Goal: Task Accomplishment & Management: Manage account settings

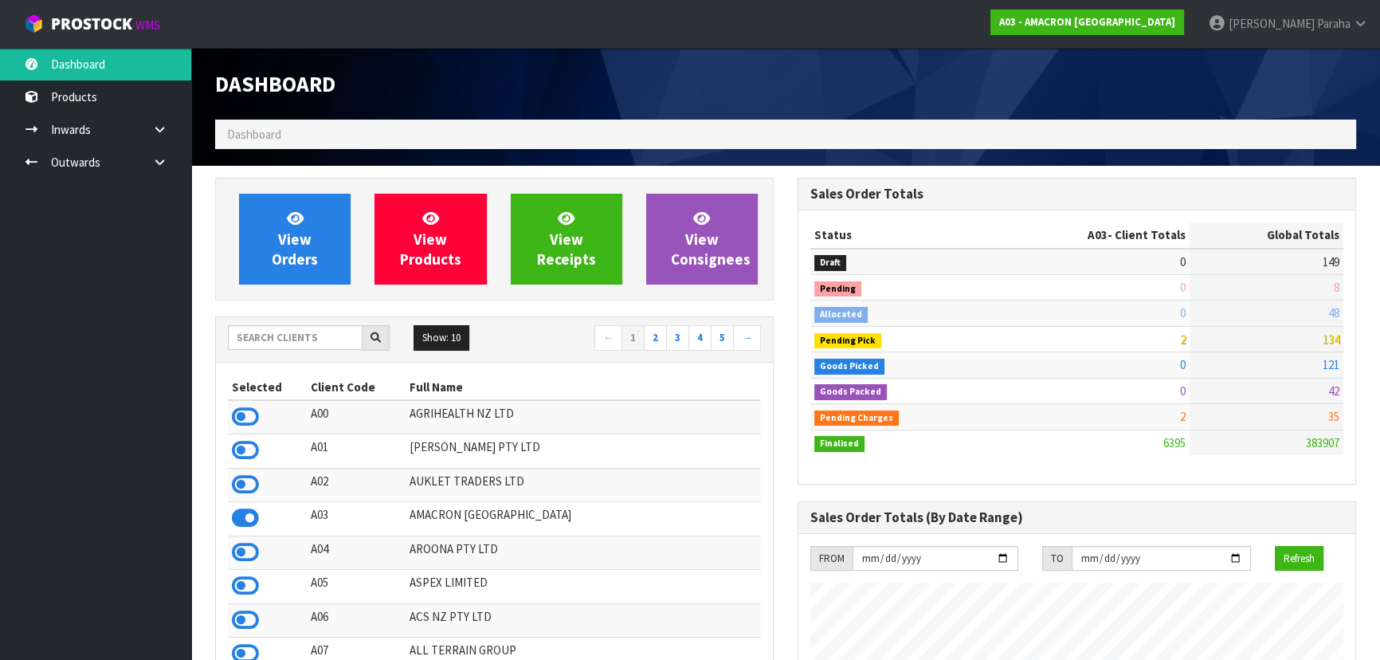
scroll to position [1153, 582]
click at [324, 336] on input "text" at bounding box center [295, 337] width 135 height 25
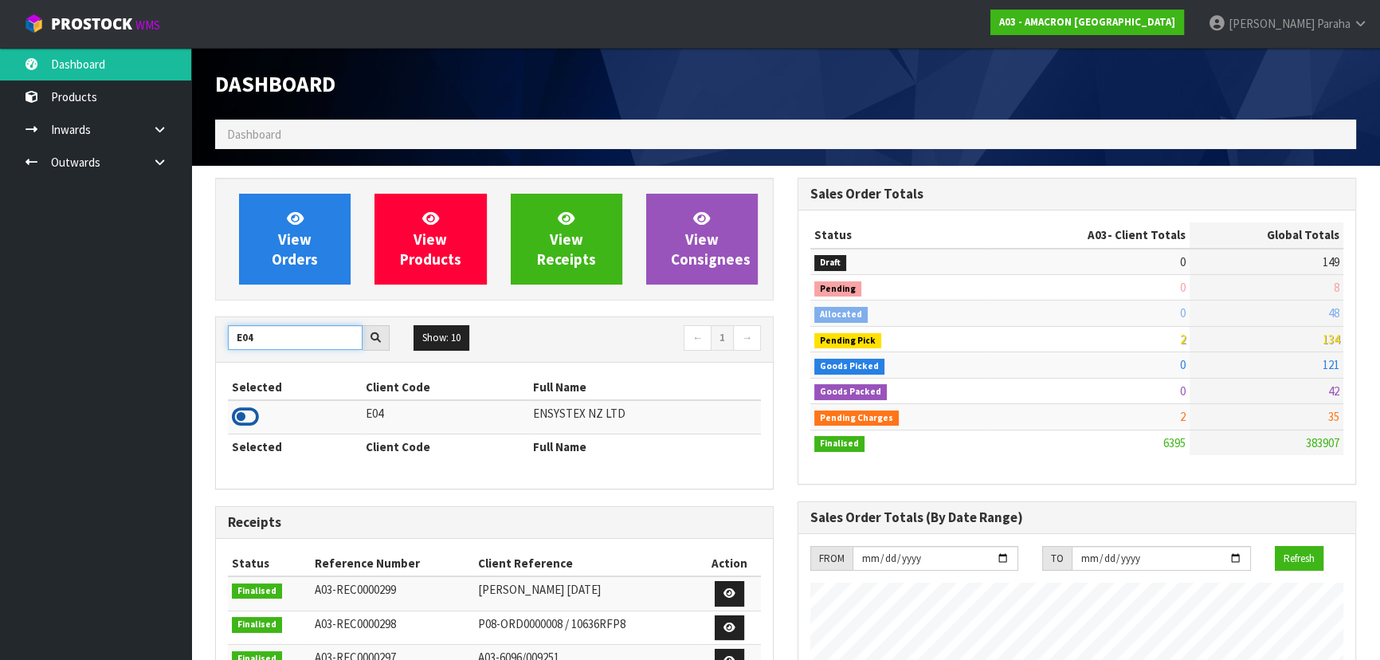
type input "E04"
drag, startPoint x: 244, startPoint y: 416, endPoint x: 255, endPoint y: 410, distance: 12.5
click at [252, 412] on icon at bounding box center [245, 417] width 27 height 24
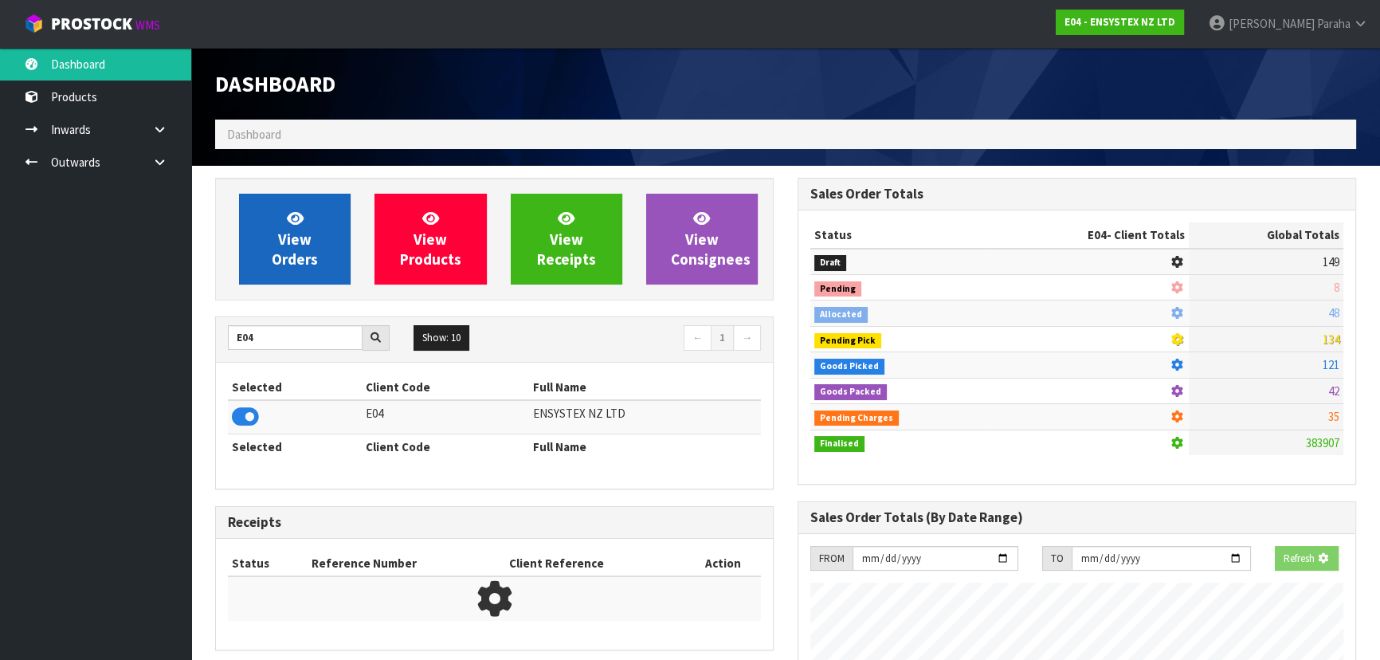
scroll to position [992, 582]
click at [256, 235] on link "View Orders" at bounding box center [295, 239] width 112 height 91
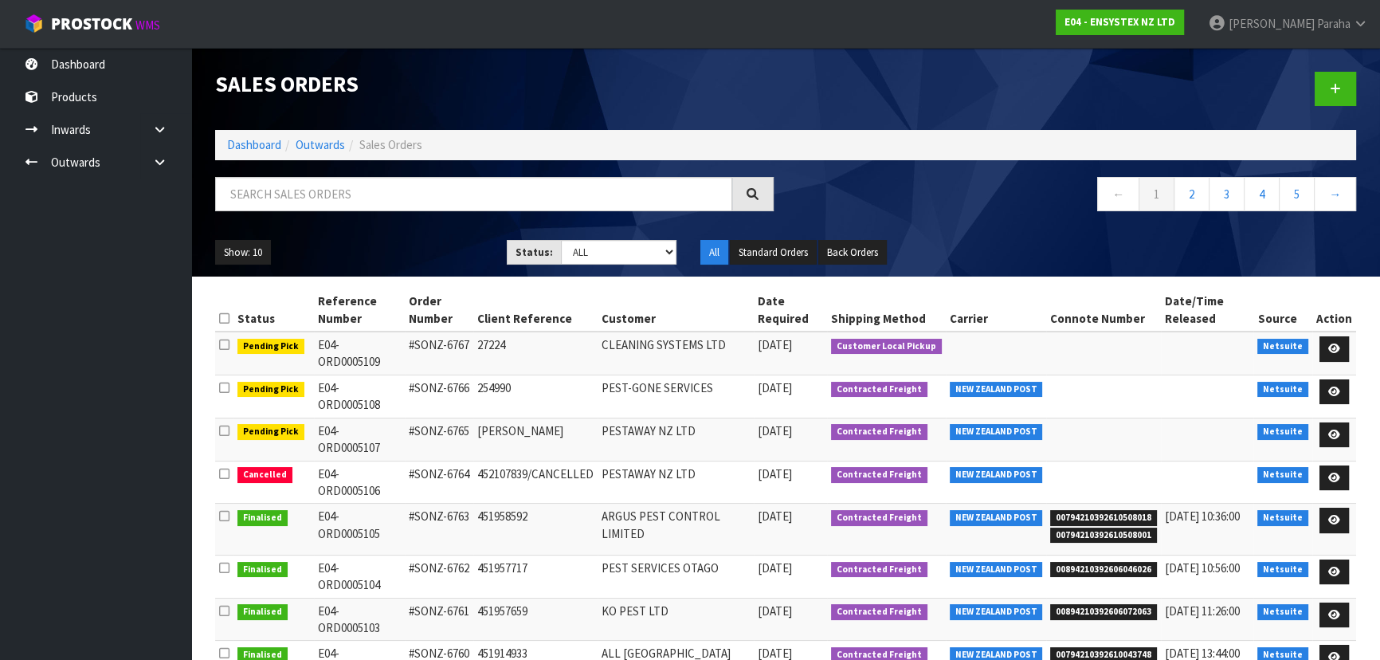
click at [276, 172] on div "Sales Orders Dashboard Outwards Sales Orders ← 1 2 3 4 5 → Show: 10 5 10 25 50 …" at bounding box center [785, 162] width 1165 height 229
click at [273, 194] on input "text" at bounding box center [473, 194] width 517 height 34
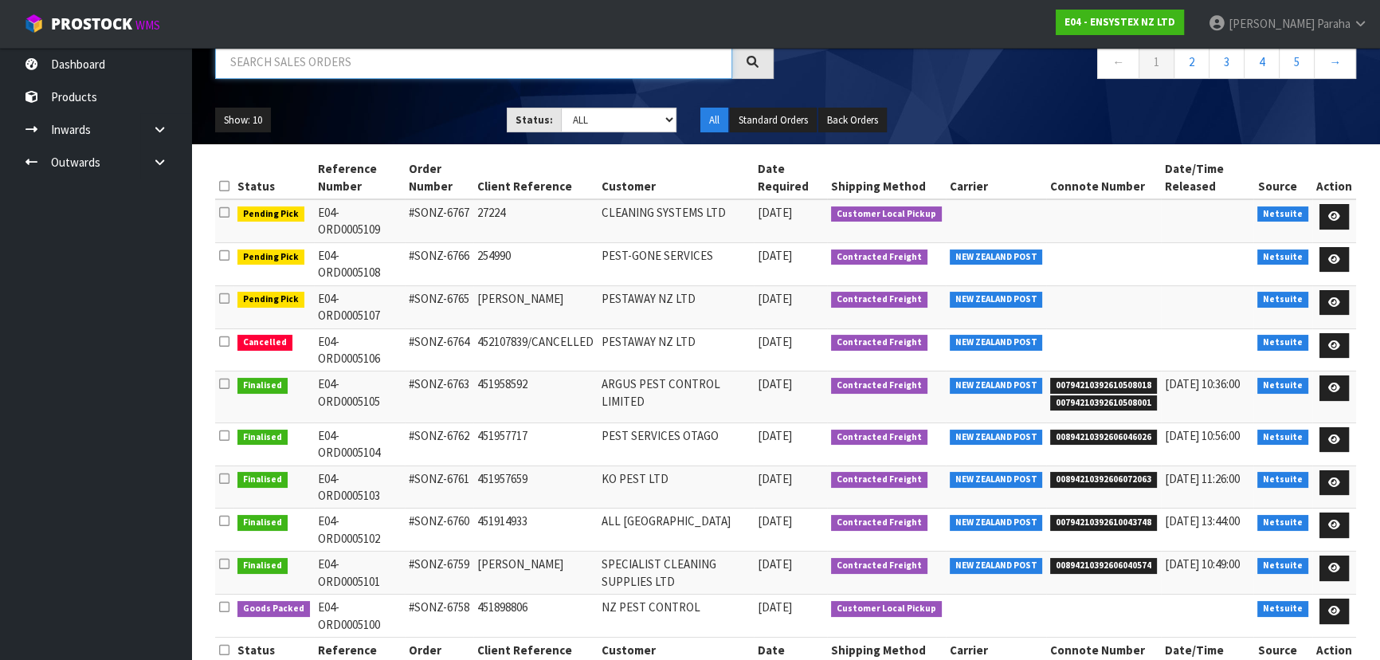
scroll to position [134, 0]
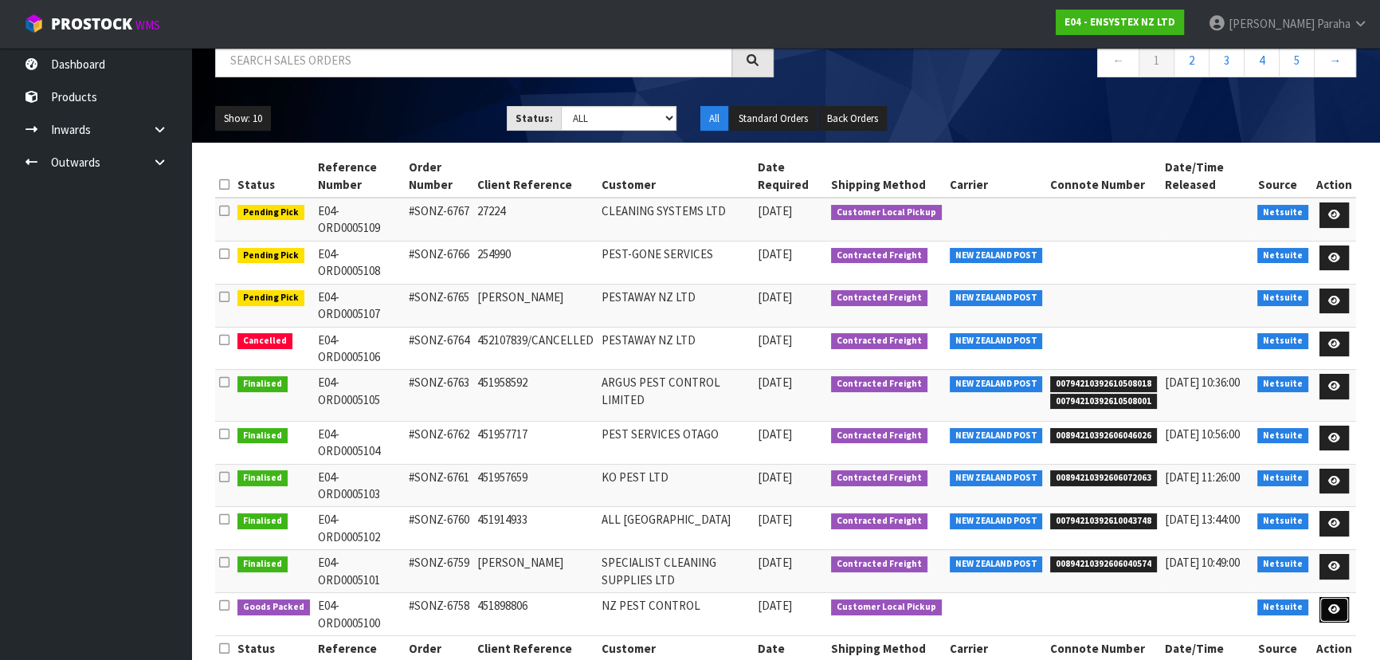
click at [1336, 604] on icon at bounding box center [1334, 609] width 12 height 10
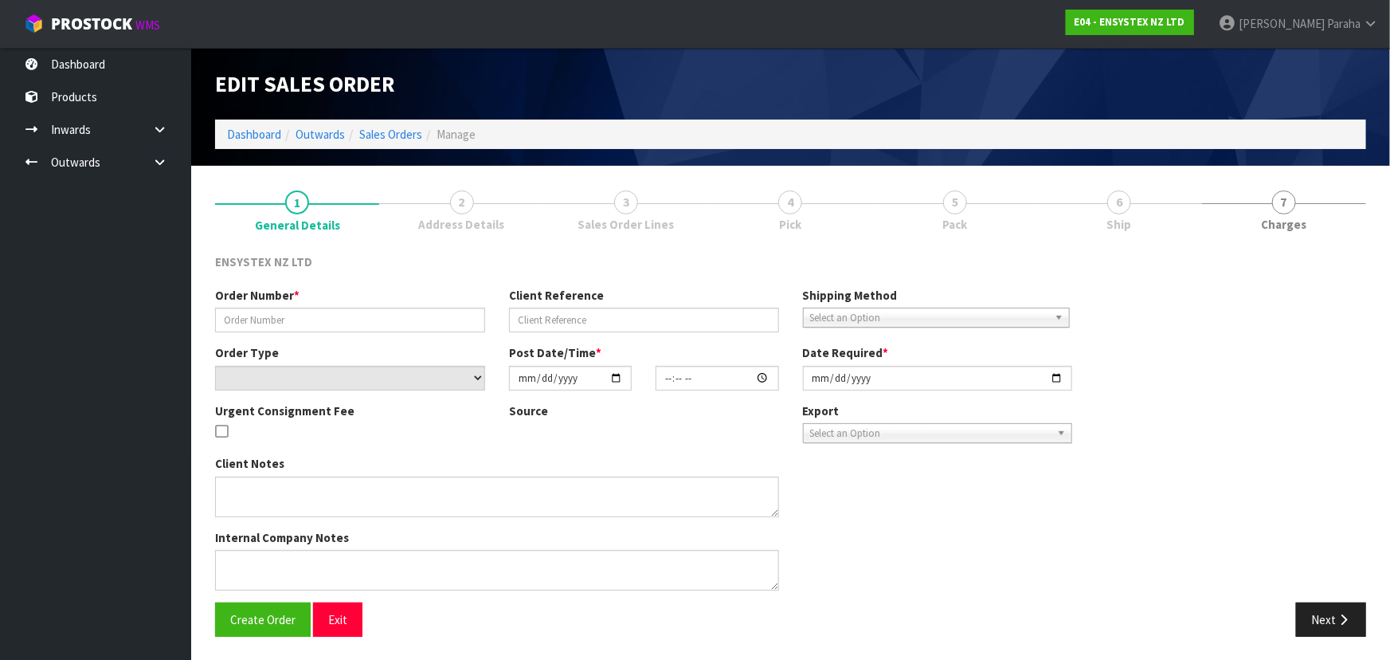
type input "#SONZ-6758"
type input "451898806"
select select "number:0"
type input "[DATE]"
type input "12:15:24.000"
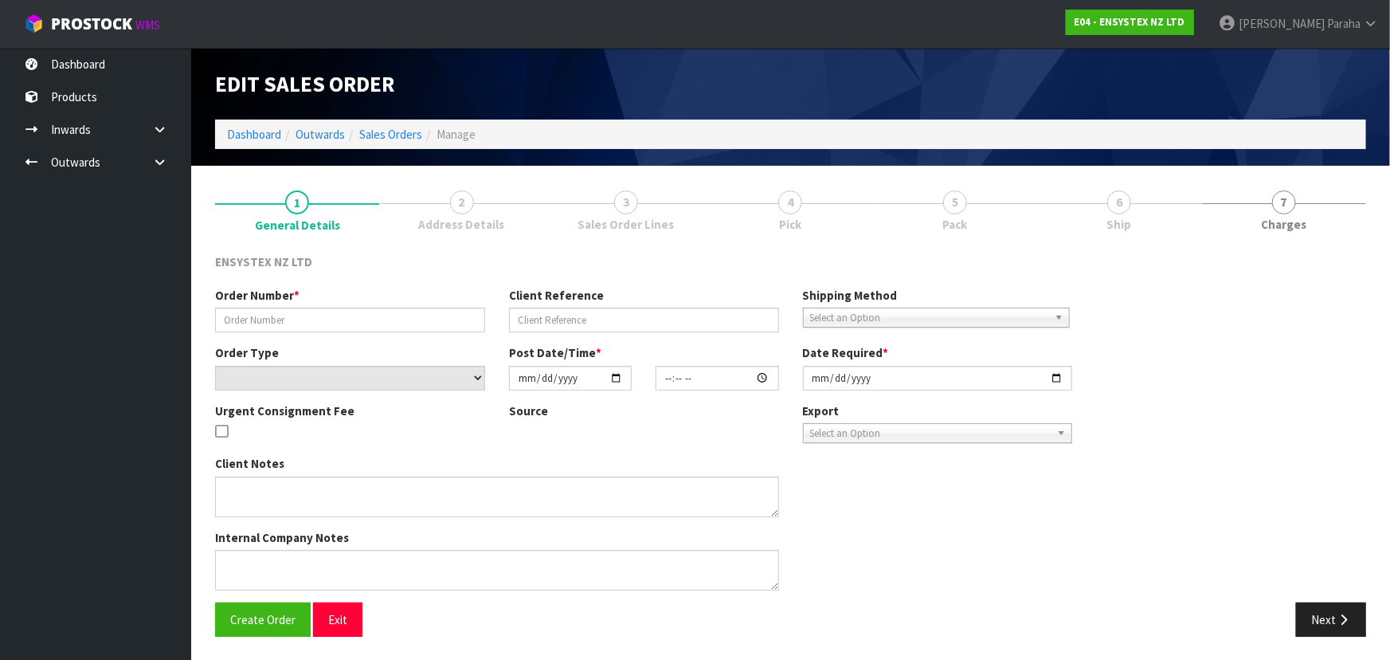
type input "[DATE]"
type textarea "LABELLED RODENT STATIONS PLEASE"
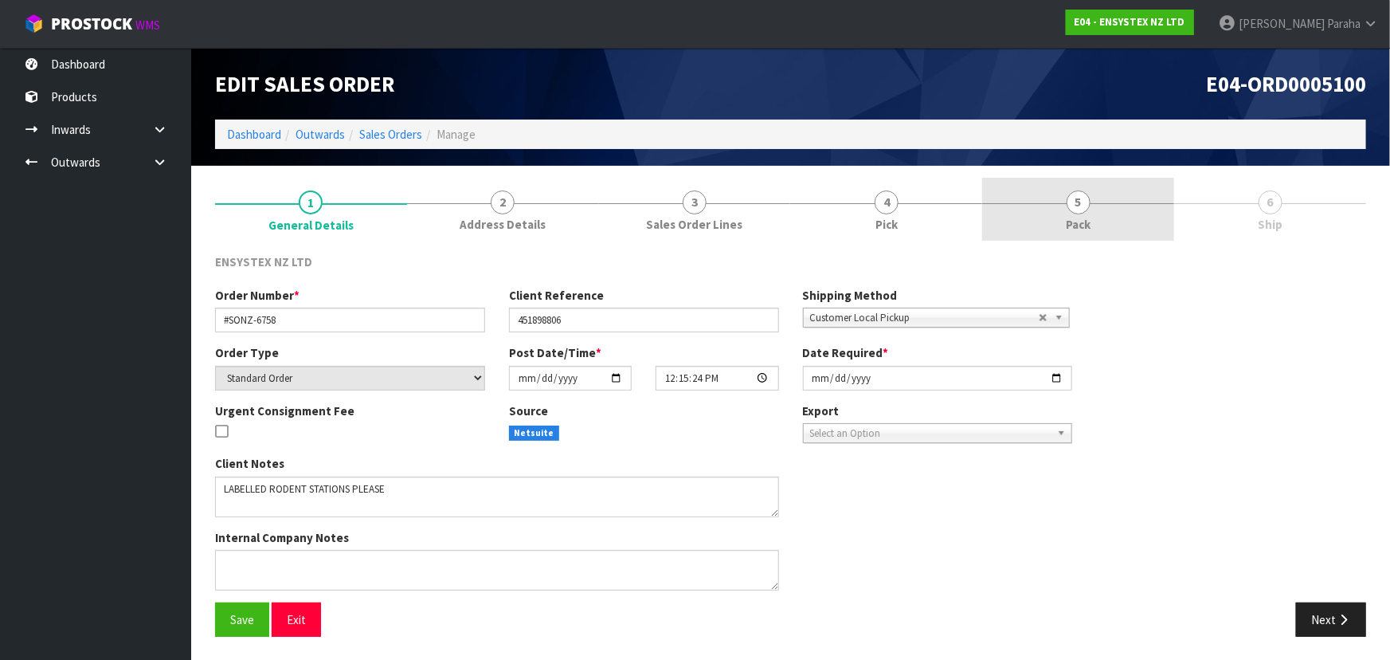
click at [1082, 202] on span "5" at bounding box center [1079, 202] width 24 height 24
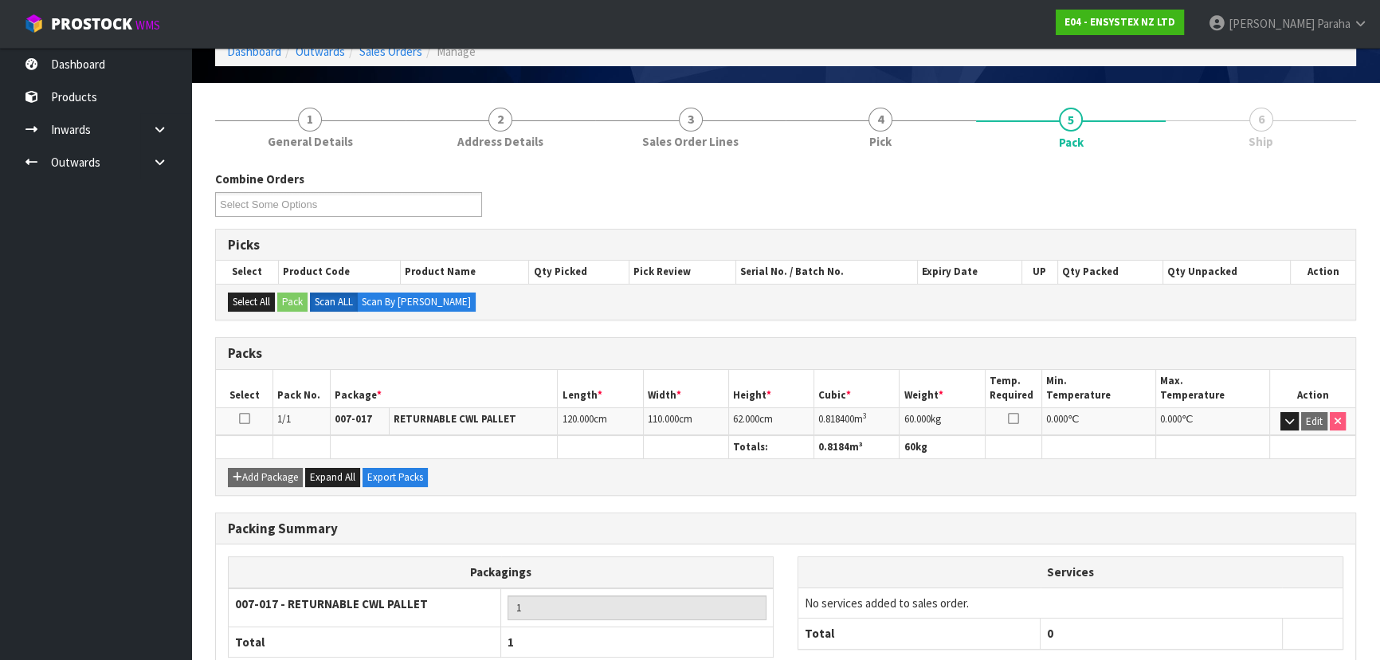
scroll to position [182, 0]
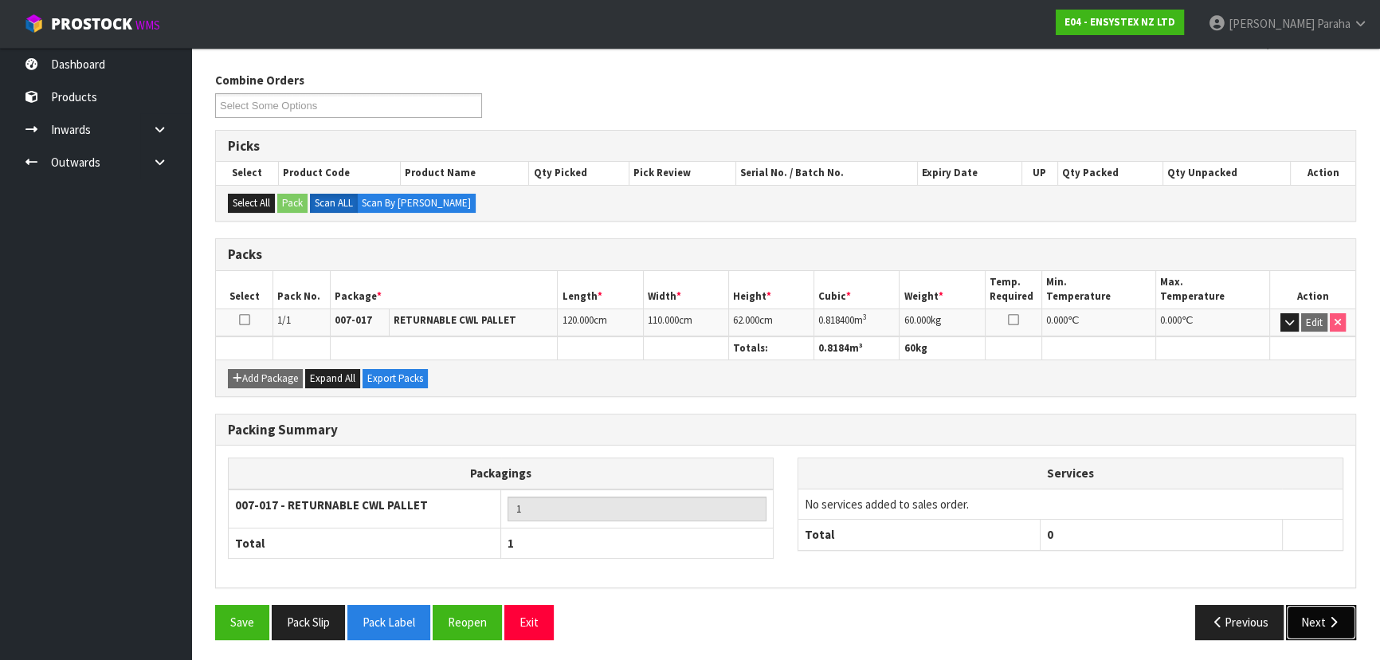
click at [1337, 616] on icon "button" at bounding box center [1333, 622] width 15 height 12
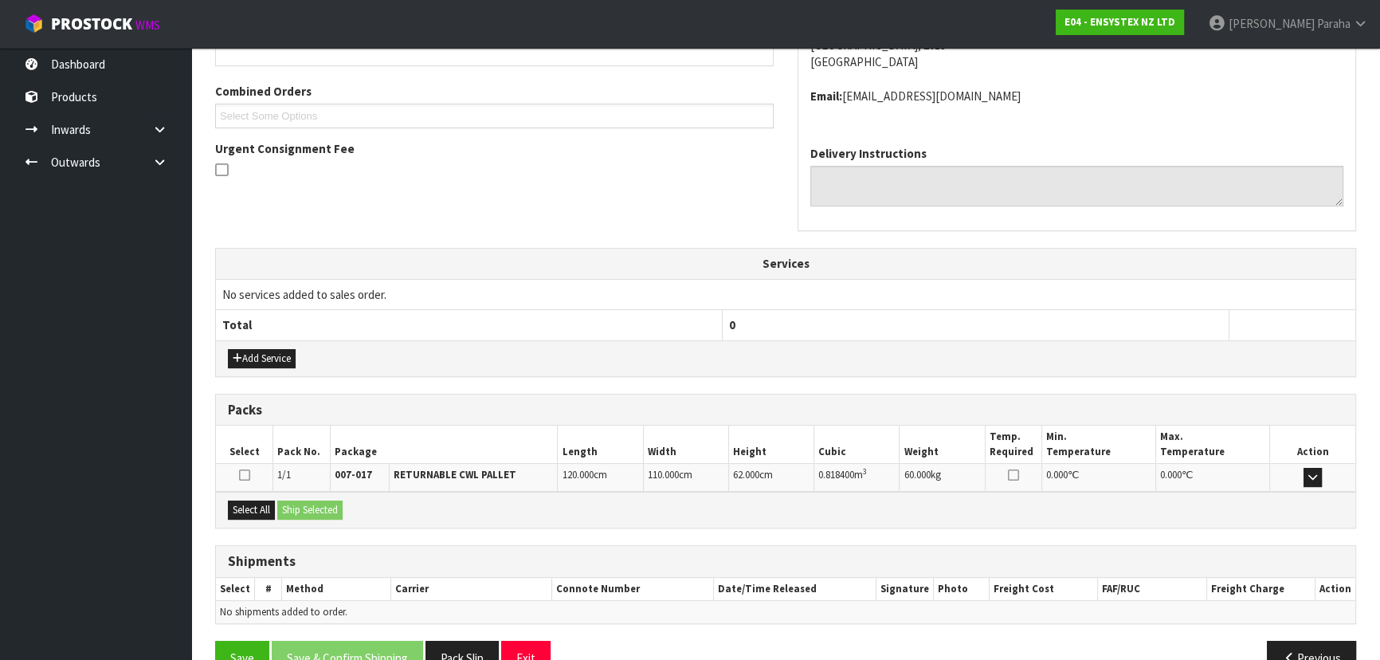
scroll to position [367, 0]
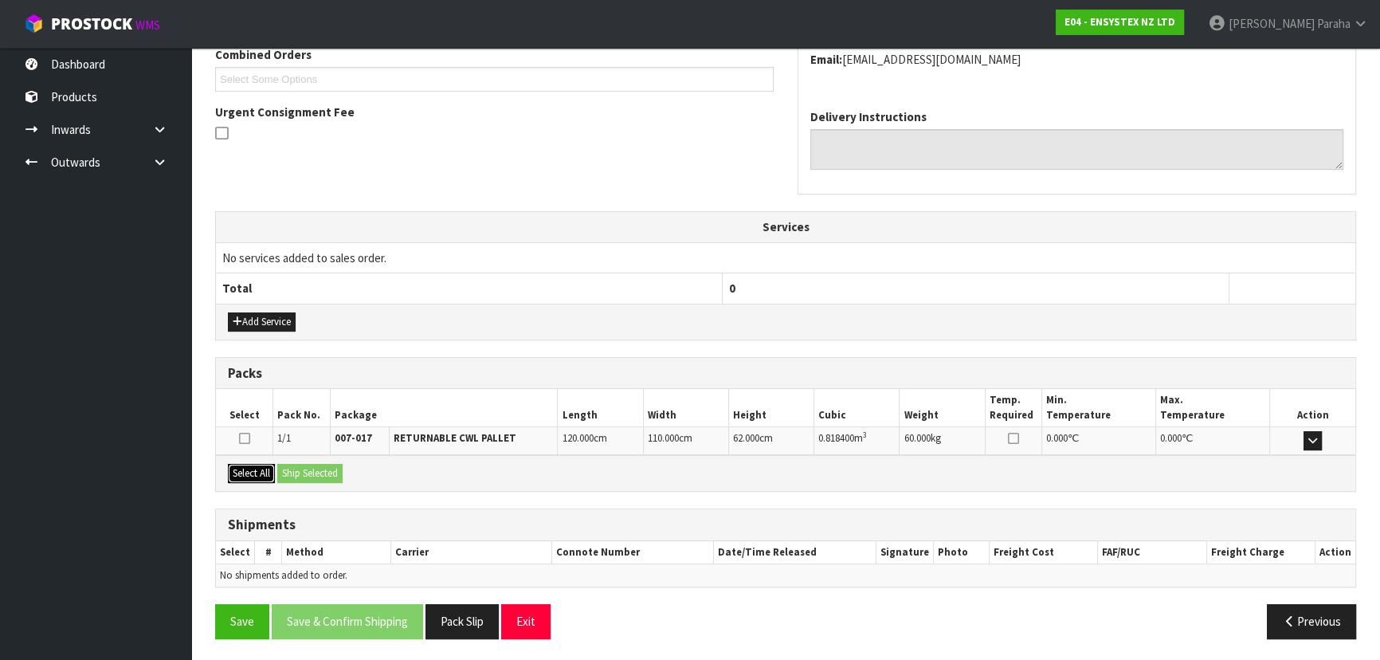
click at [249, 466] on button "Select All" at bounding box center [251, 473] width 47 height 19
click at [303, 465] on button "Ship Selected" at bounding box center [309, 473] width 65 height 19
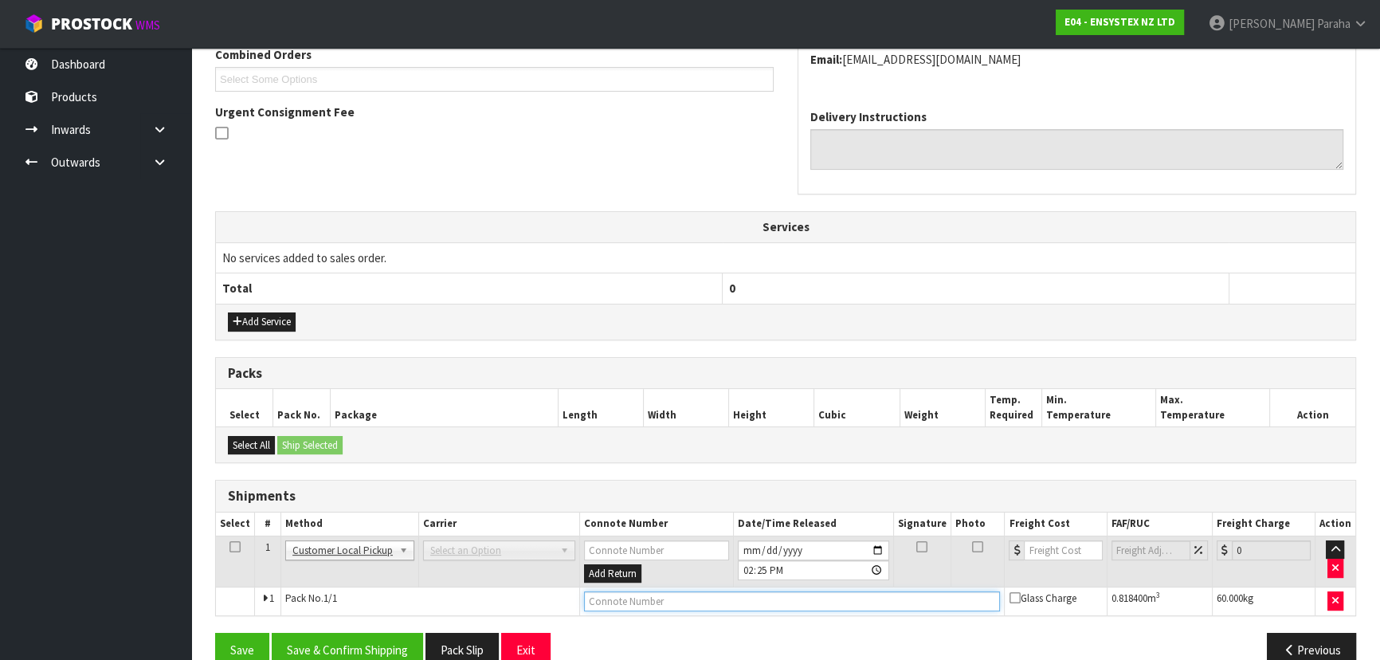
click at [641, 601] on input "text" at bounding box center [792, 601] width 417 height 20
type input "CUSTOMER COLLECTED"
click at [374, 633] on button "Save & Confirm Shipping" at bounding box center [347, 650] width 151 height 34
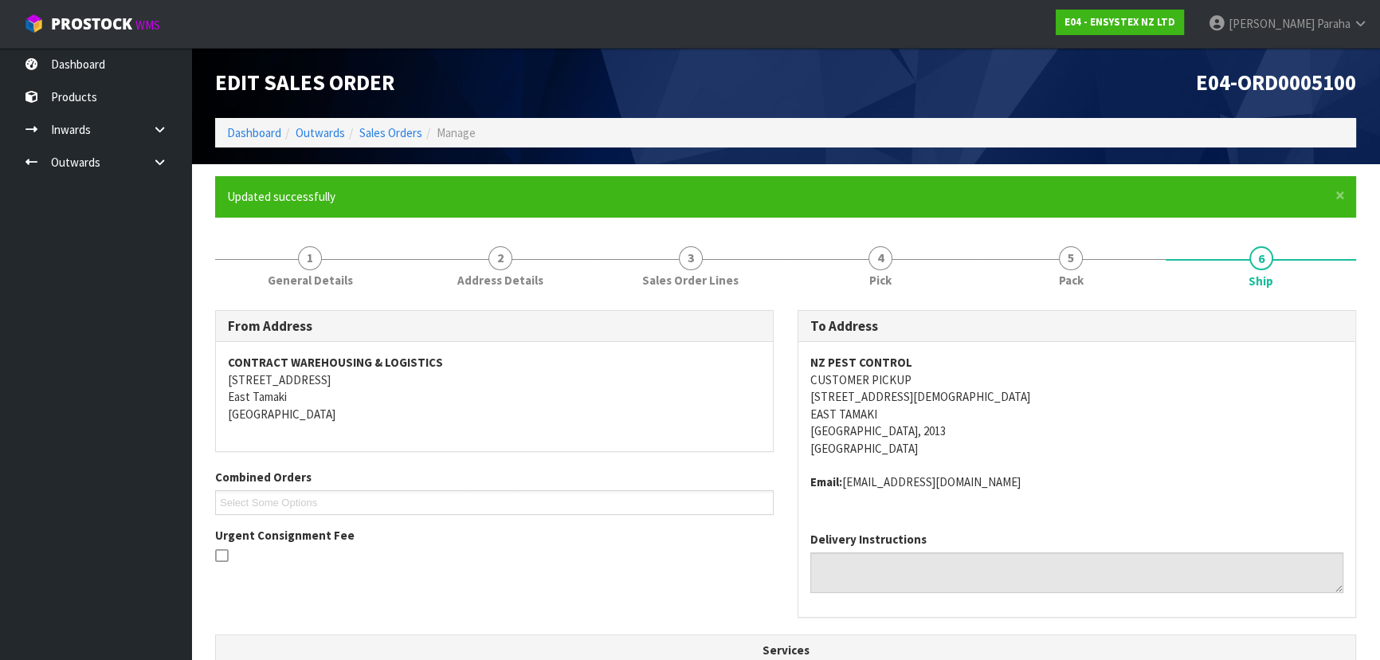
scroll to position [0, 0]
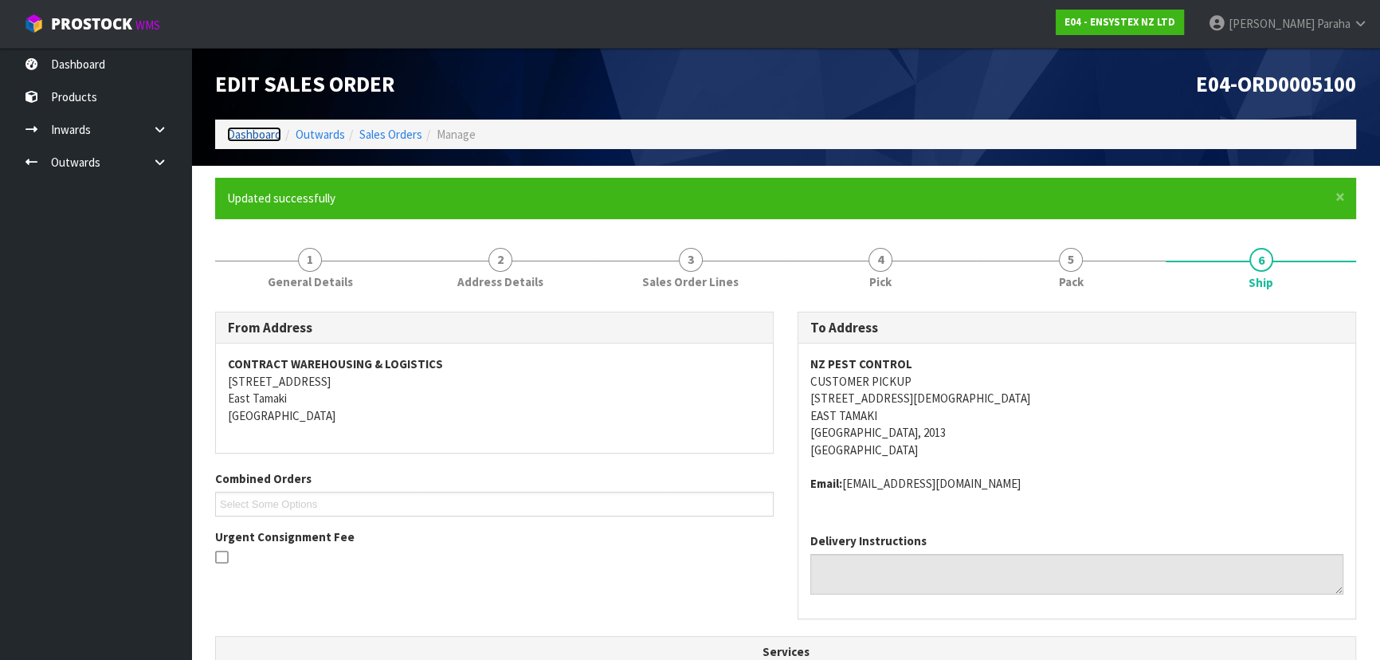
click at [265, 134] on link "Dashboard" at bounding box center [254, 134] width 54 height 15
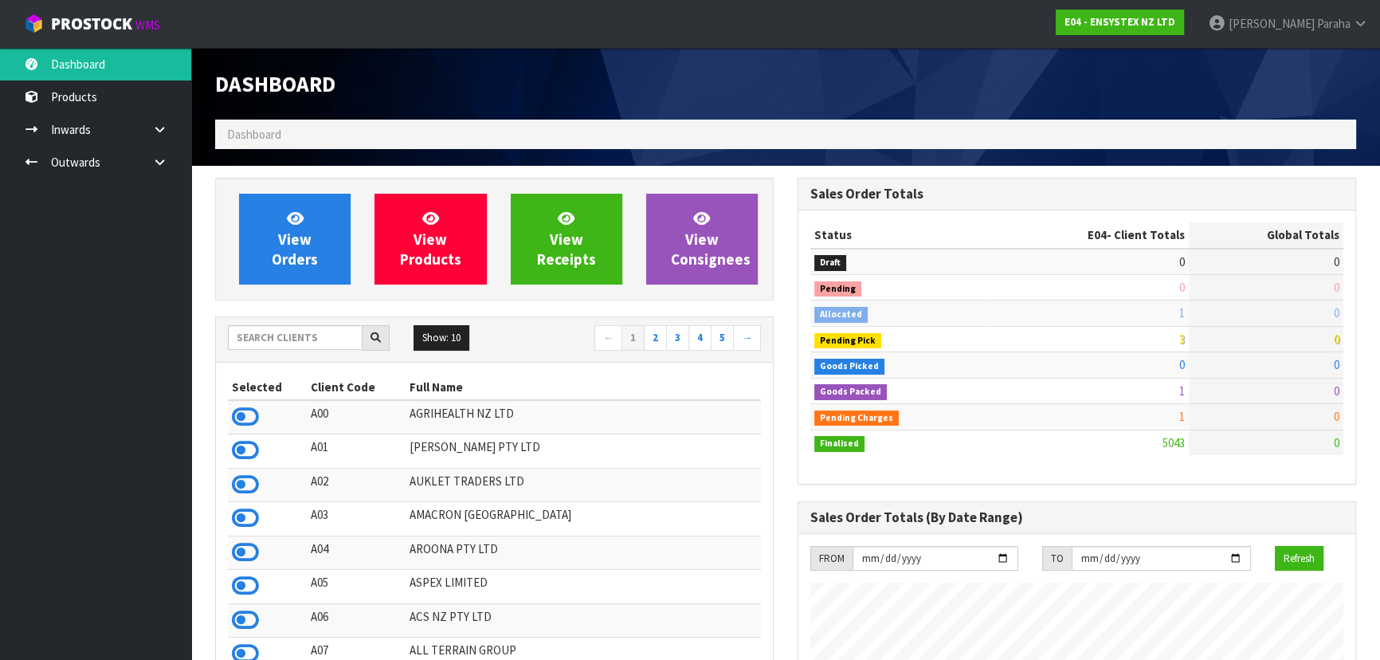
scroll to position [1239, 582]
click at [311, 335] on input "text" at bounding box center [295, 337] width 135 height 25
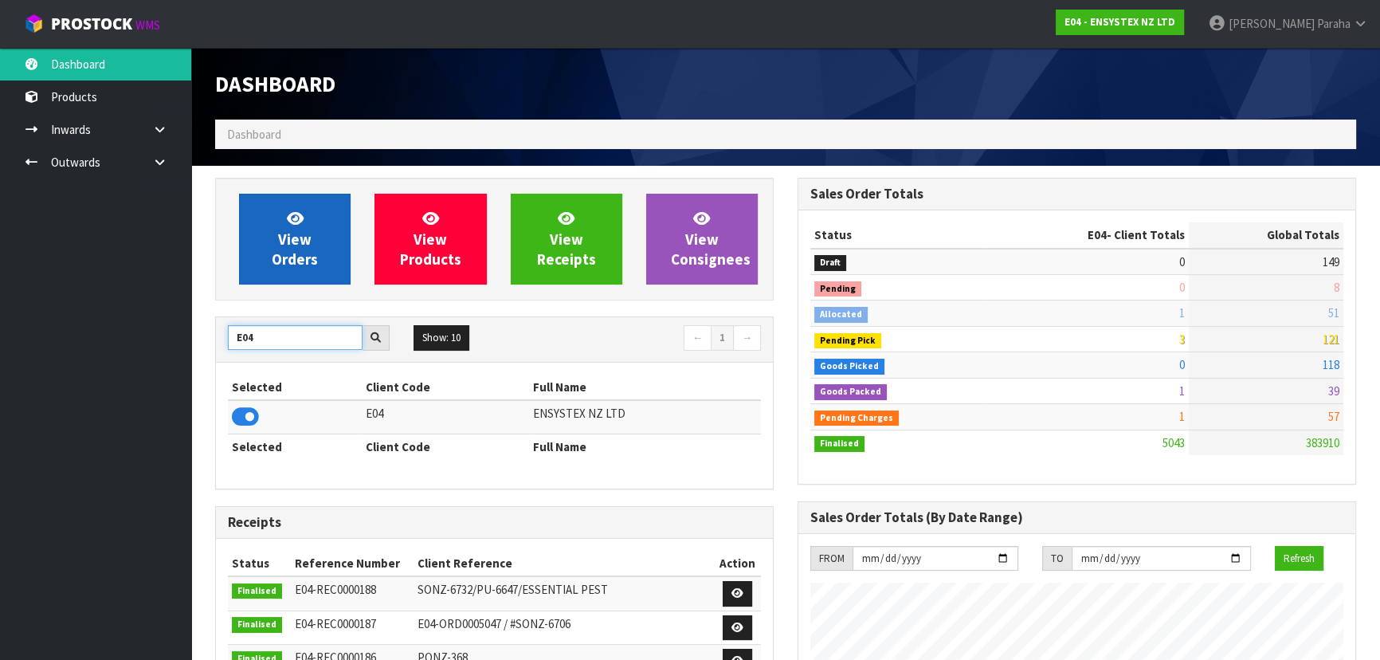
type input "E04"
click at [296, 280] on link "View Orders" at bounding box center [295, 239] width 112 height 91
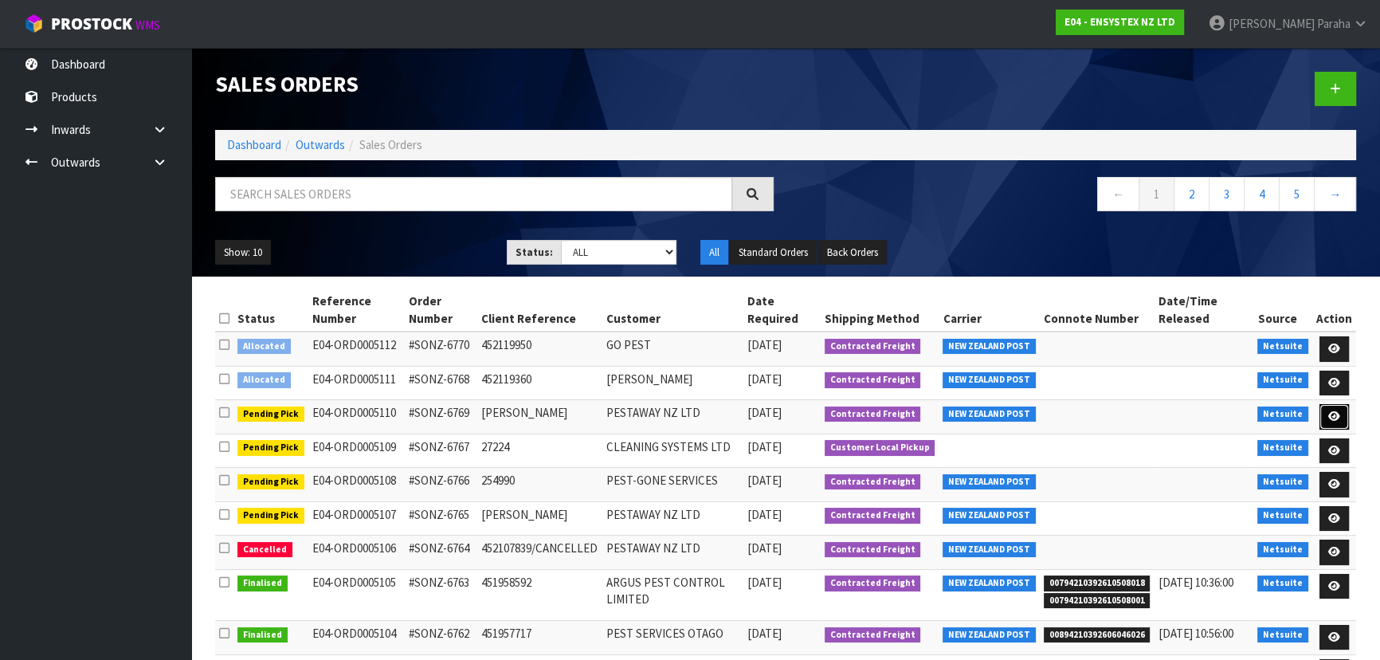
click at [1334, 414] on icon at bounding box center [1334, 416] width 12 height 10
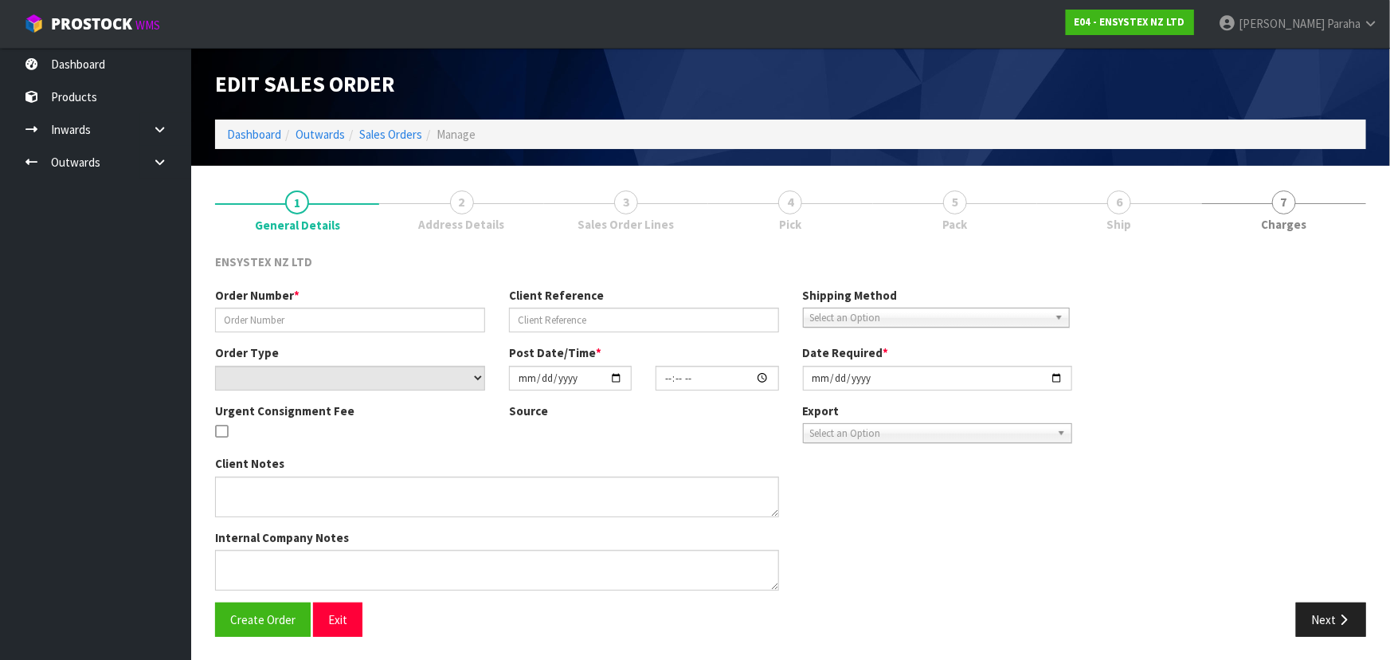
type input "#SONZ-6769"
type input "SANDRA"
select select "number:0"
type input "[DATE]"
type input "14:30:06.000"
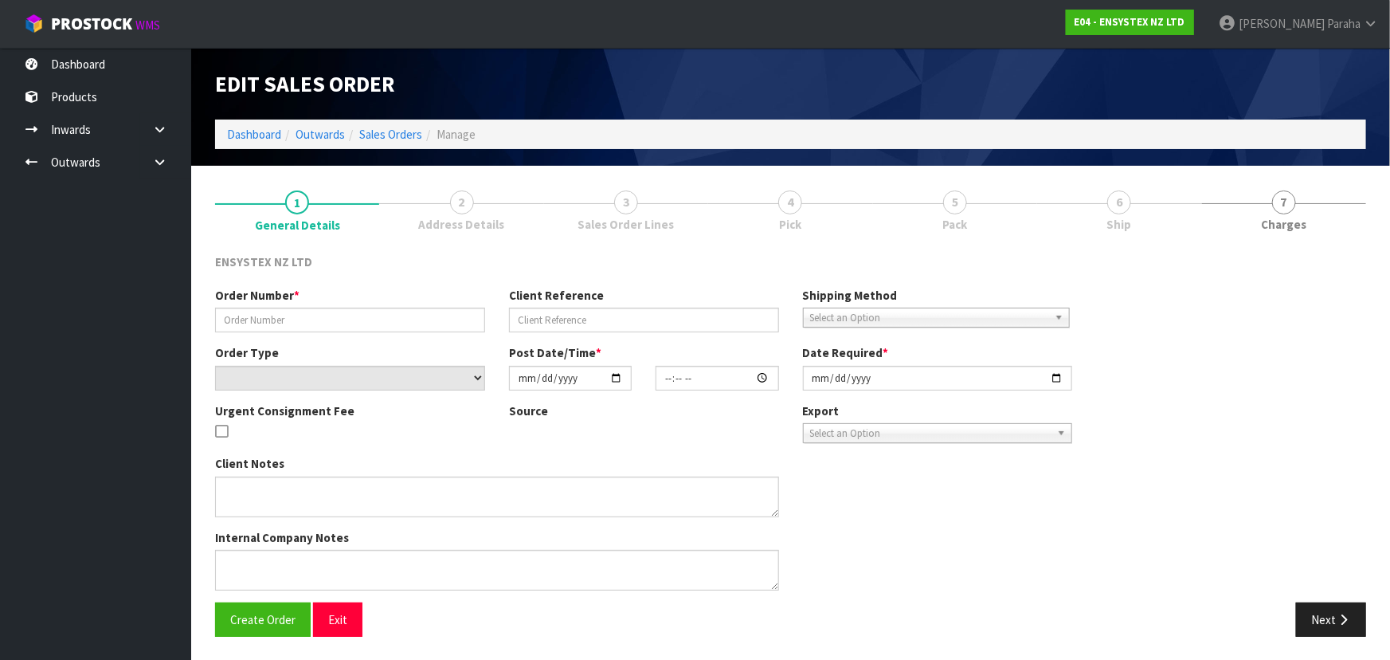
type input "2025-10-03"
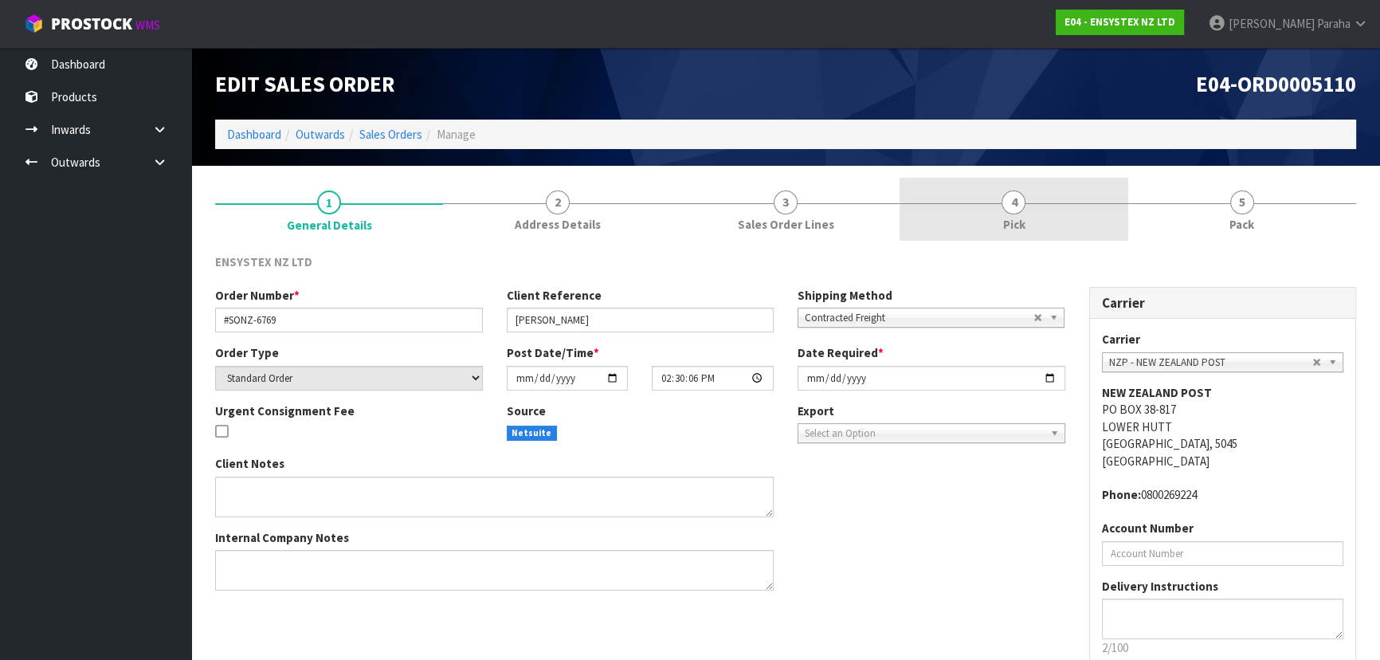
click at [1018, 216] on span "Pick" at bounding box center [1013, 224] width 22 height 17
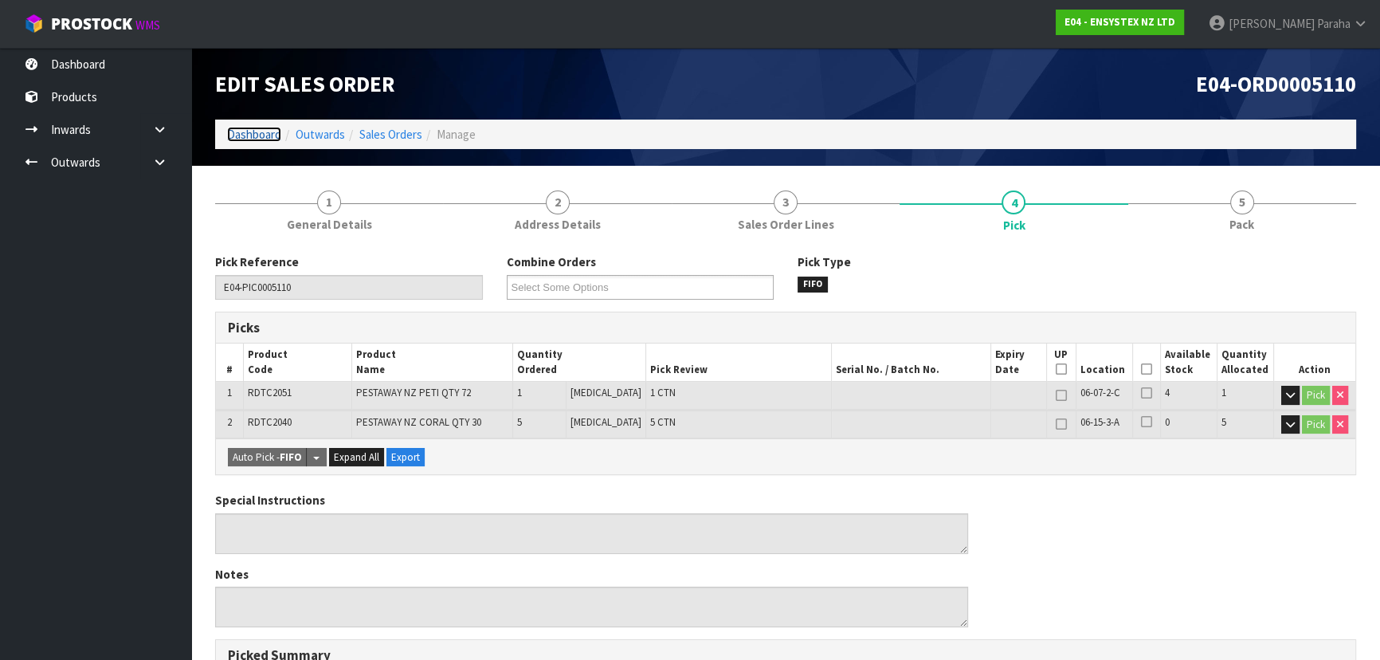
click at [266, 132] on link "Dashboard" at bounding box center [254, 134] width 54 height 15
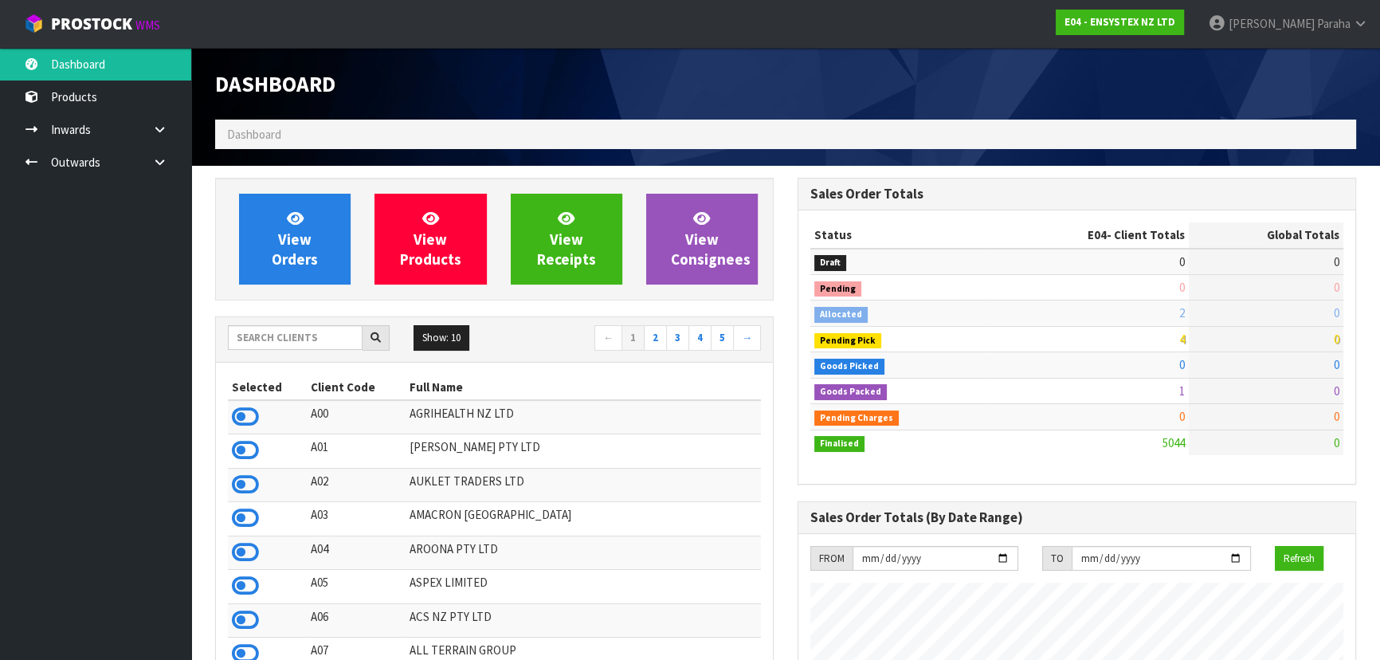
scroll to position [1239, 582]
click at [281, 343] on input "text" at bounding box center [295, 337] width 135 height 25
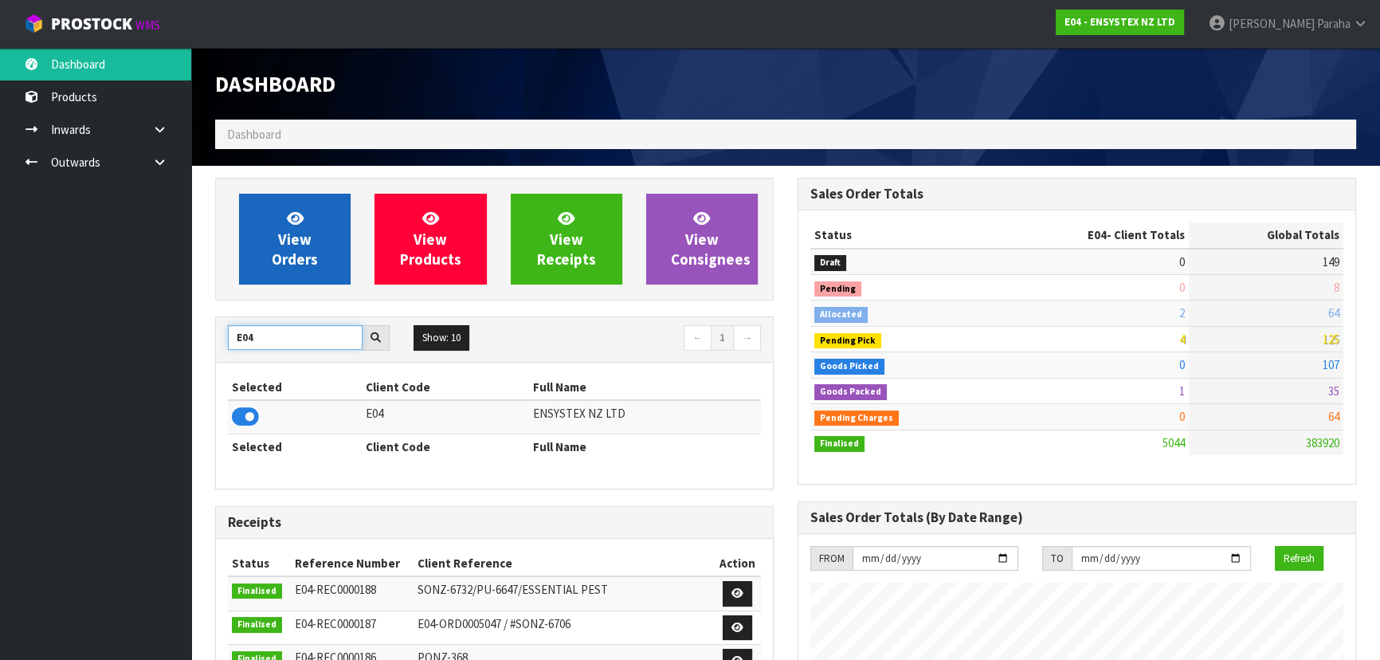
type input "E04"
click at [271, 243] on link "View Orders" at bounding box center [295, 239] width 112 height 91
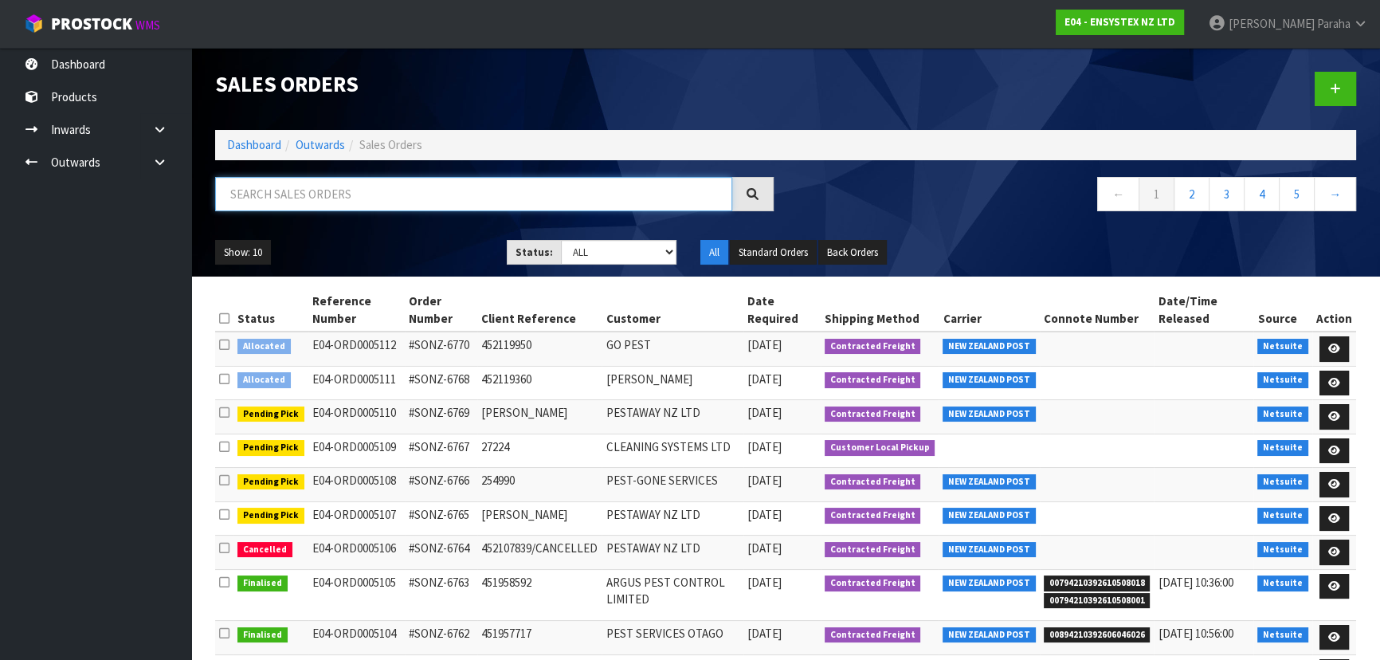
click at [256, 197] on input "text" at bounding box center [473, 194] width 517 height 34
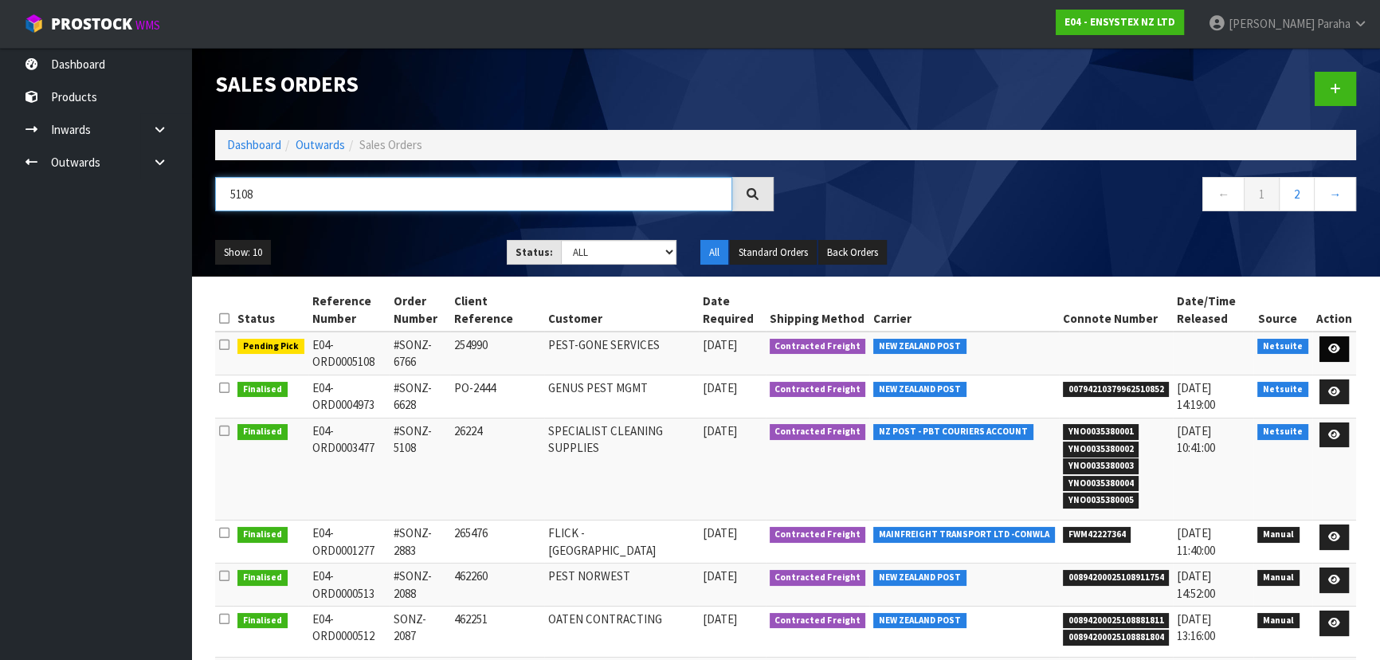
type input "5108"
click at [1335, 343] on icon at bounding box center [1334, 348] width 12 height 10
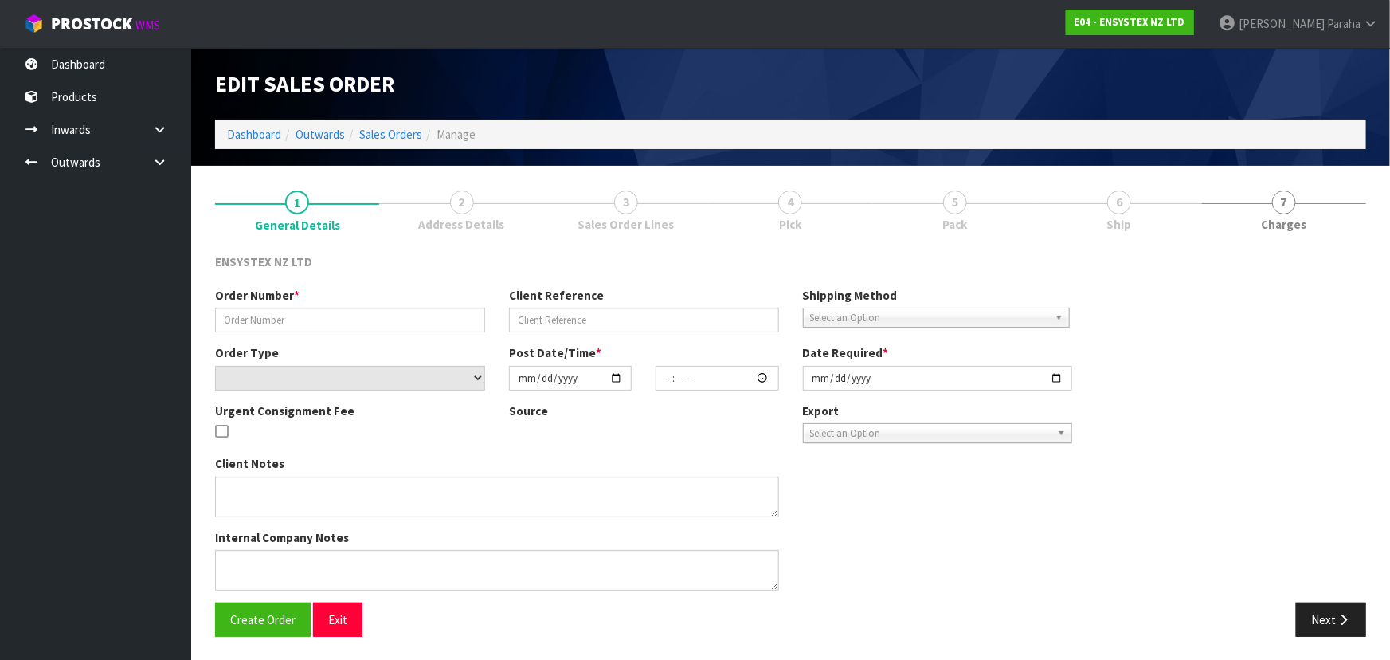
type input "#SONZ-6766"
type input "254990"
select select "number:0"
type input "[DATE]"
type input "12:30:07.000"
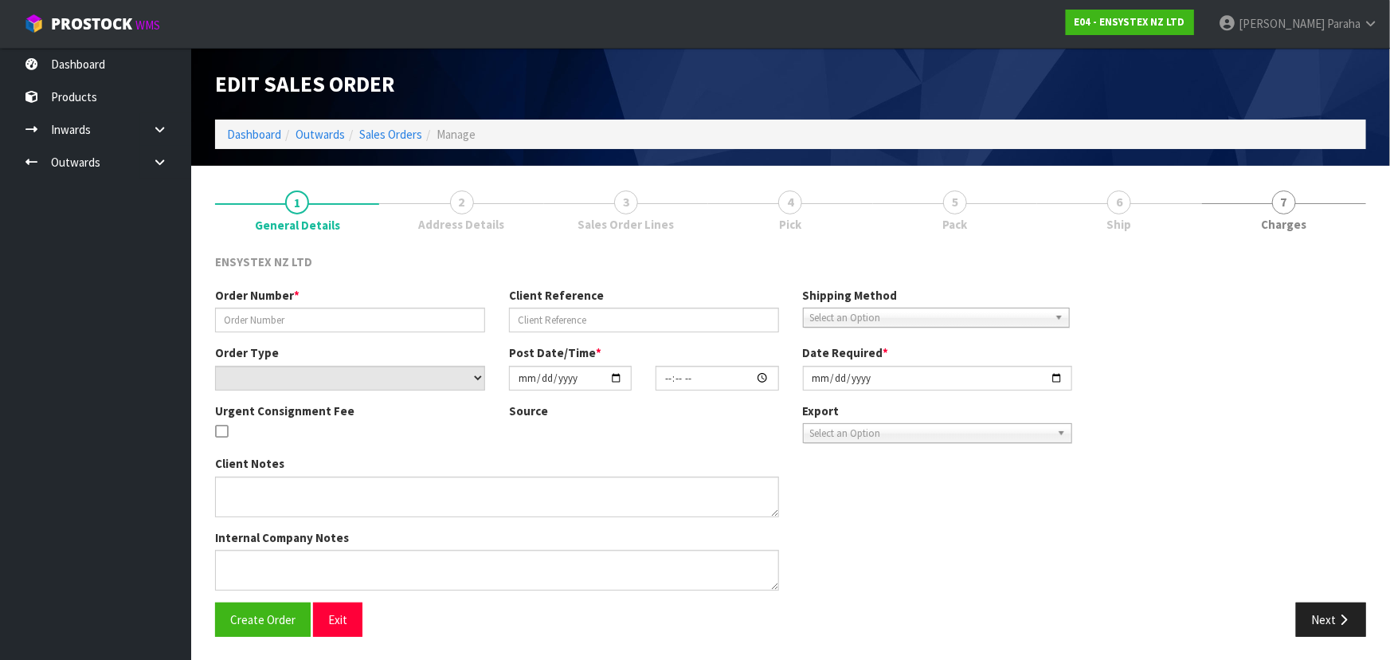
type input "[DATE]"
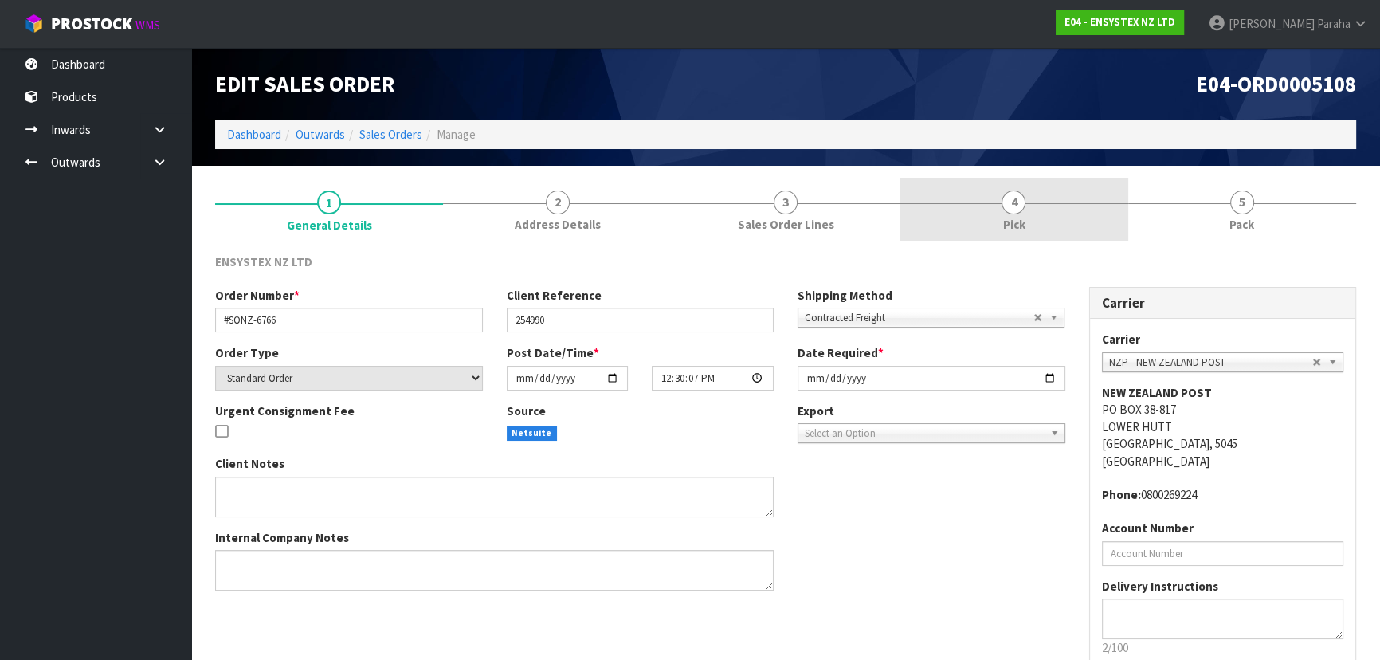
click at [1030, 211] on link "4 Pick" at bounding box center [1014, 209] width 228 height 63
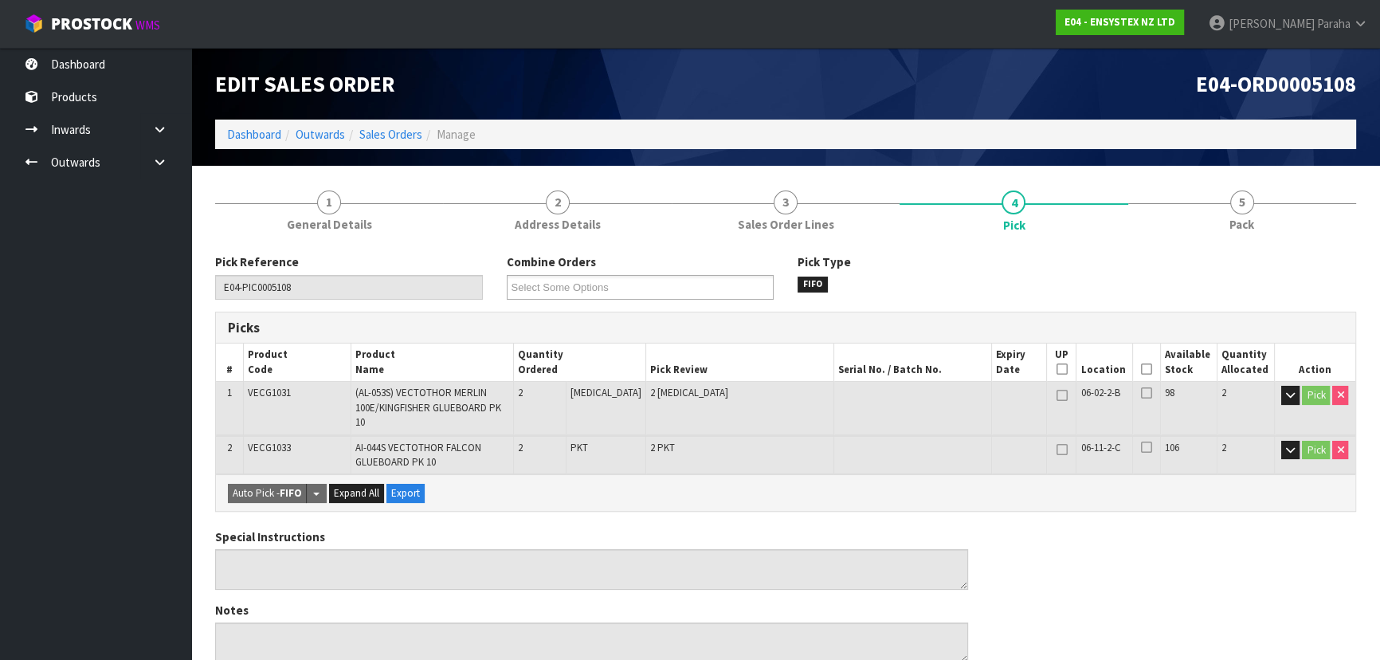
click at [1143, 369] on icon at bounding box center [1146, 369] width 11 height 1
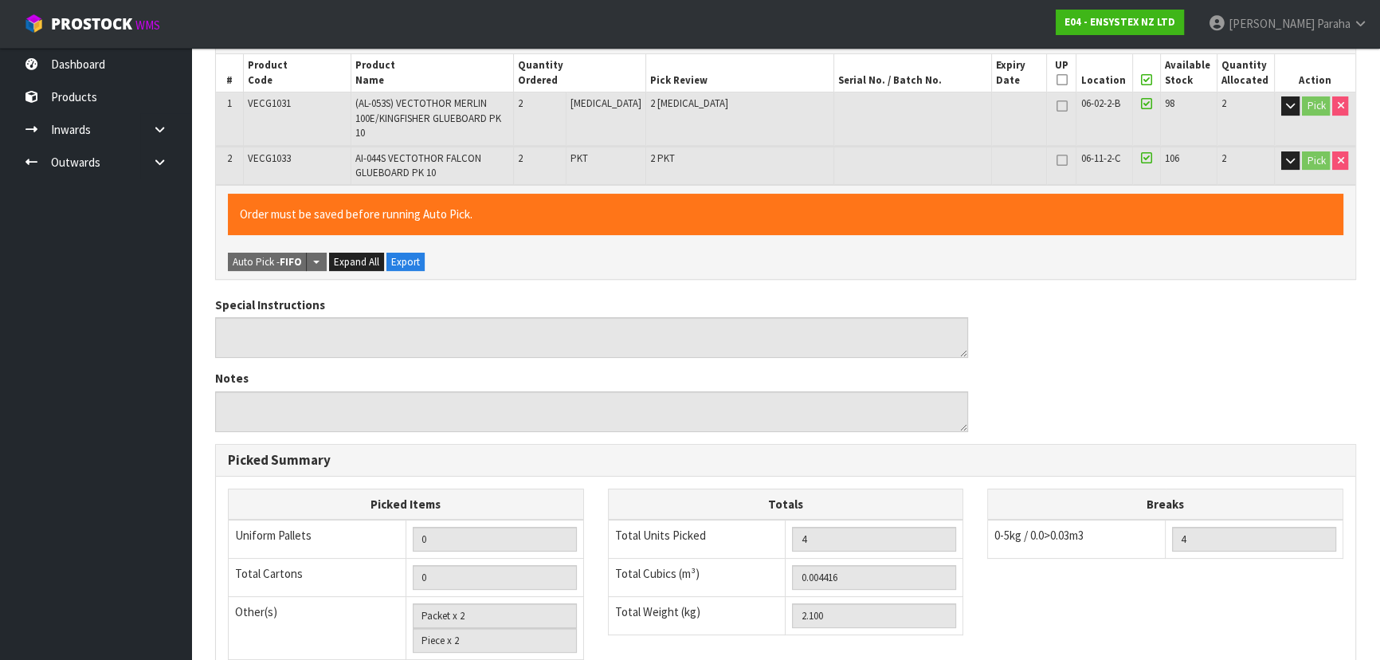
scroll to position [520, 0]
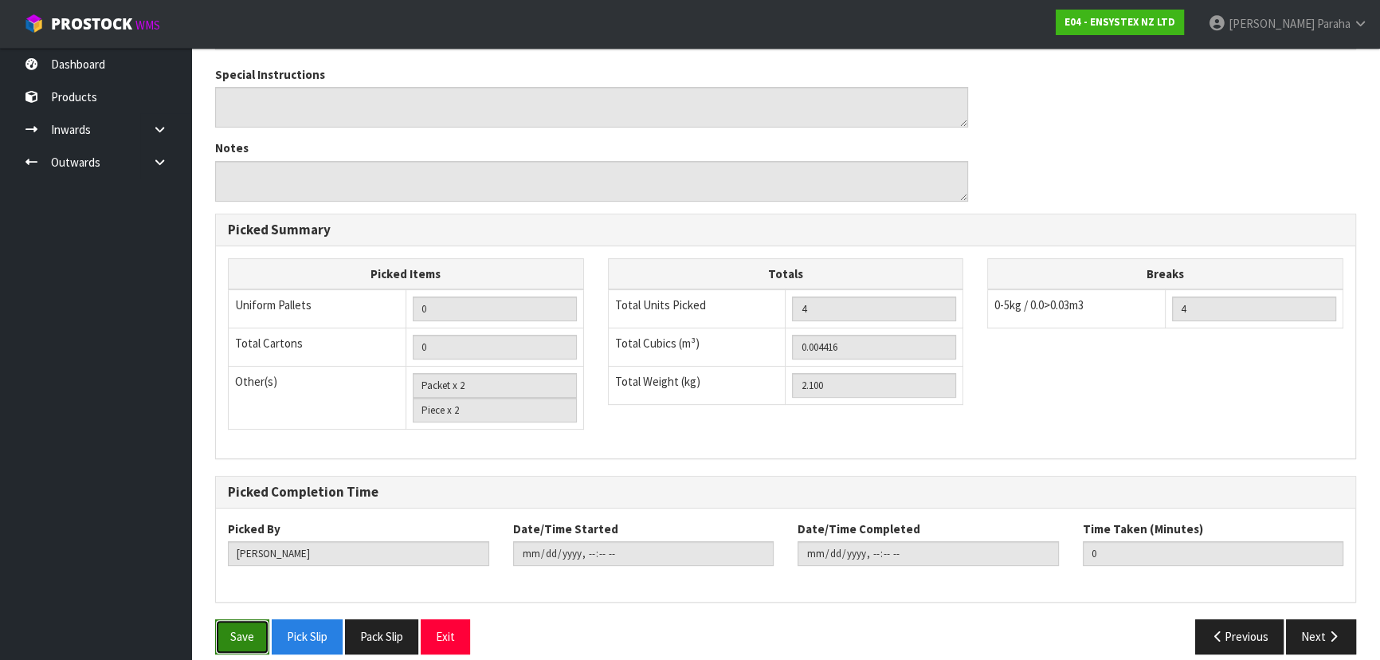
click at [235, 619] on button "Save" at bounding box center [242, 636] width 54 height 34
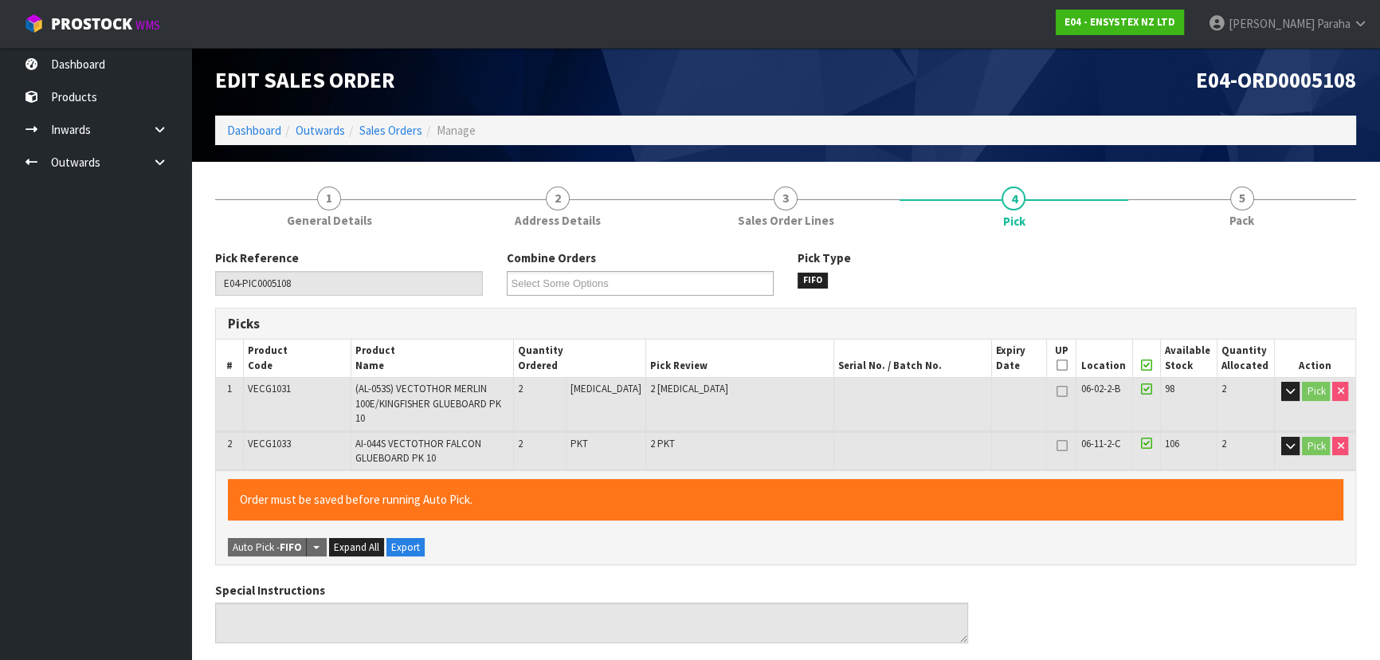
scroll to position [0, 0]
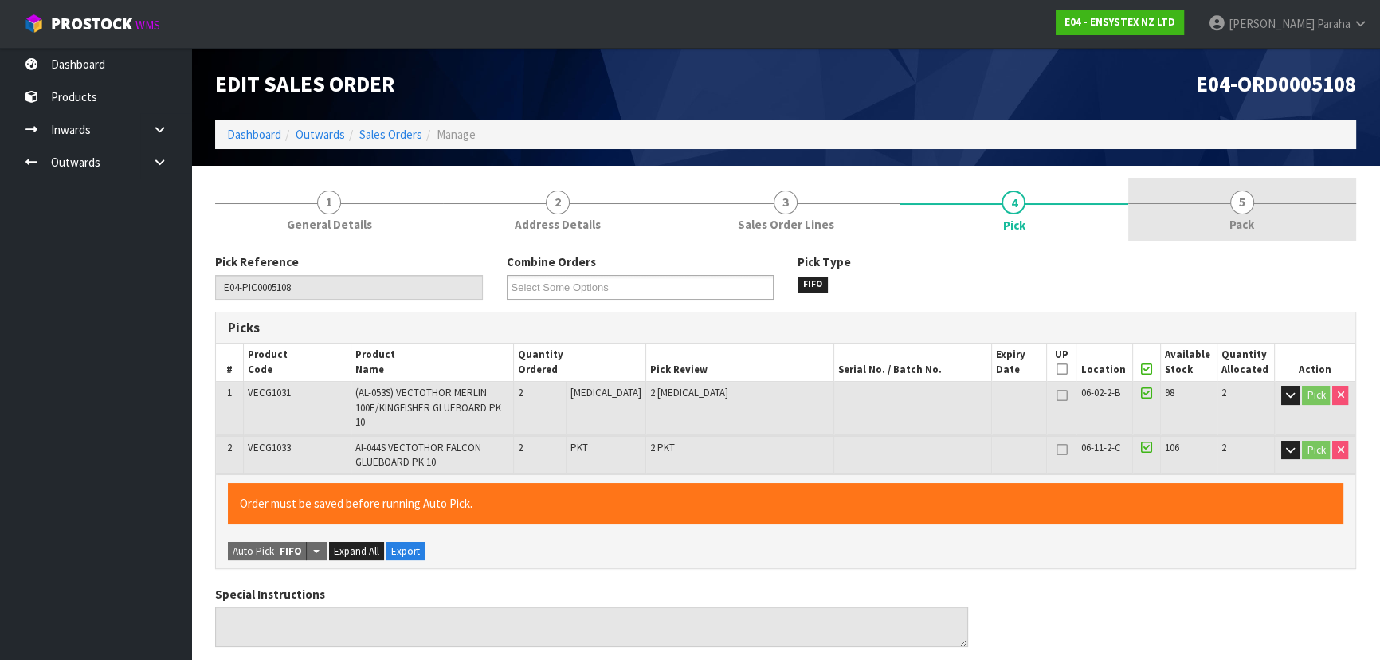
click at [1243, 214] on link "5 Pack" at bounding box center [1242, 209] width 228 height 63
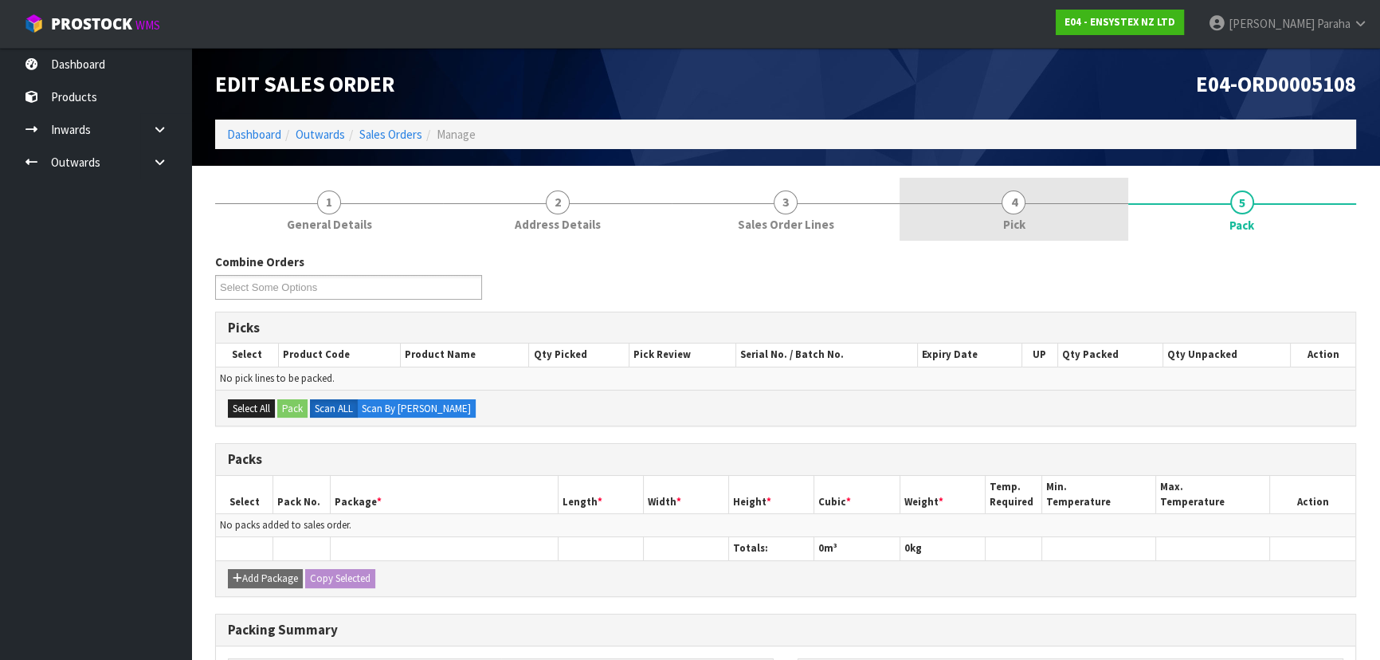
click at [1014, 202] on span "4" at bounding box center [1014, 202] width 24 height 24
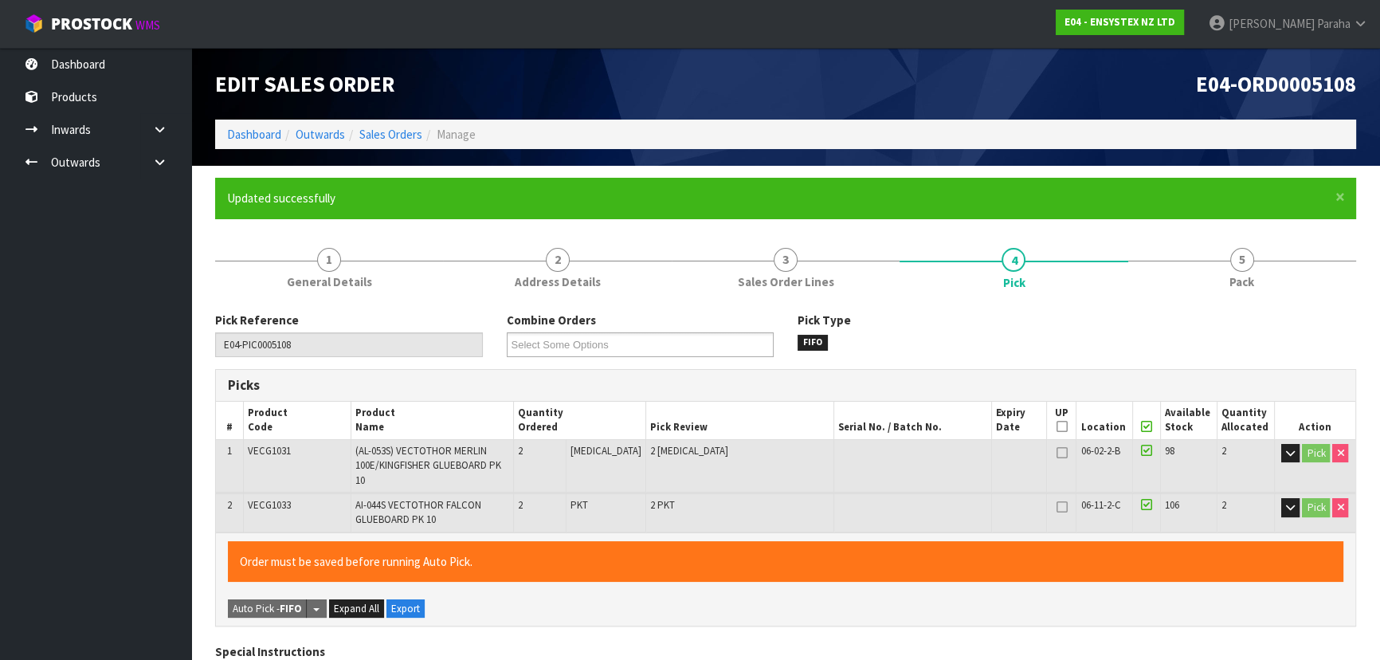
type input "Polly Paraha"
type input "2025-10-02T14:51:58"
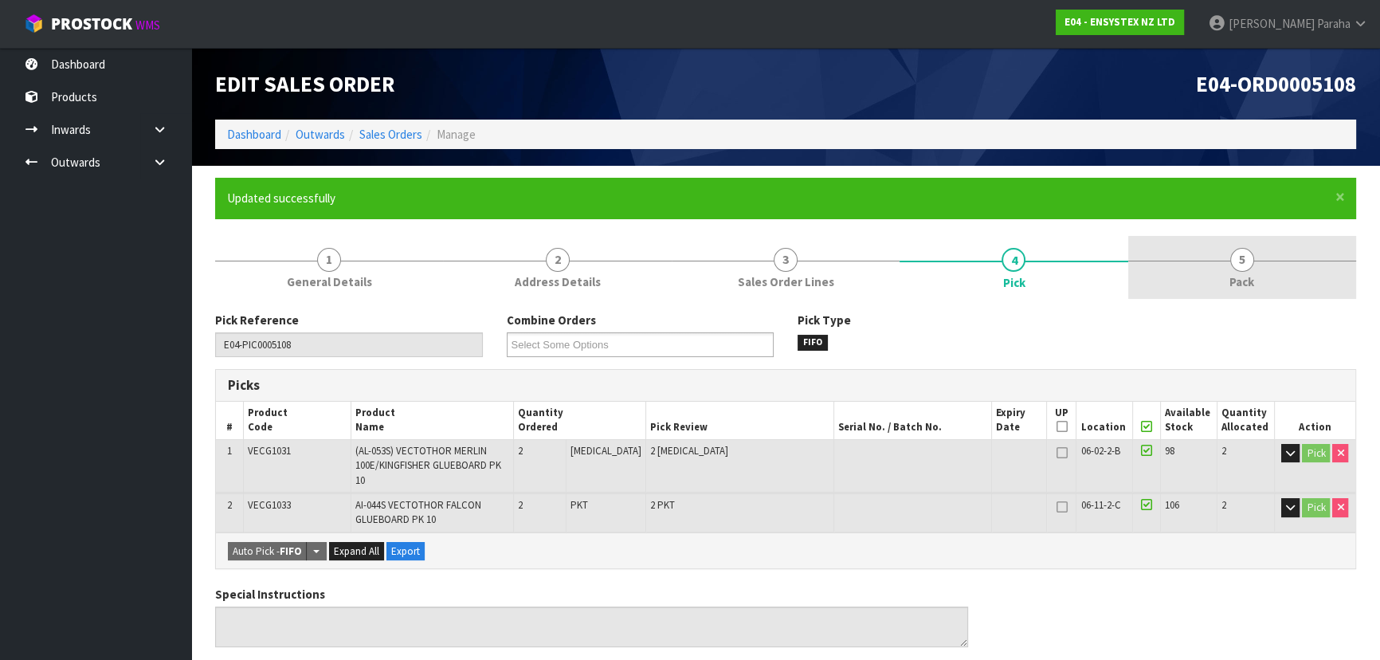
click at [1237, 264] on span "5" at bounding box center [1242, 260] width 24 height 24
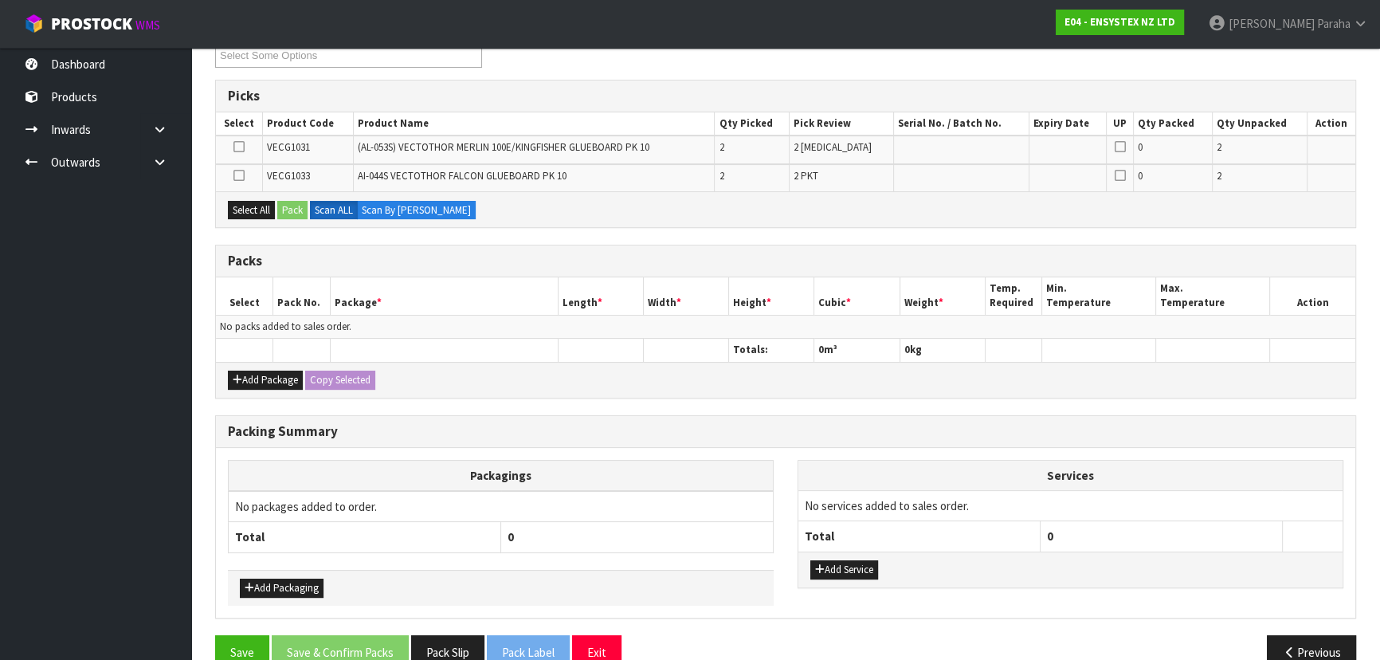
scroll to position [319, 0]
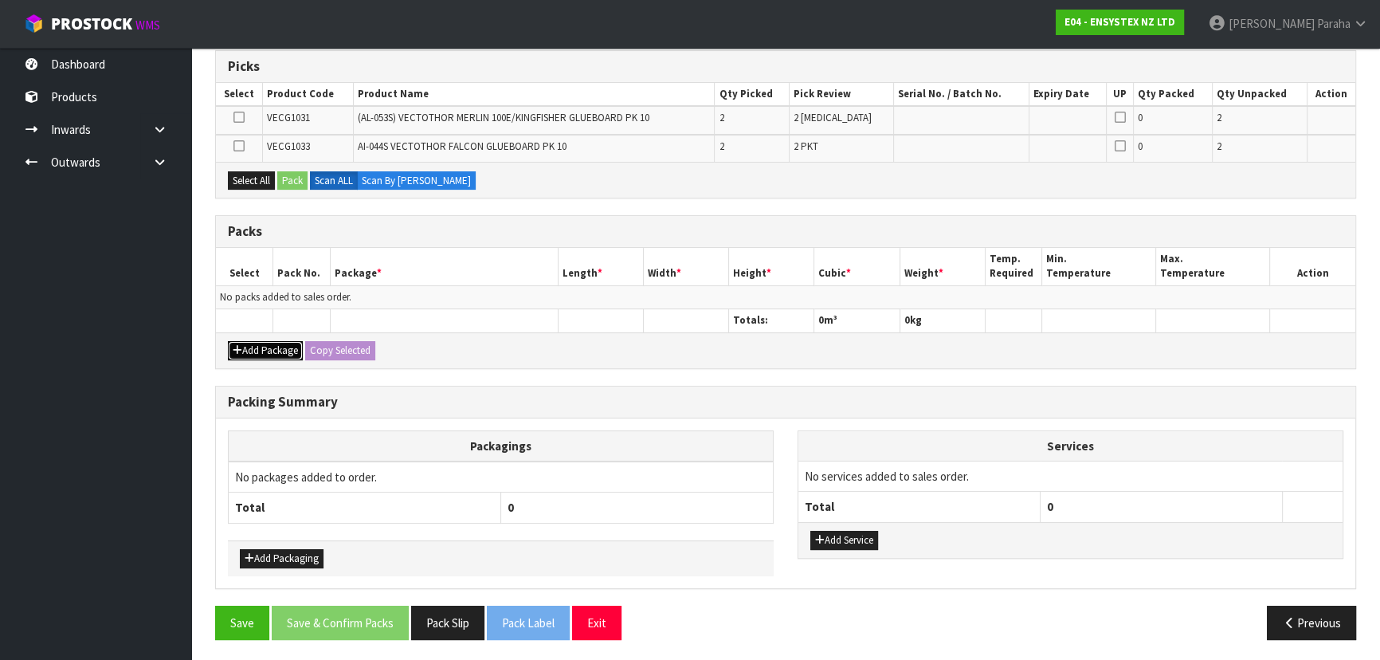
click at [247, 344] on button "Add Package" at bounding box center [265, 350] width 75 height 19
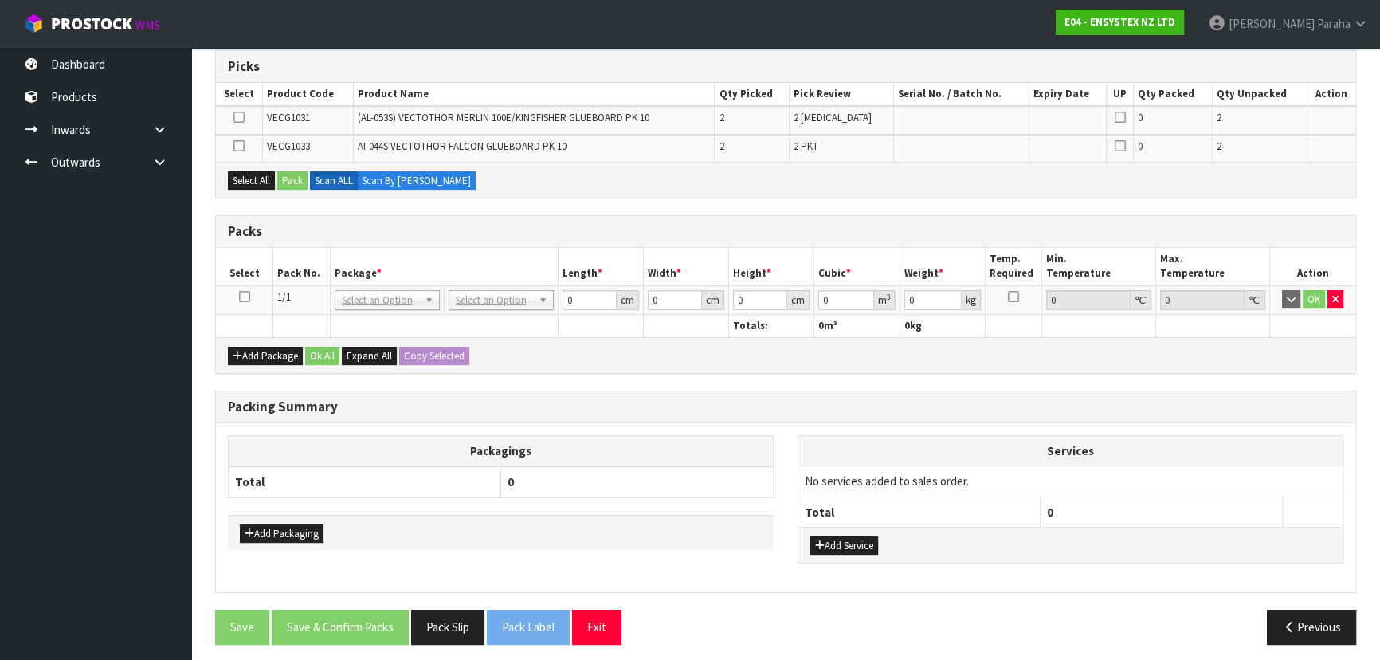
click at [239, 296] on icon at bounding box center [244, 296] width 11 height 1
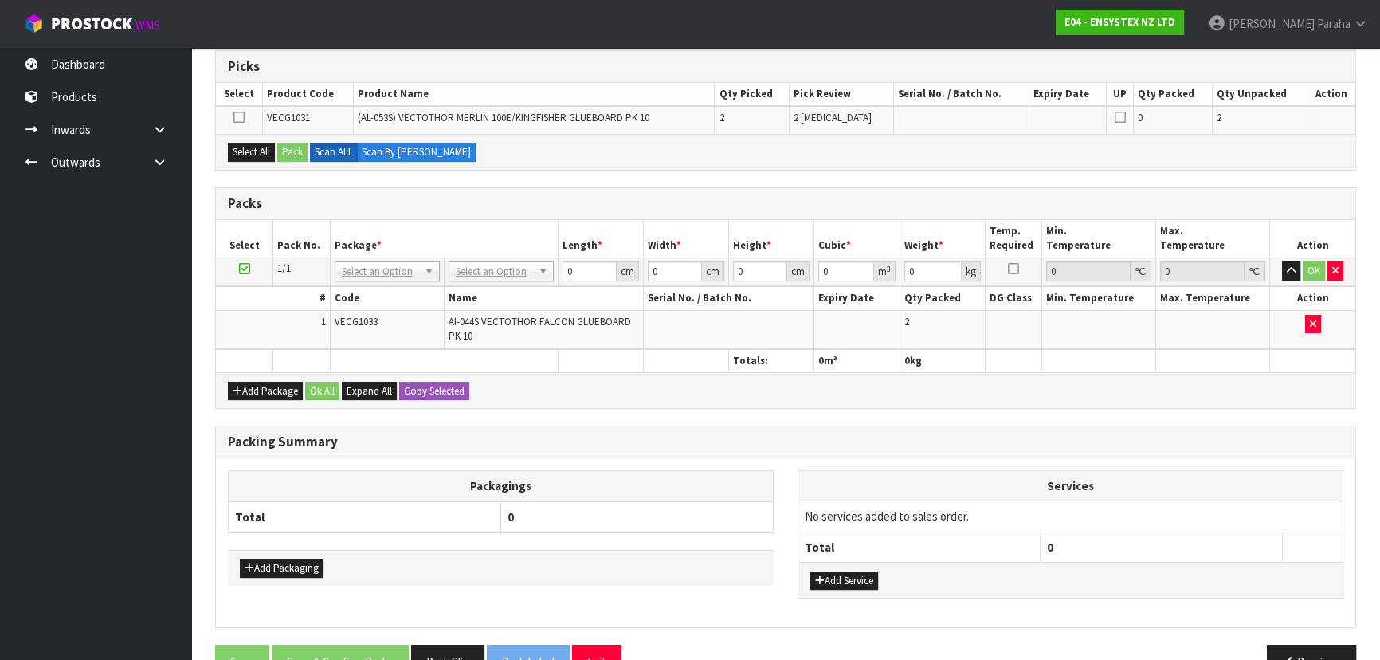
click at [243, 117] on icon at bounding box center [238, 117] width 11 height 1
click at [0, 0] on input "checkbox" at bounding box center [0, 0] width 0 height 0
click at [295, 151] on button "Pack" at bounding box center [292, 152] width 30 height 19
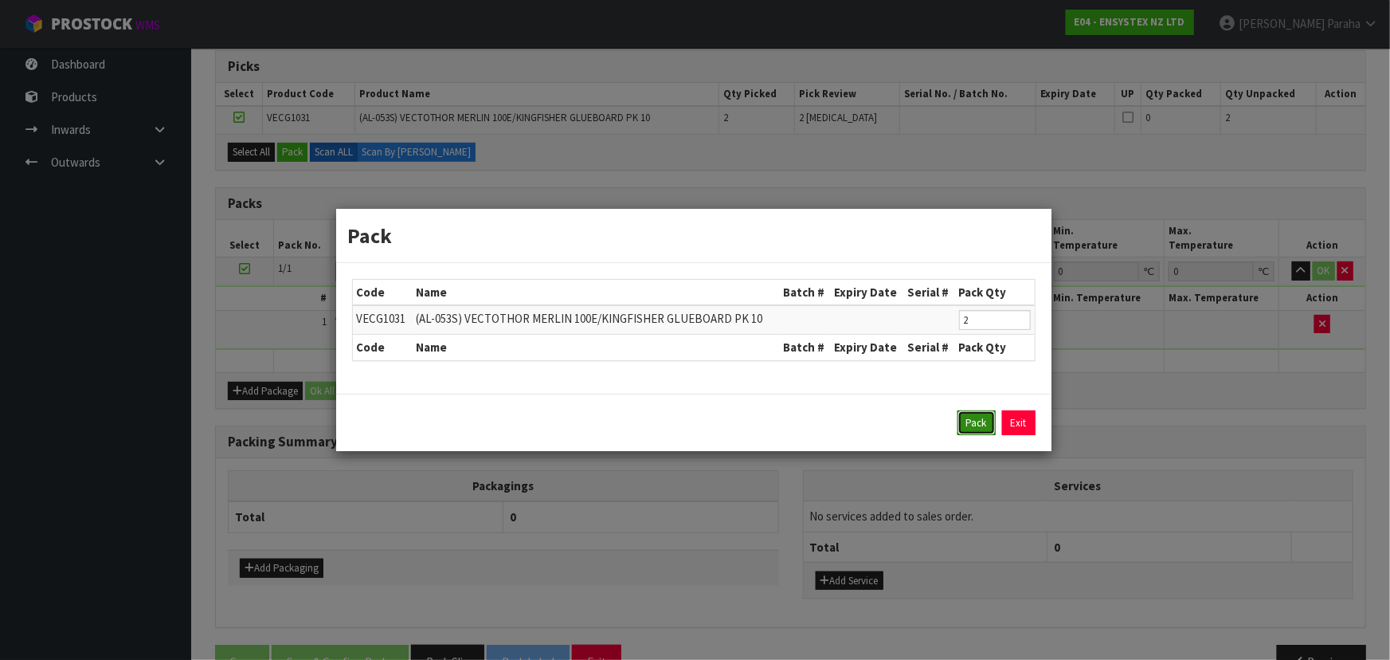
click at [969, 422] on button "Pack" at bounding box center [977, 422] width 38 height 25
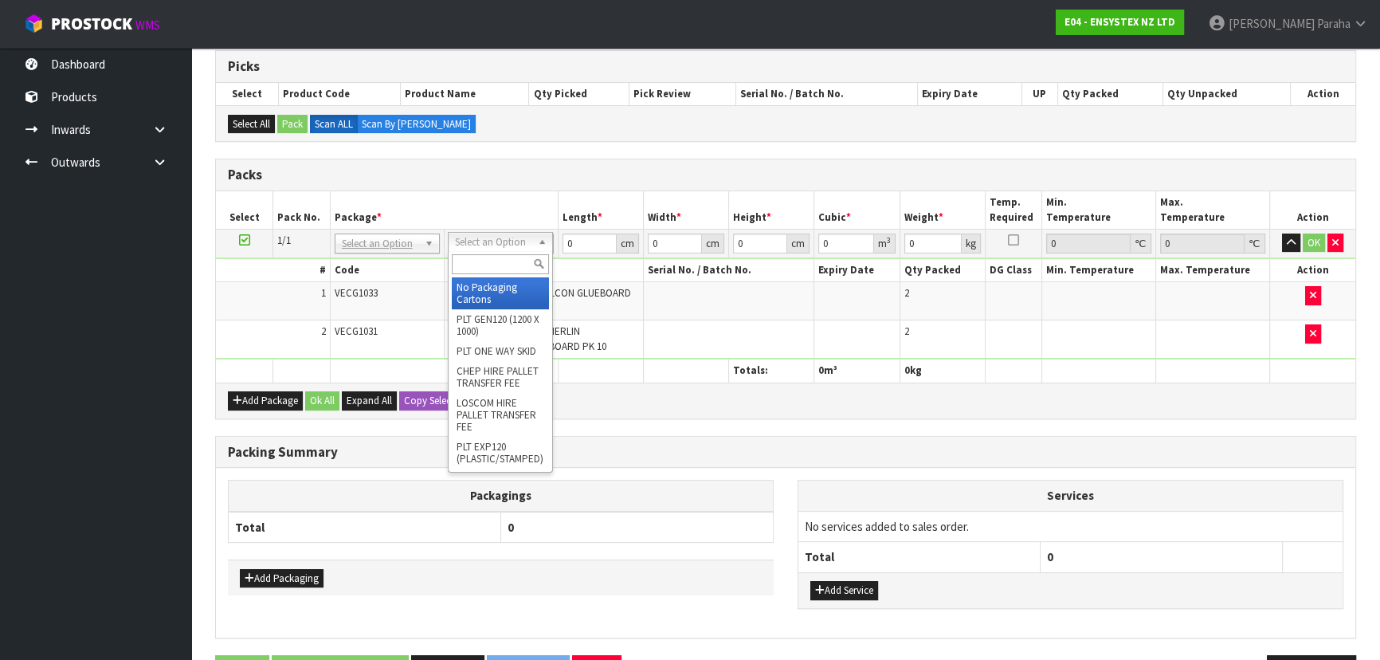
drag, startPoint x: 498, startPoint y: 292, endPoint x: 531, endPoint y: 259, distance: 46.8
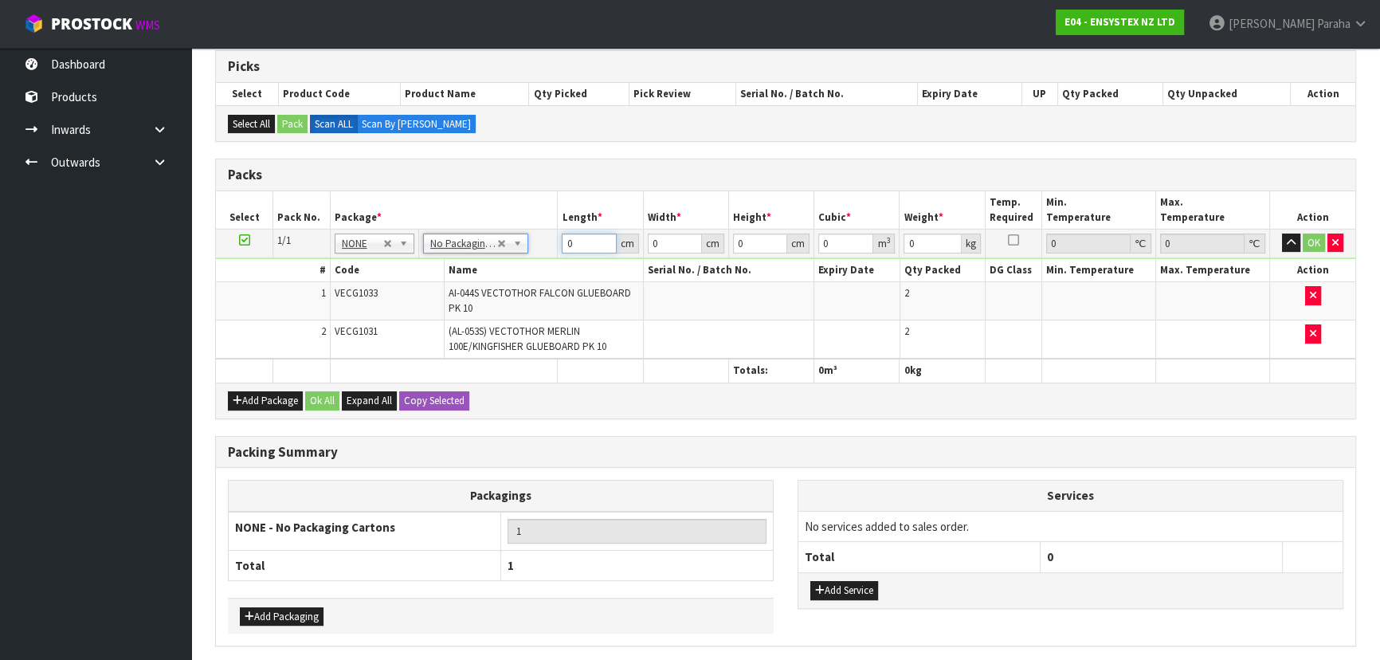
click at [578, 239] on input "0" at bounding box center [589, 243] width 54 height 20
type input "62"
type input "41"
type input "3"
type input "0.007626"
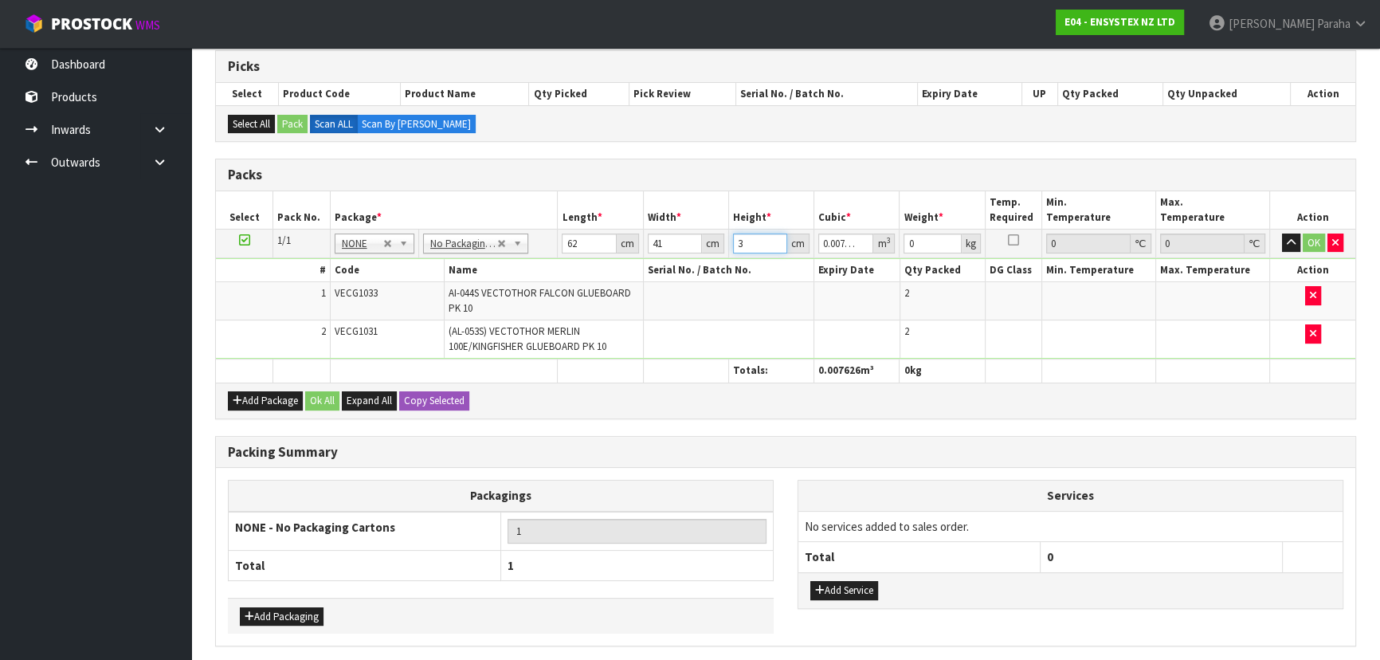
type input "3"
click at [1282, 233] on button "button" at bounding box center [1291, 242] width 18 height 19
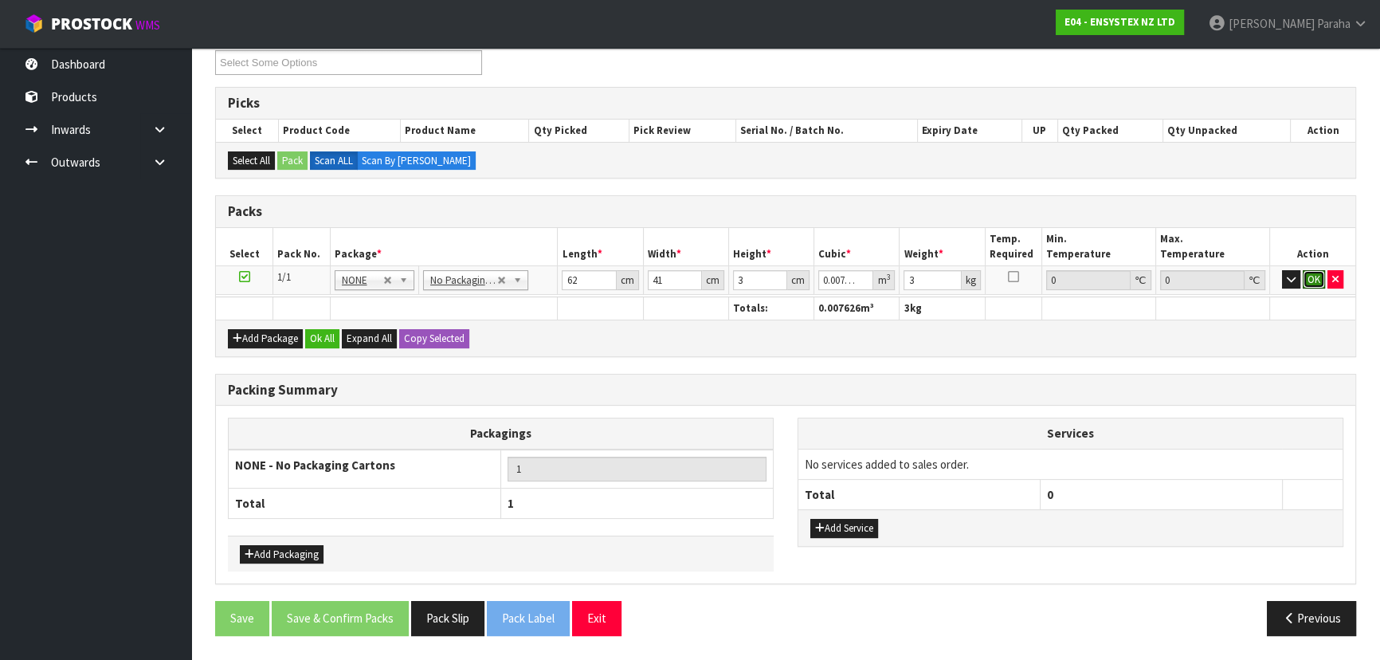
click button "OK" at bounding box center [1314, 279] width 22 height 19
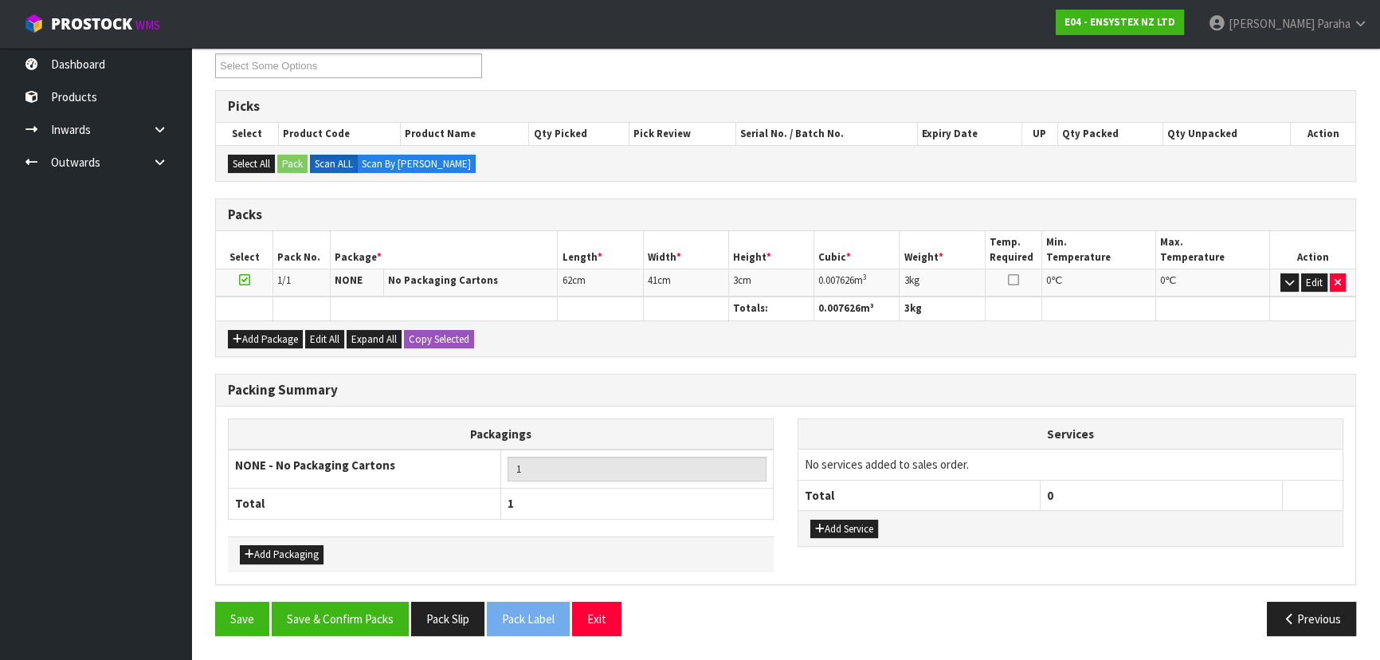
scroll to position [275, 0]
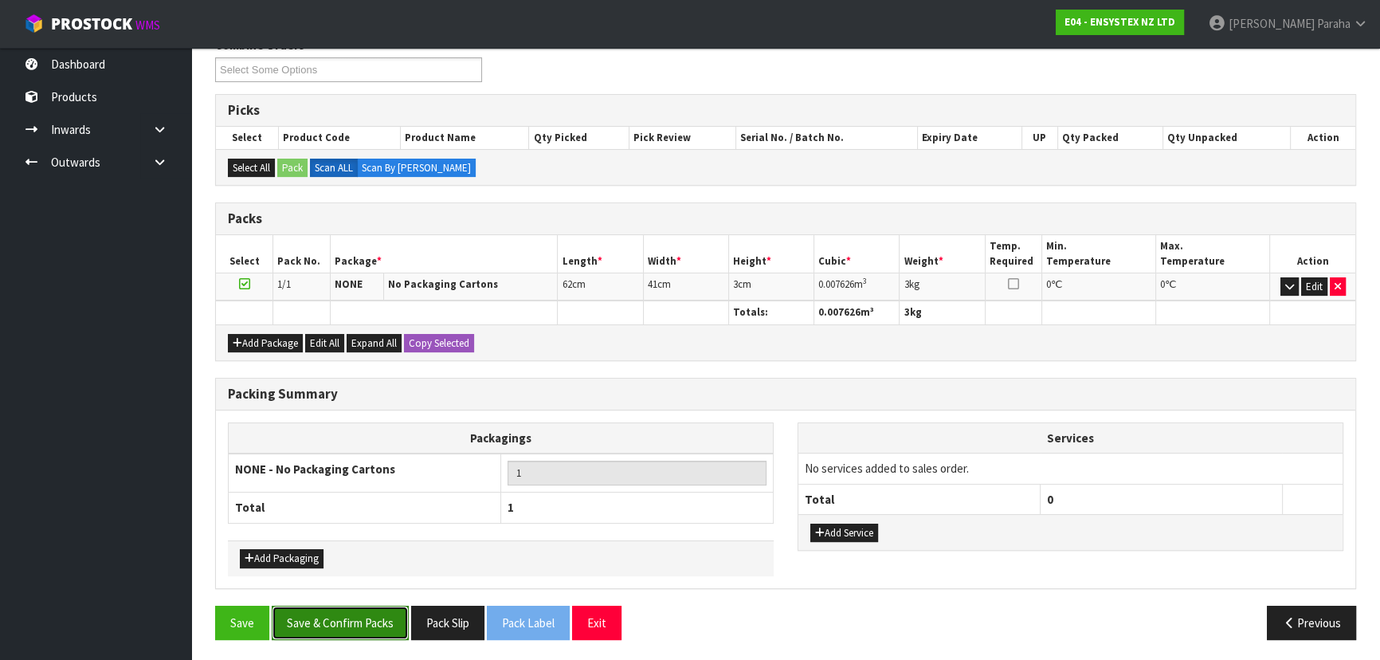
click at [325, 617] on button "Save & Confirm Packs" at bounding box center [340, 623] width 137 height 34
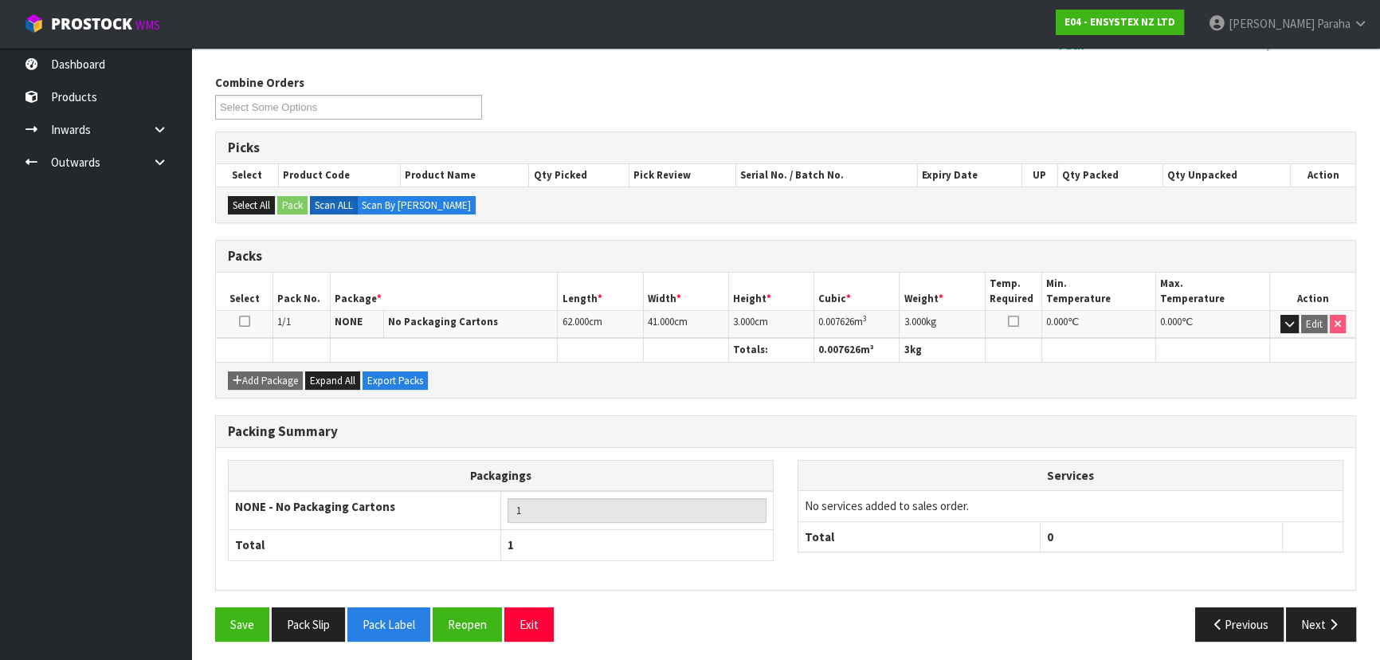
scroll to position [239, 0]
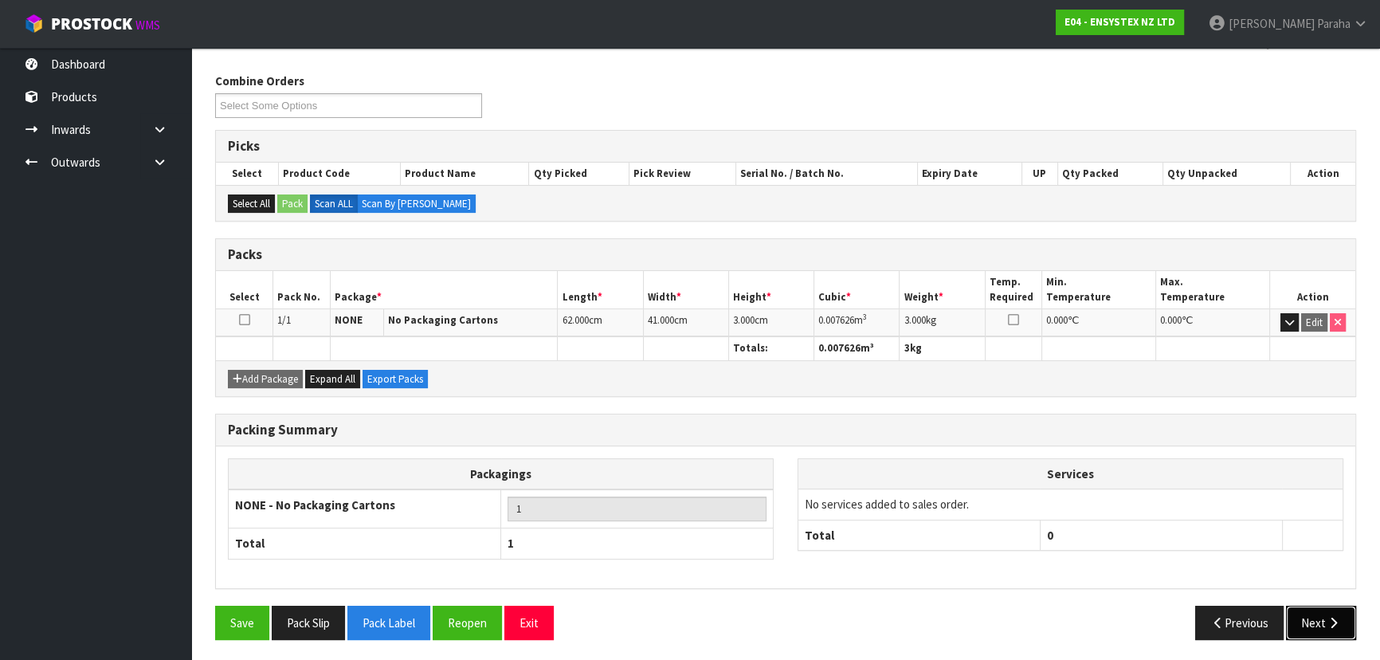
click at [1334, 619] on icon "button" at bounding box center [1333, 623] width 15 height 12
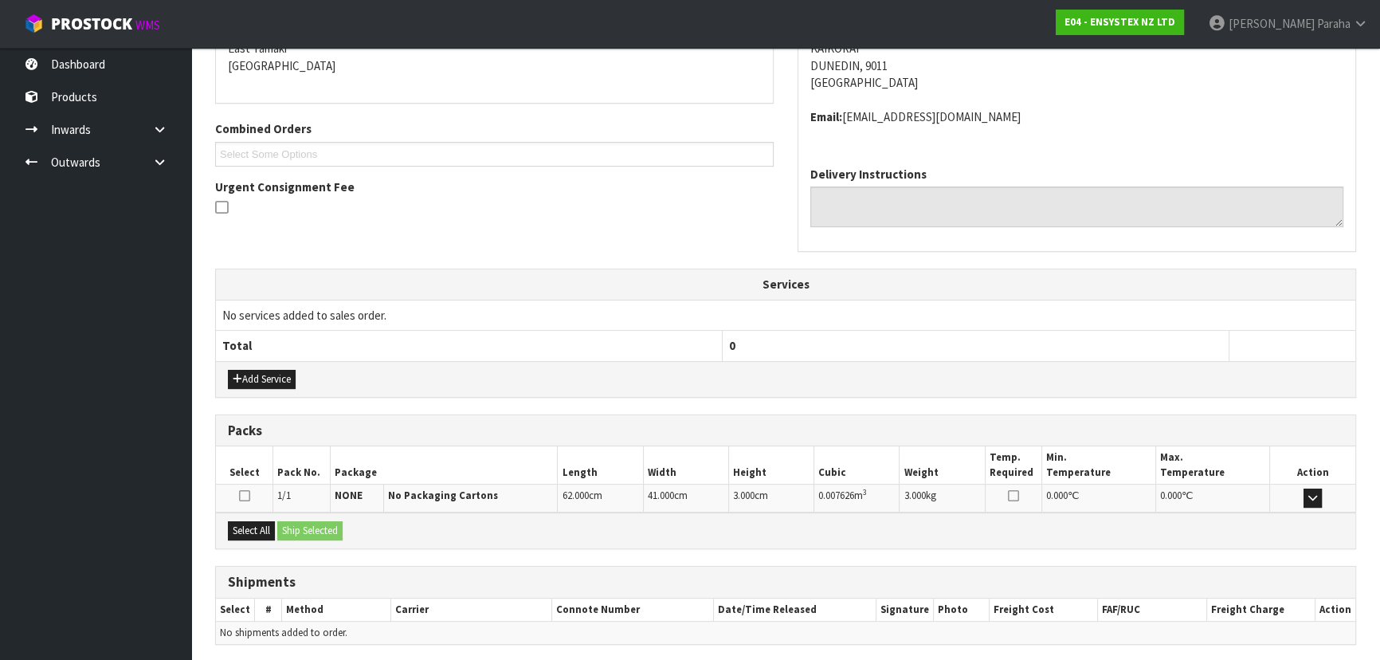
scroll to position [406, 0]
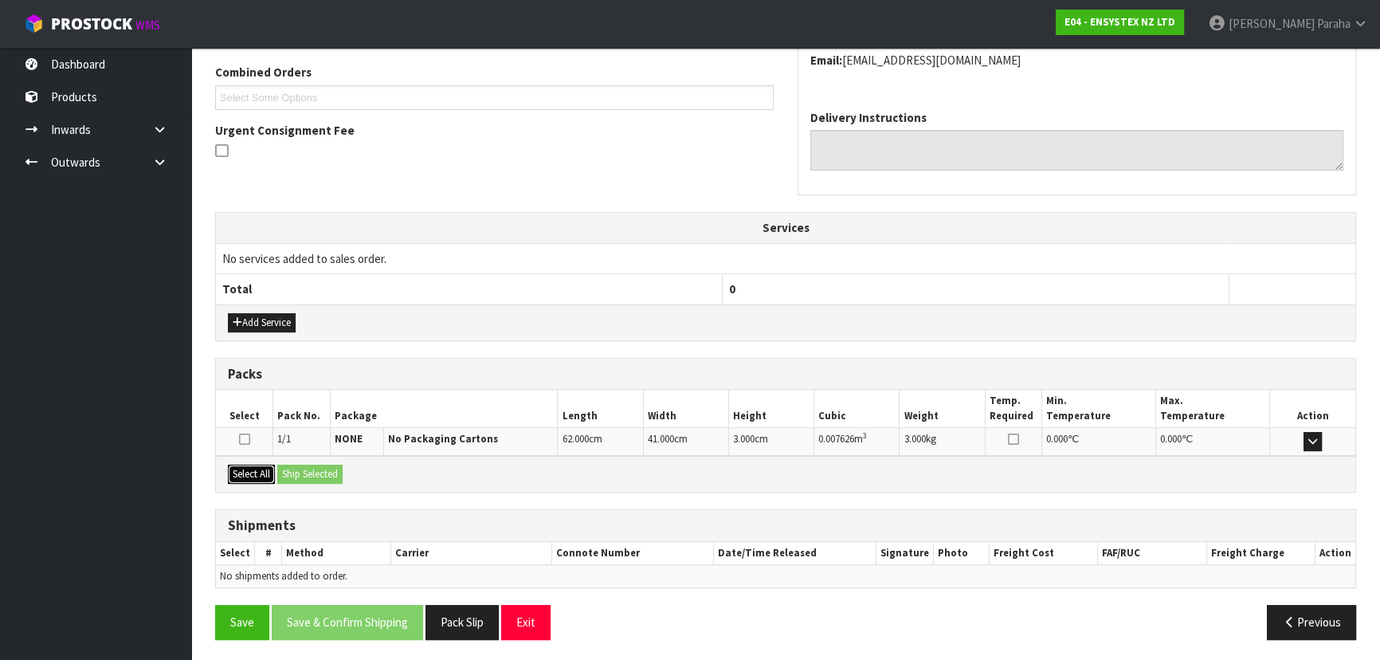
click at [246, 478] on button "Select All" at bounding box center [251, 474] width 47 height 19
click at [318, 473] on button "Ship Selected" at bounding box center [309, 474] width 65 height 19
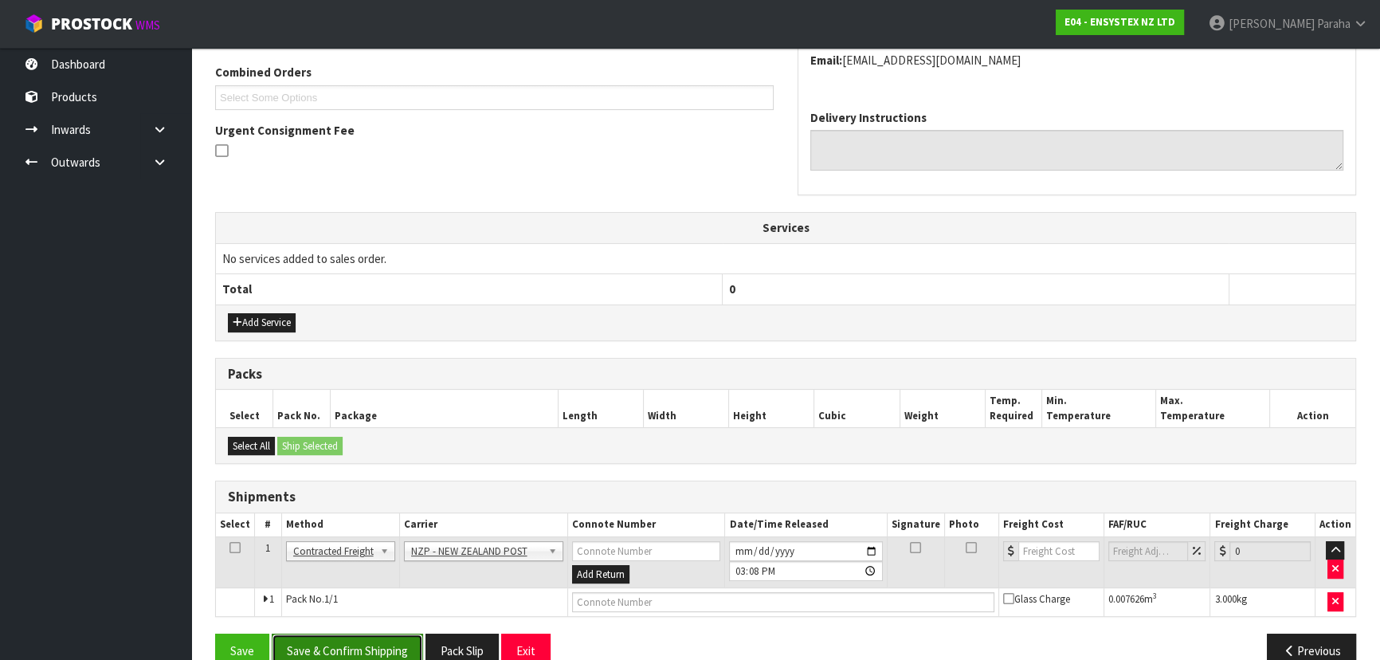
click at [380, 639] on button "Save & Confirm Shipping" at bounding box center [347, 650] width 151 height 34
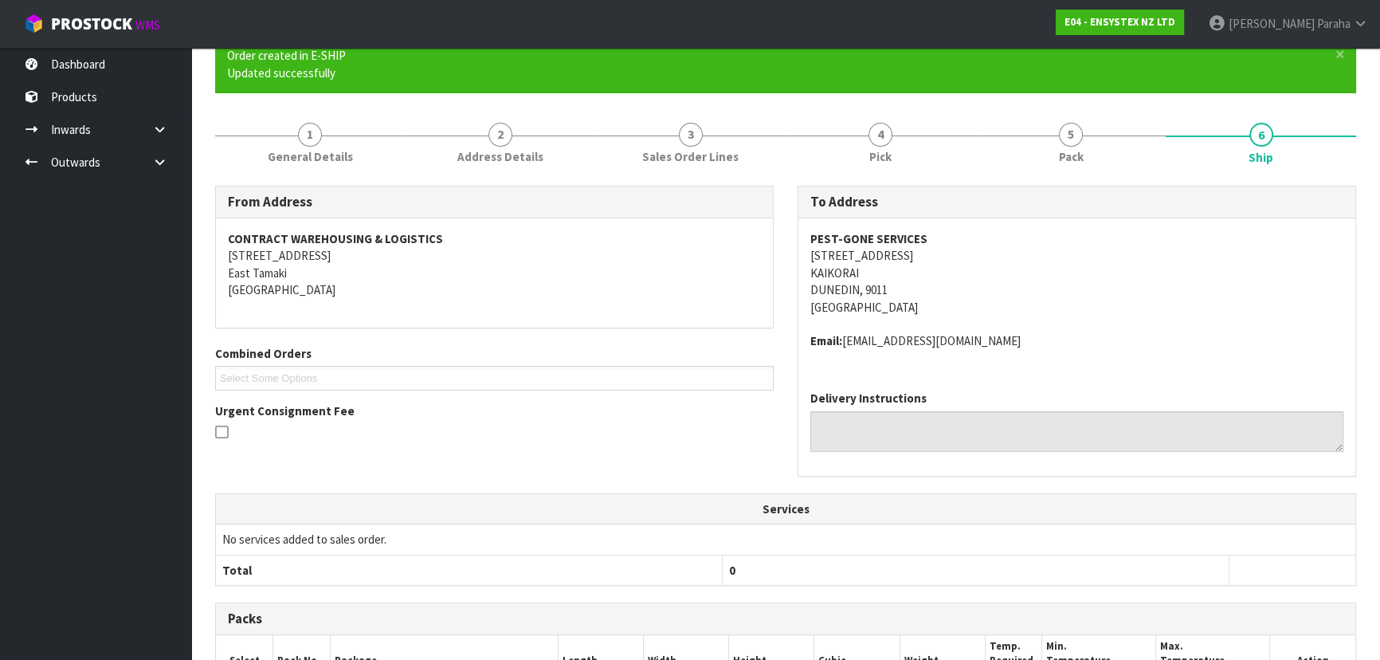
scroll to position [413, 0]
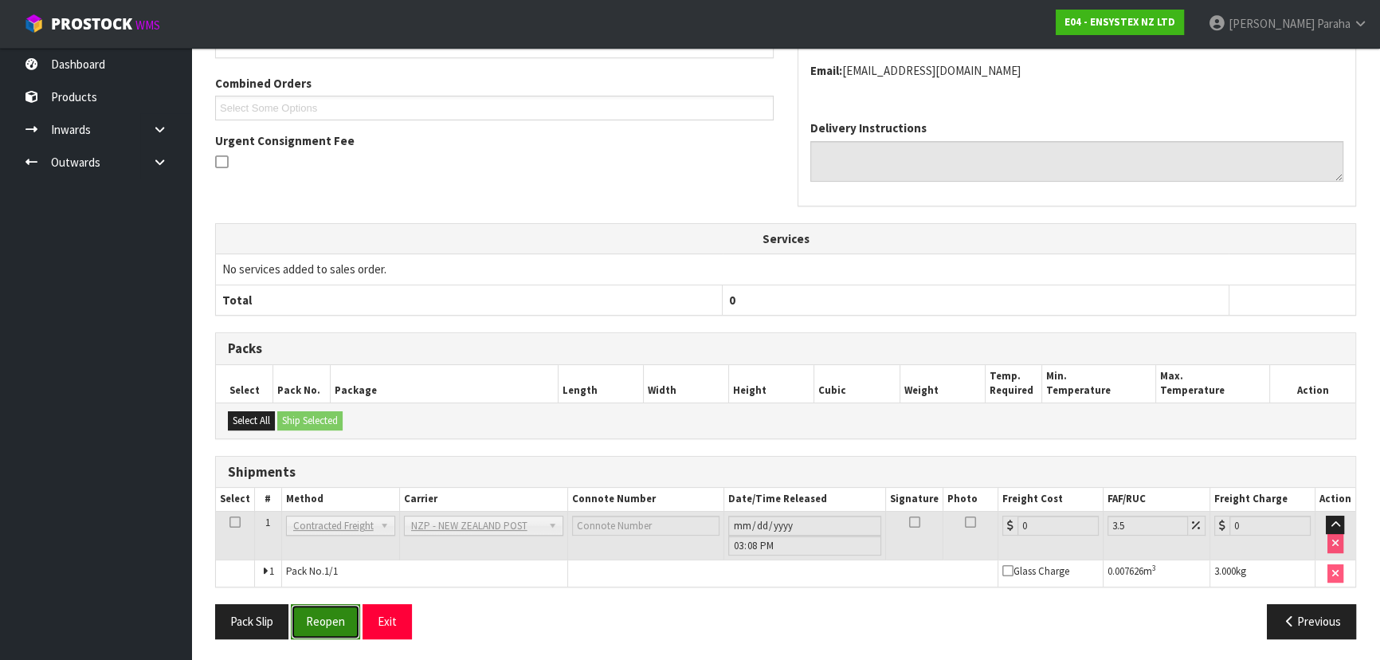
click at [332, 626] on button "Reopen" at bounding box center [325, 621] width 69 height 34
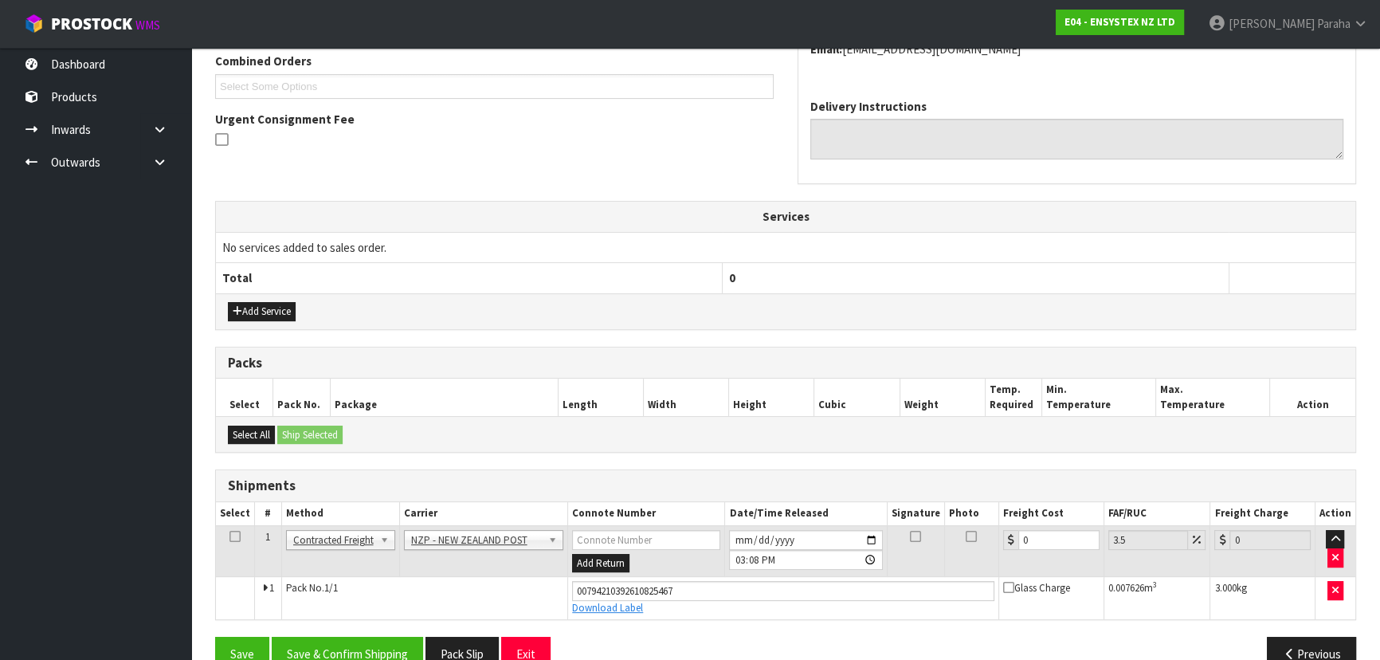
scroll to position [449, 0]
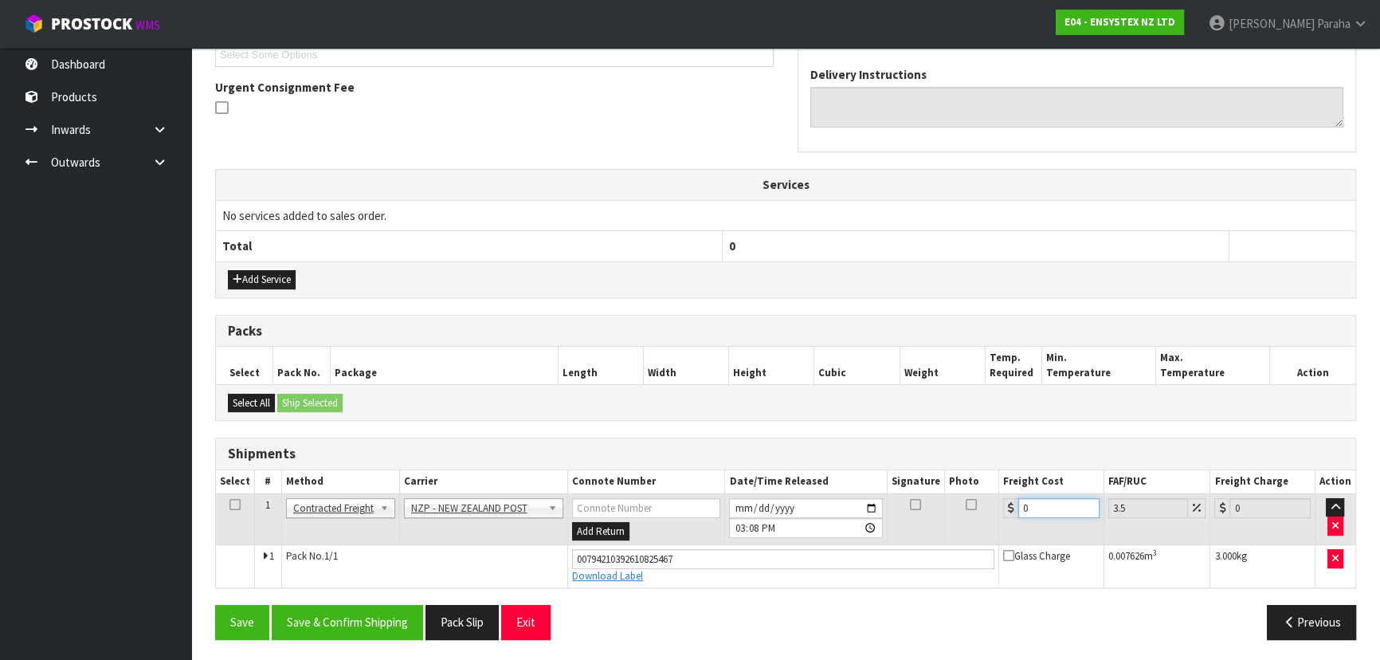
drag, startPoint x: 1050, startPoint y: 504, endPoint x: 1056, endPoint y: 514, distance: 11.1
click at [1050, 506] on input "0" at bounding box center [1058, 508] width 81 height 20
type input "1"
type input "1.03"
type input "11"
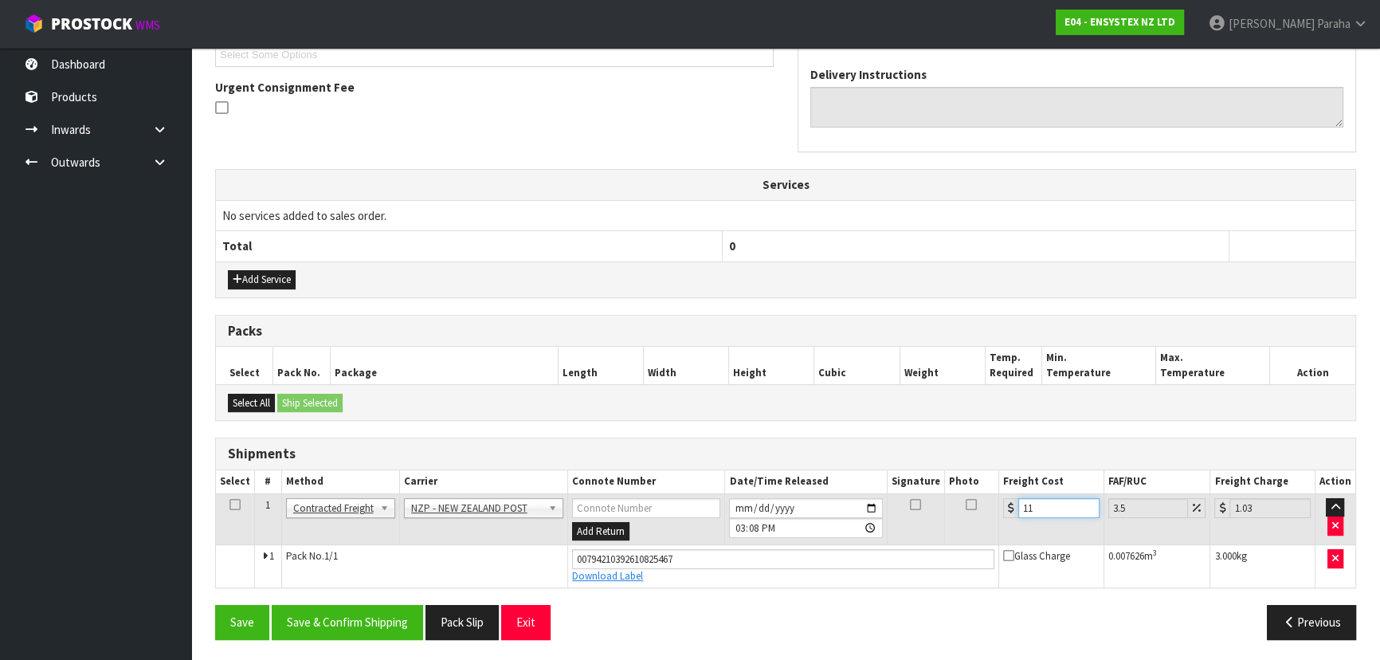
type input "11.38"
type input "11.6"
type input "12.01"
type input "11.61"
type input "12.02"
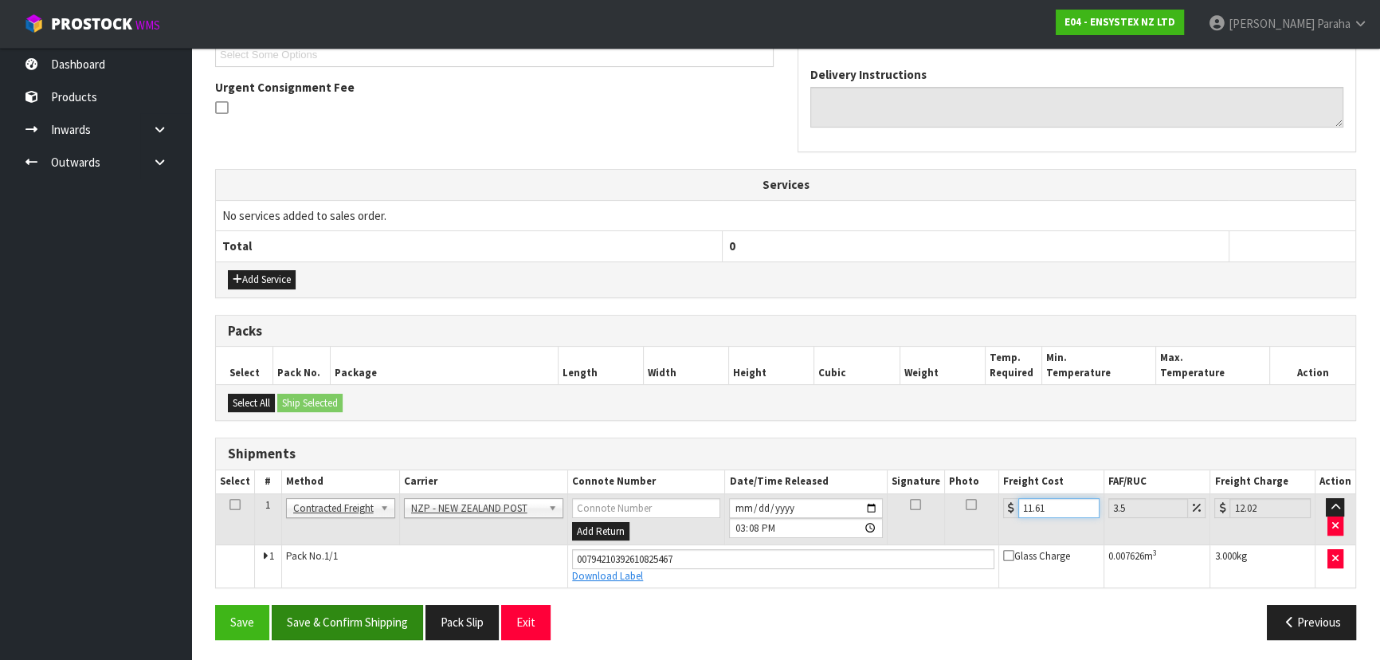
type input "11.61"
click at [356, 620] on button "Save & Confirm Shipping" at bounding box center [347, 622] width 151 height 34
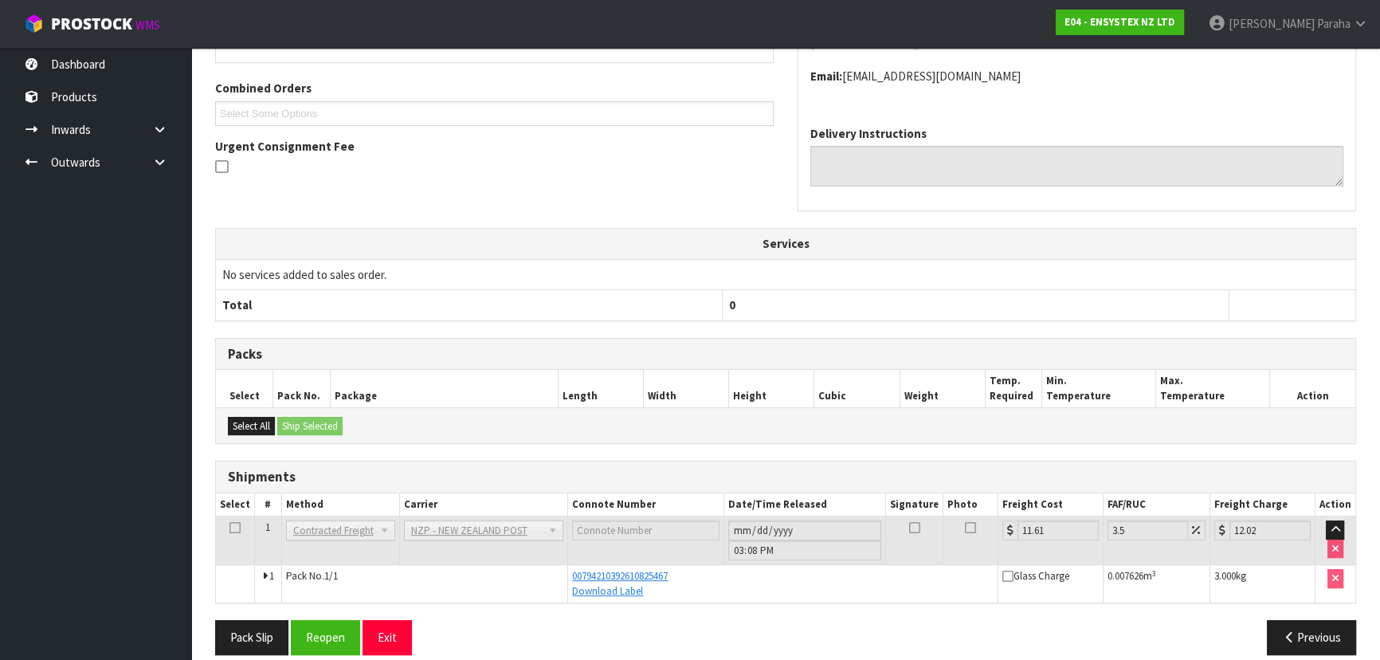
scroll to position [406, 0]
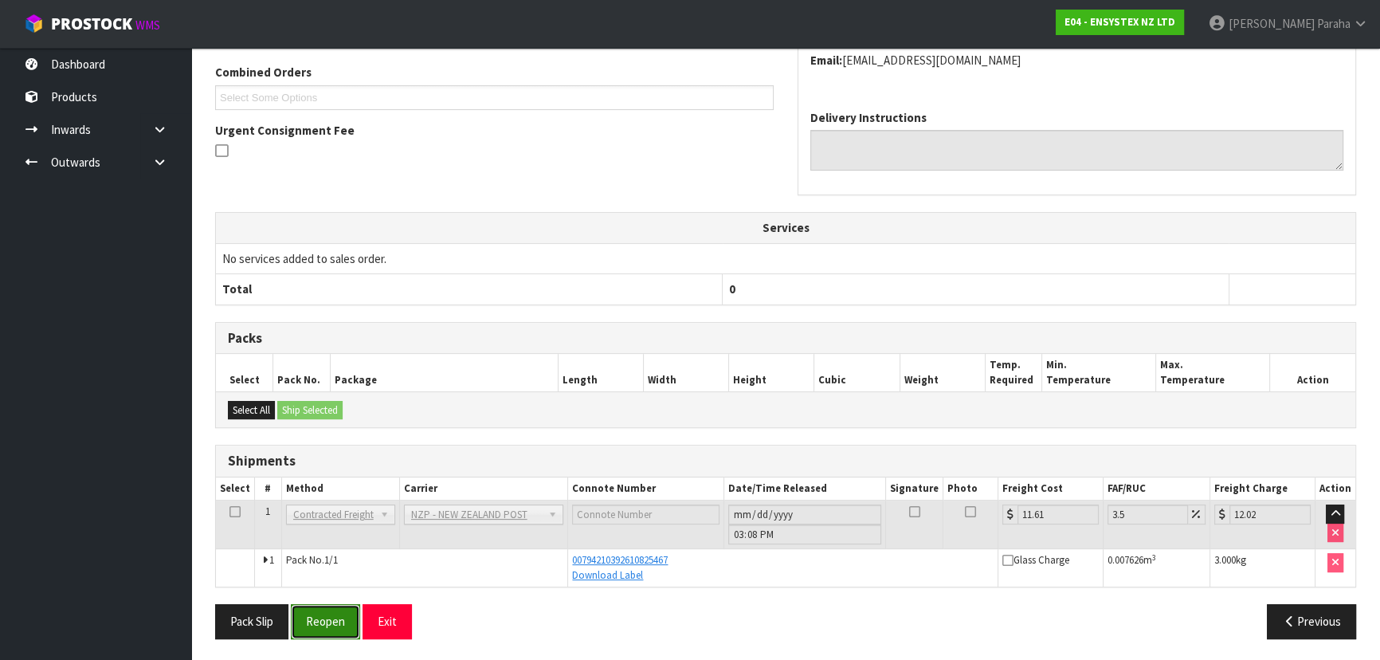
click at [336, 620] on button "Reopen" at bounding box center [325, 621] width 69 height 34
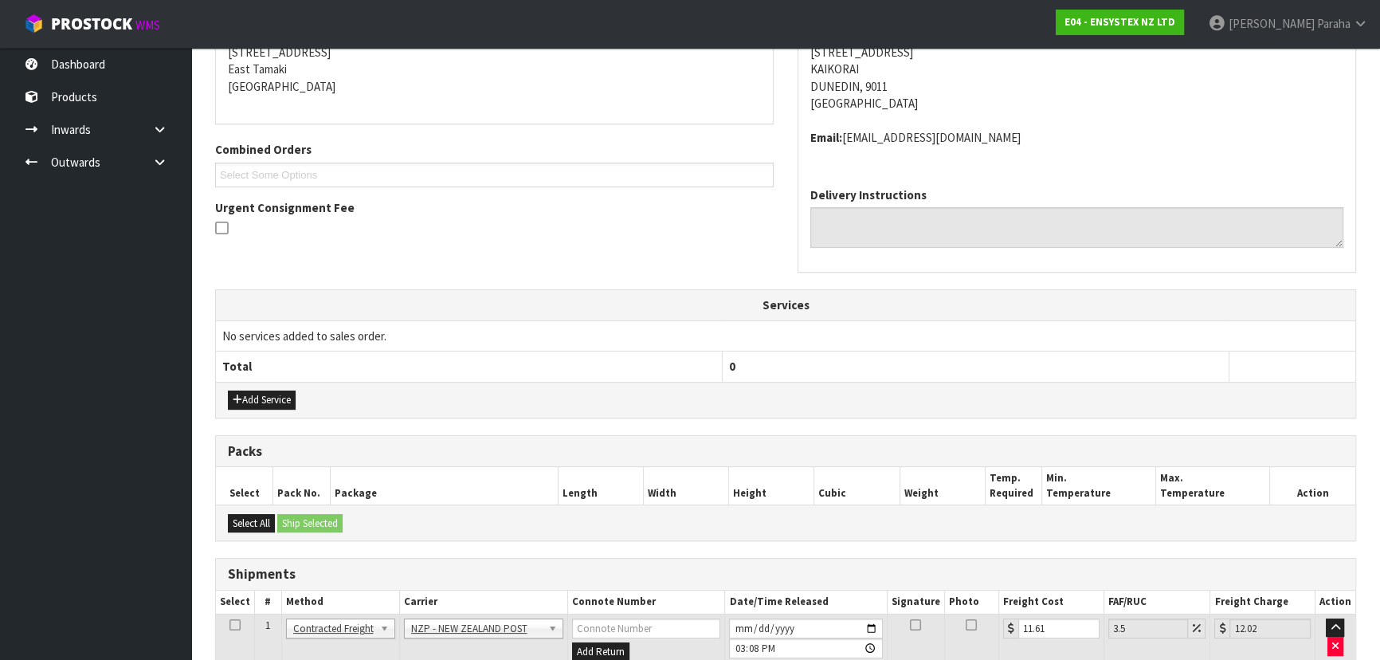
scroll to position [434, 0]
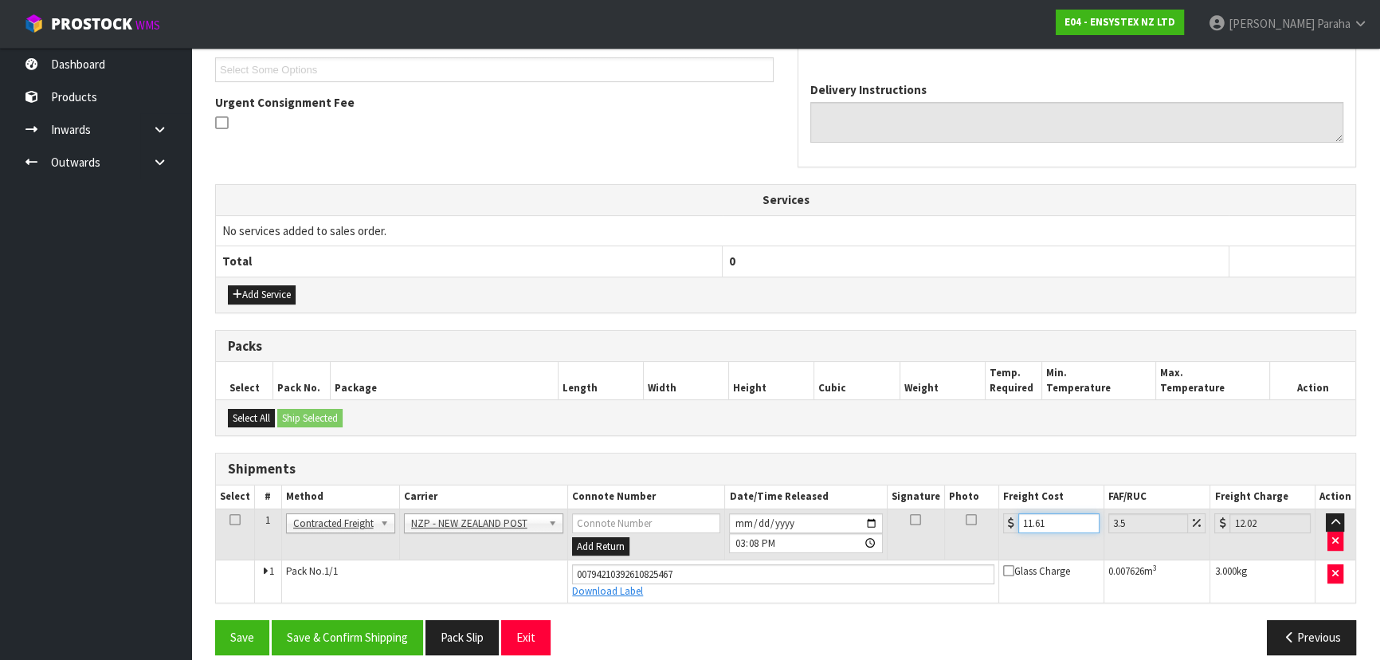
click at [1060, 518] on input "11.61" at bounding box center [1058, 523] width 81 height 20
type input "11.6"
type input "12.01"
type input "11"
type input "11.38"
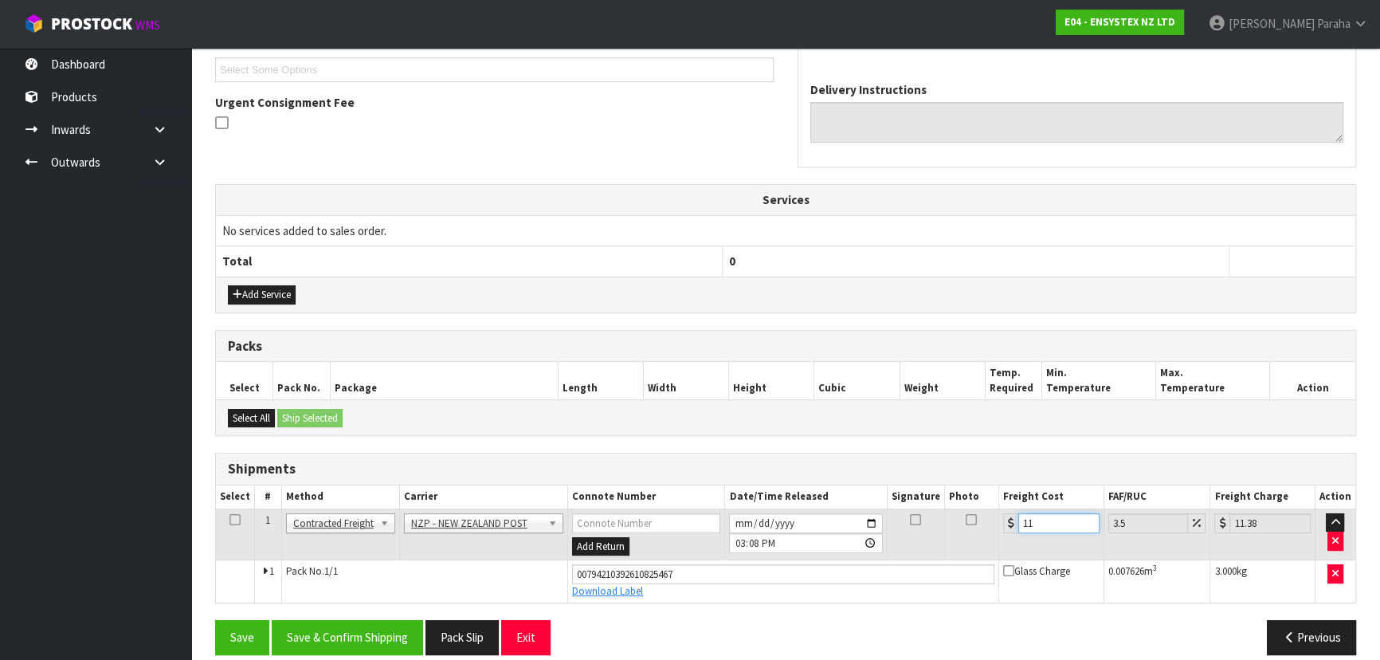
type input "11.1"
type input "11.49"
type input "11.16"
type input "11.55"
type input "11.16"
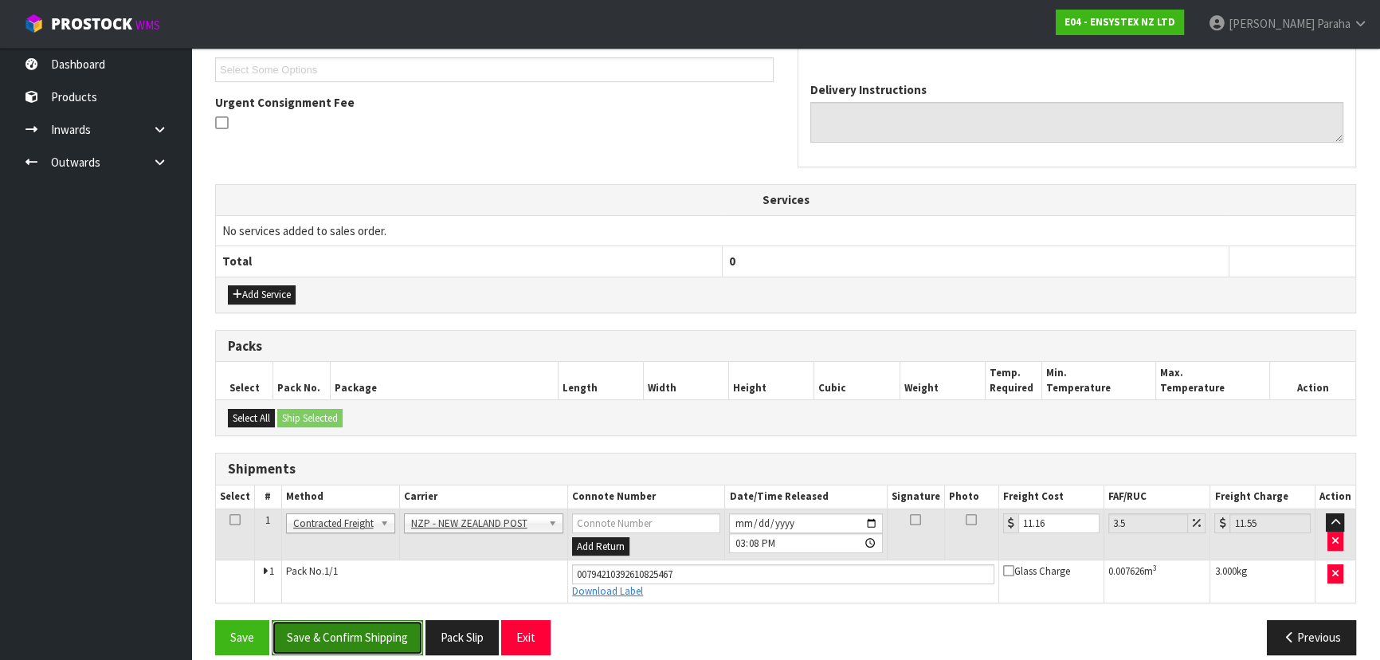
click at [333, 636] on button "Save & Confirm Shipping" at bounding box center [347, 637] width 151 height 34
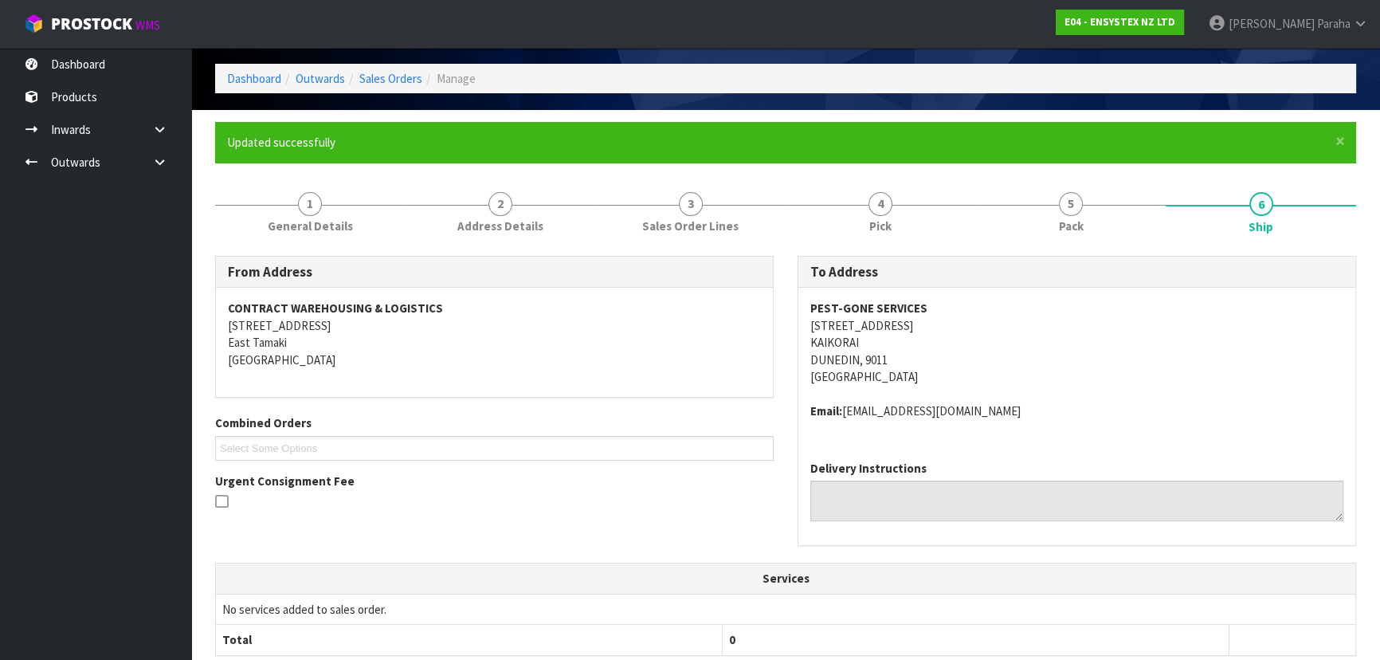
scroll to position [0, 0]
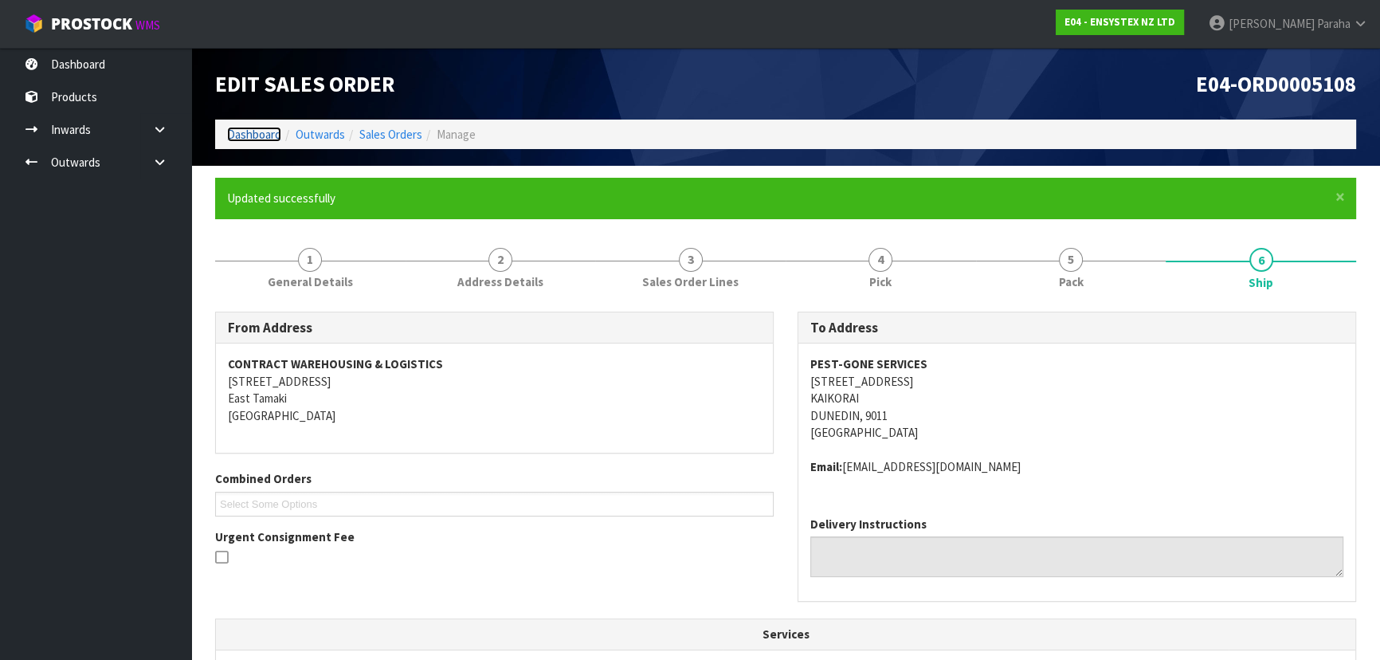
click at [260, 138] on link "Dashboard" at bounding box center [254, 134] width 54 height 15
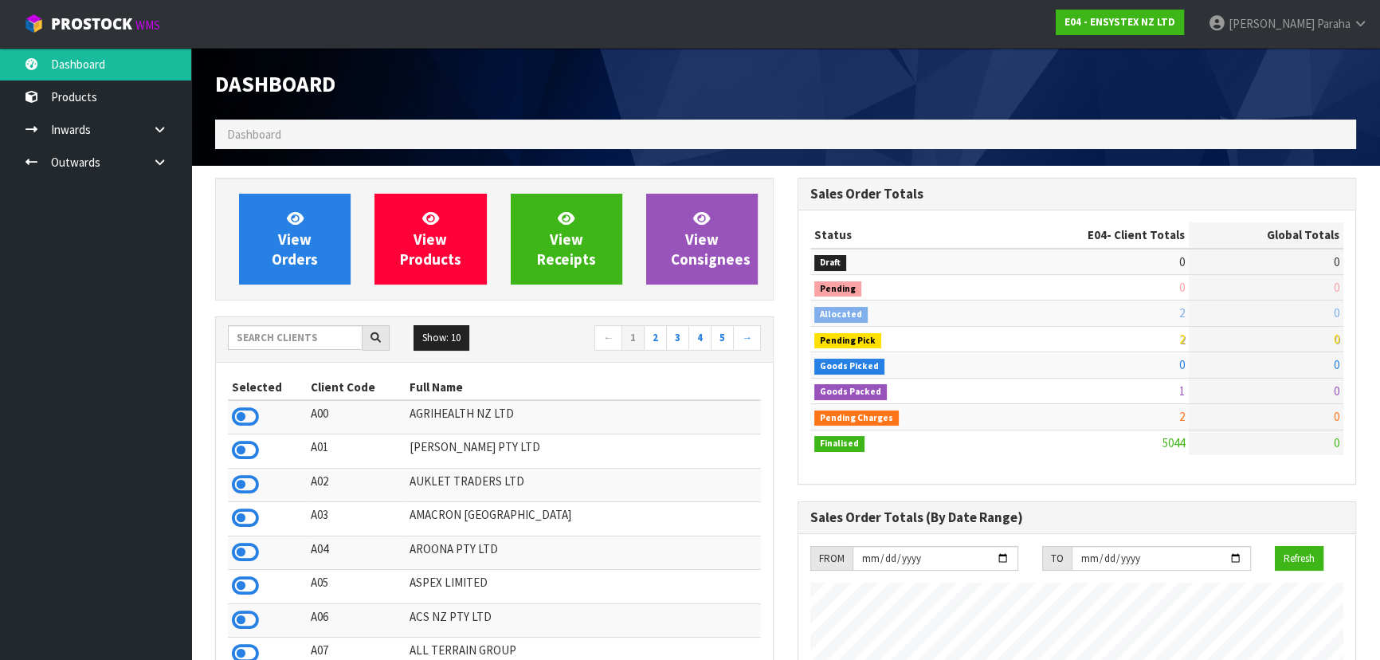
scroll to position [1239, 582]
click at [316, 339] on input "text" at bounding box center [295, 337] width 135 height 25
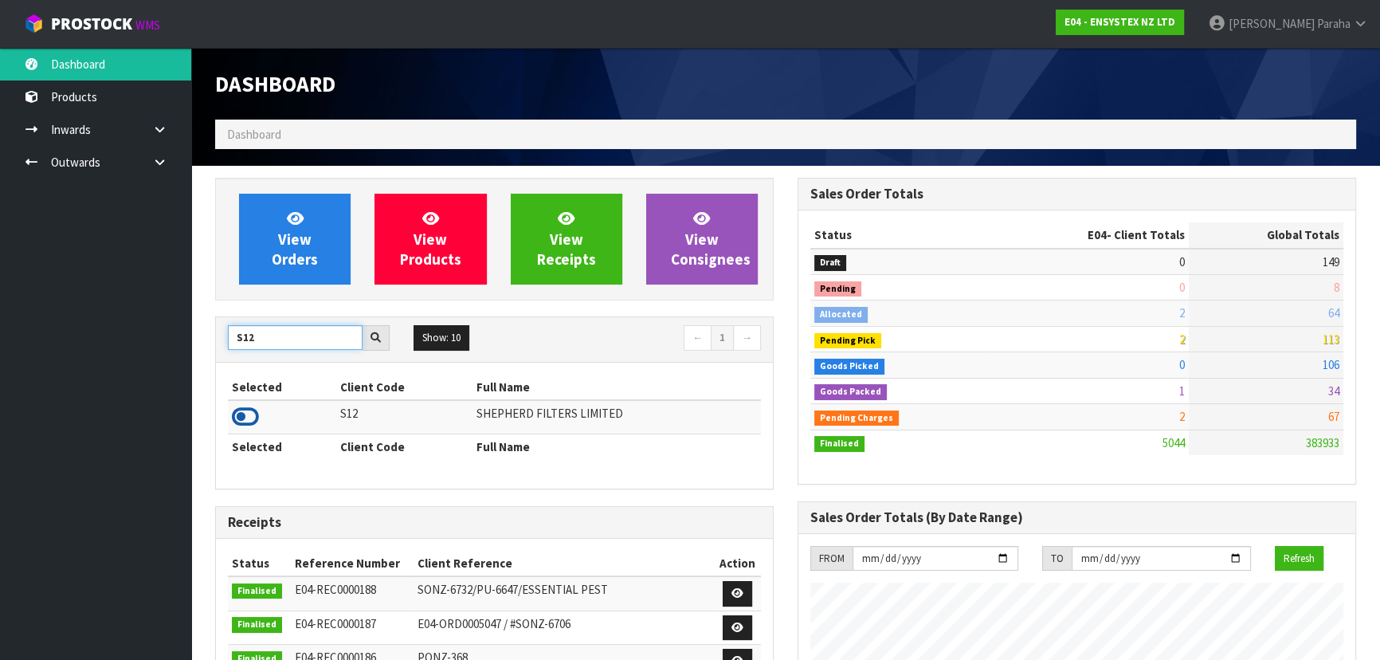
type input "S12"
click at [251, 410] on icon at bounding box center [245, 417] width 27 height 24
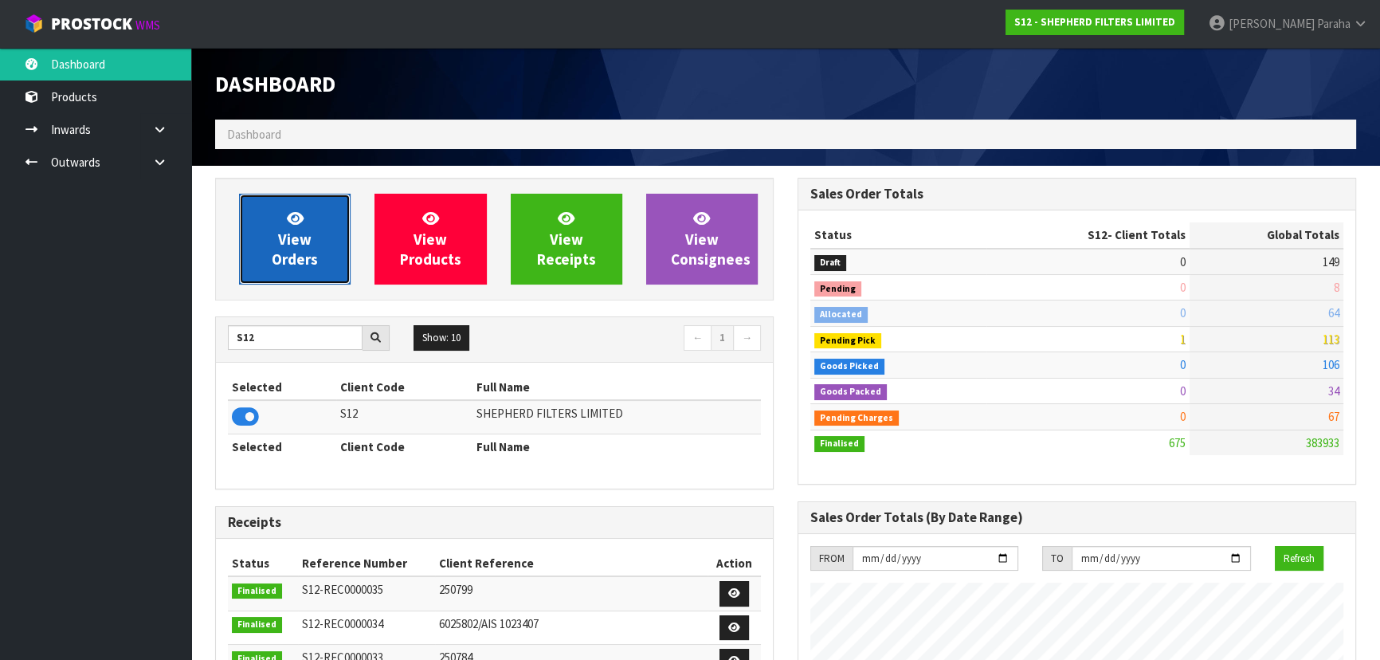
scroll to position [1118, 582]
click at [277, 265] on span "View Orders" at bounding box center [295, 239] width 46 height 60
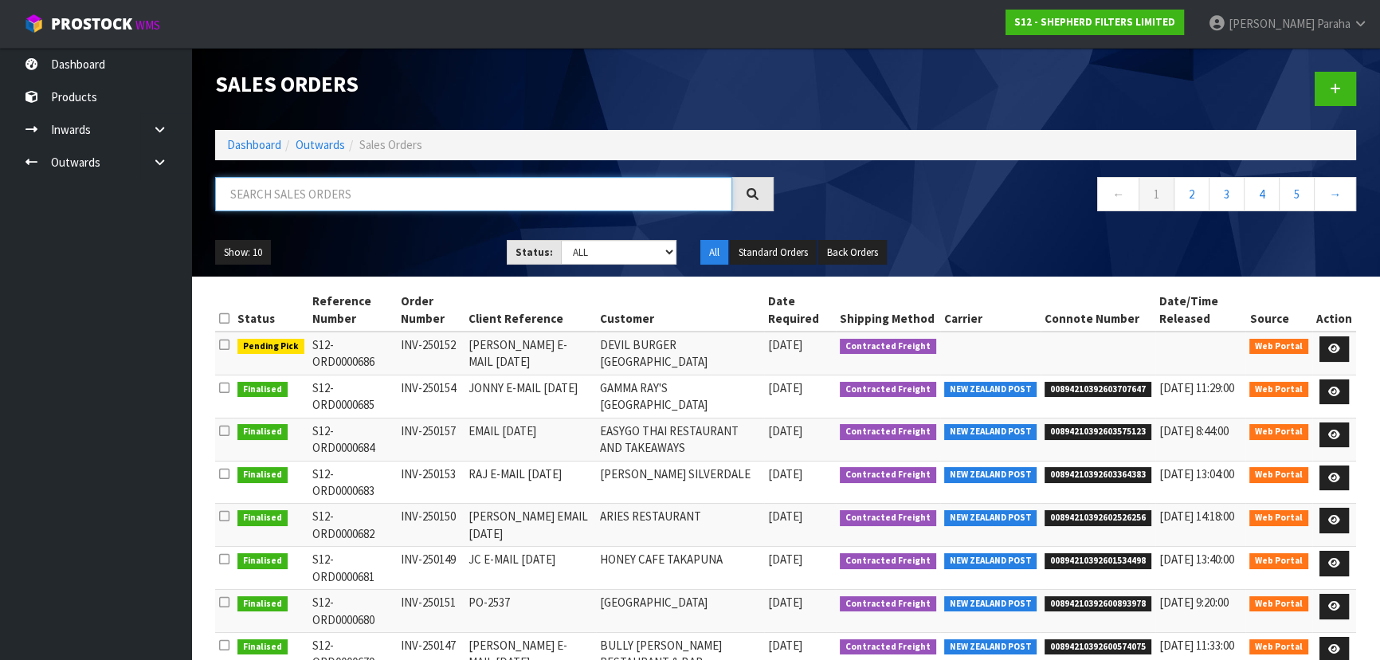
click at [288, 190] on input "text" at bounding box center [473, 194] width 517 height 34
click at [1330, 352] on icon at bounding box center [1334, 348] width 12 height 10
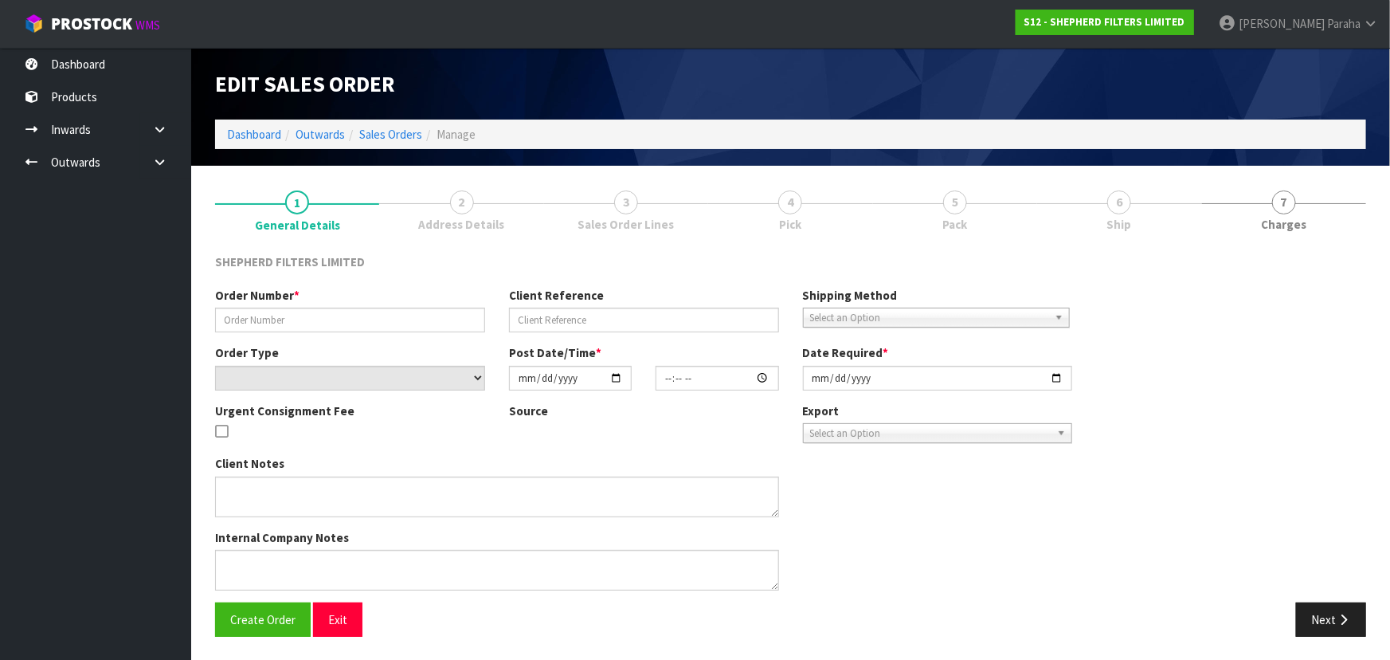
type input "INV-250152"
type input "ALICE E-MAIL 18.09.25"
select select "number:0"
type input "[DATE]"
type input "23:37:00.000"
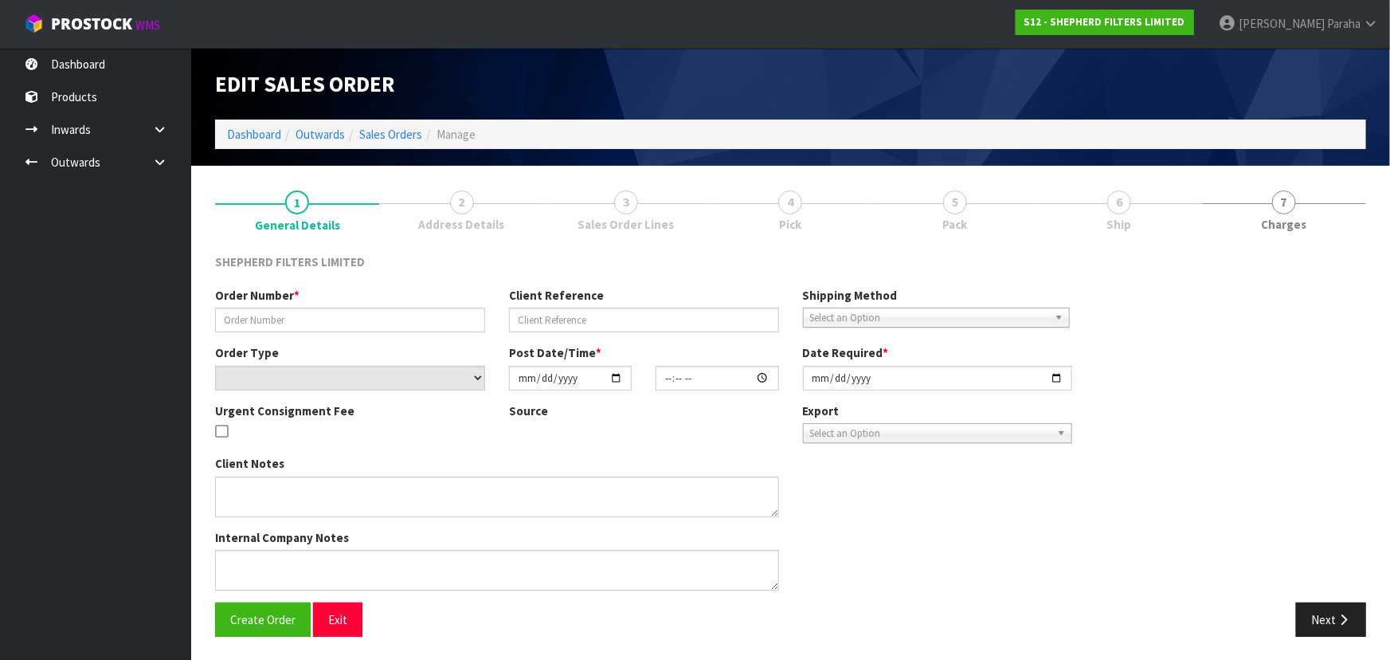
type input "[DATE]"
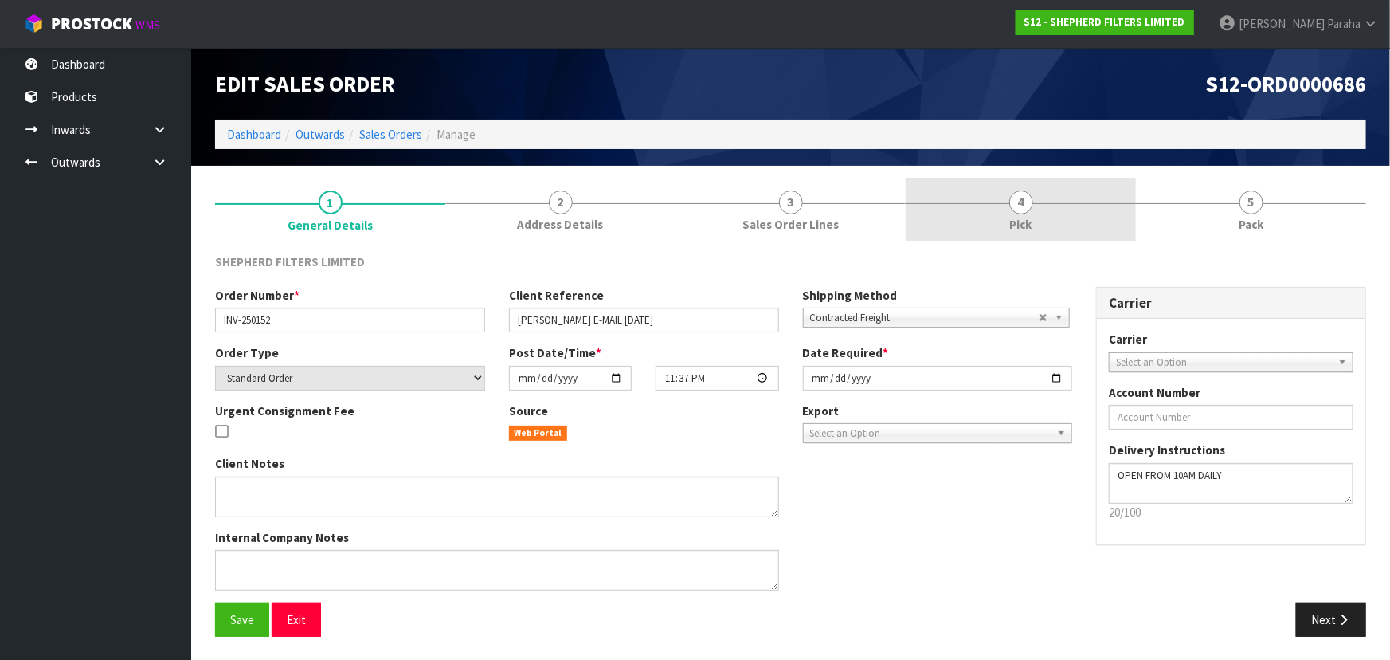
click at [1011, 212] on link "4 Pick" at bounding box center [1021, 209] width 230 height 63
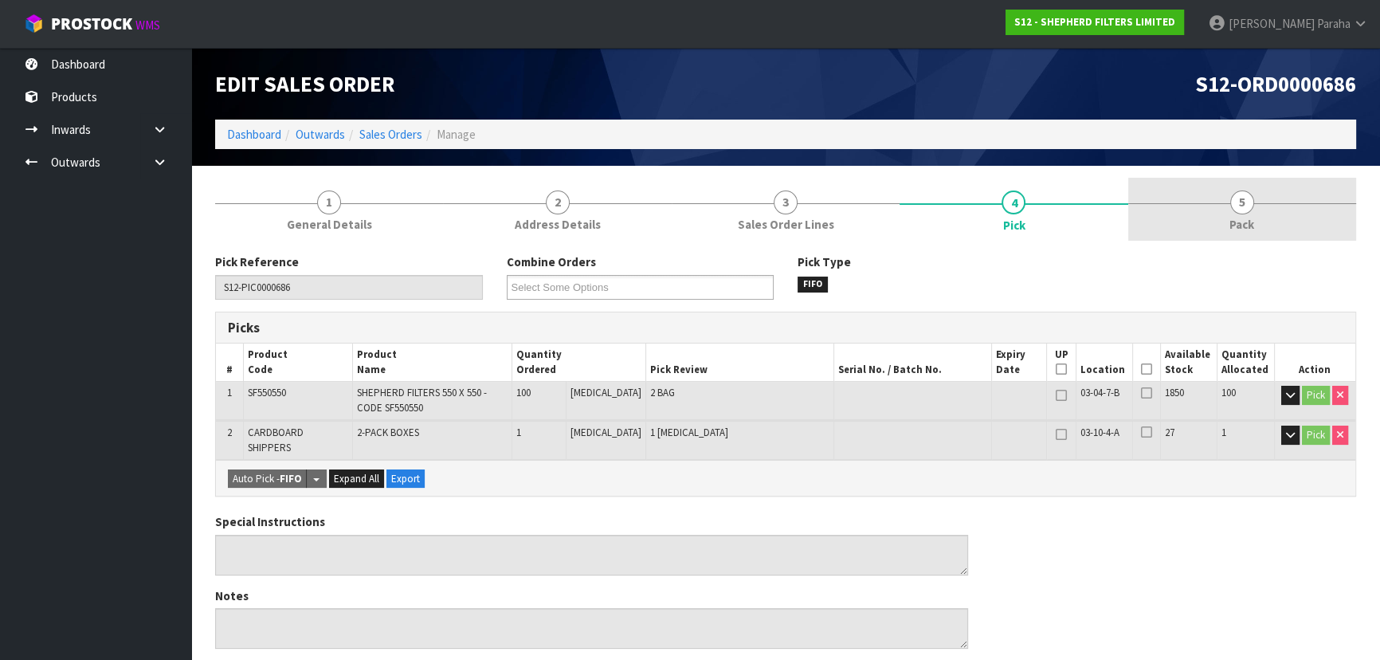
click at [1229, 216] on span "Pack" at bounding box center [1241, 224] width 25 height 17
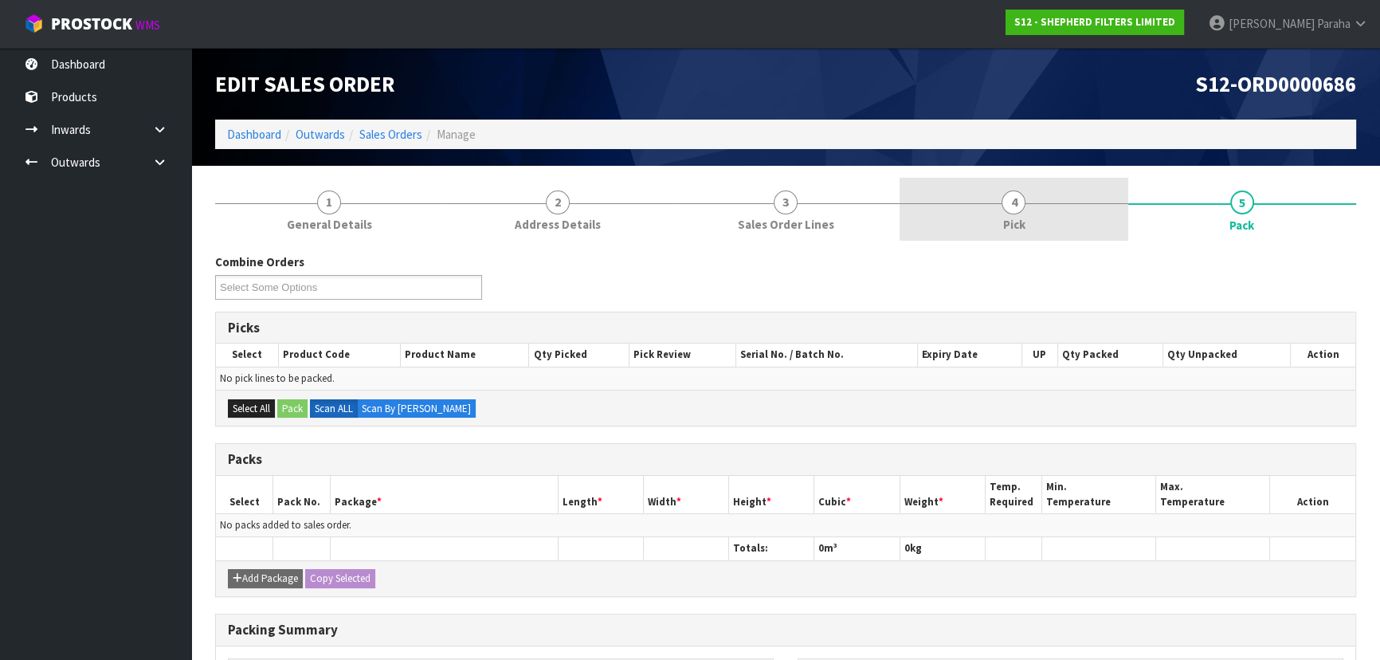
click at [999, 203] on div at bounding box center [1014, 203] width 228 height 1
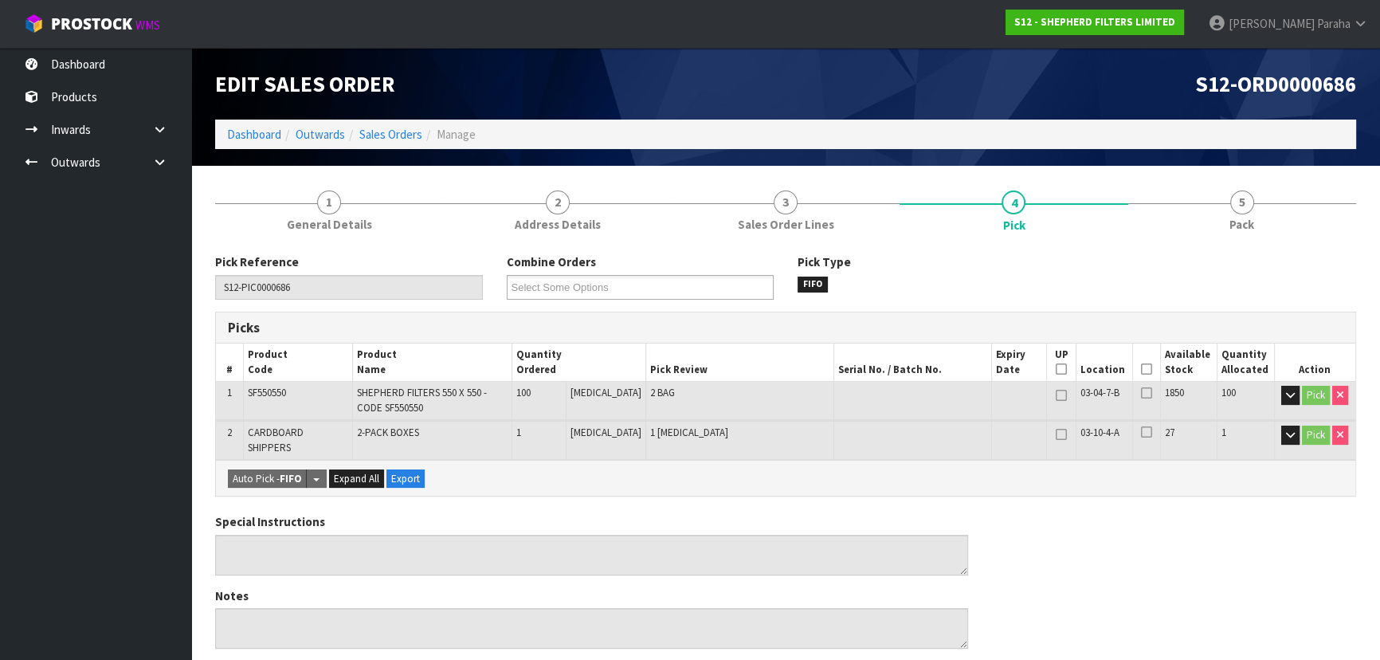
click at [1141, 369] on icon at bounding box center [1146, 369] width 11 height 1
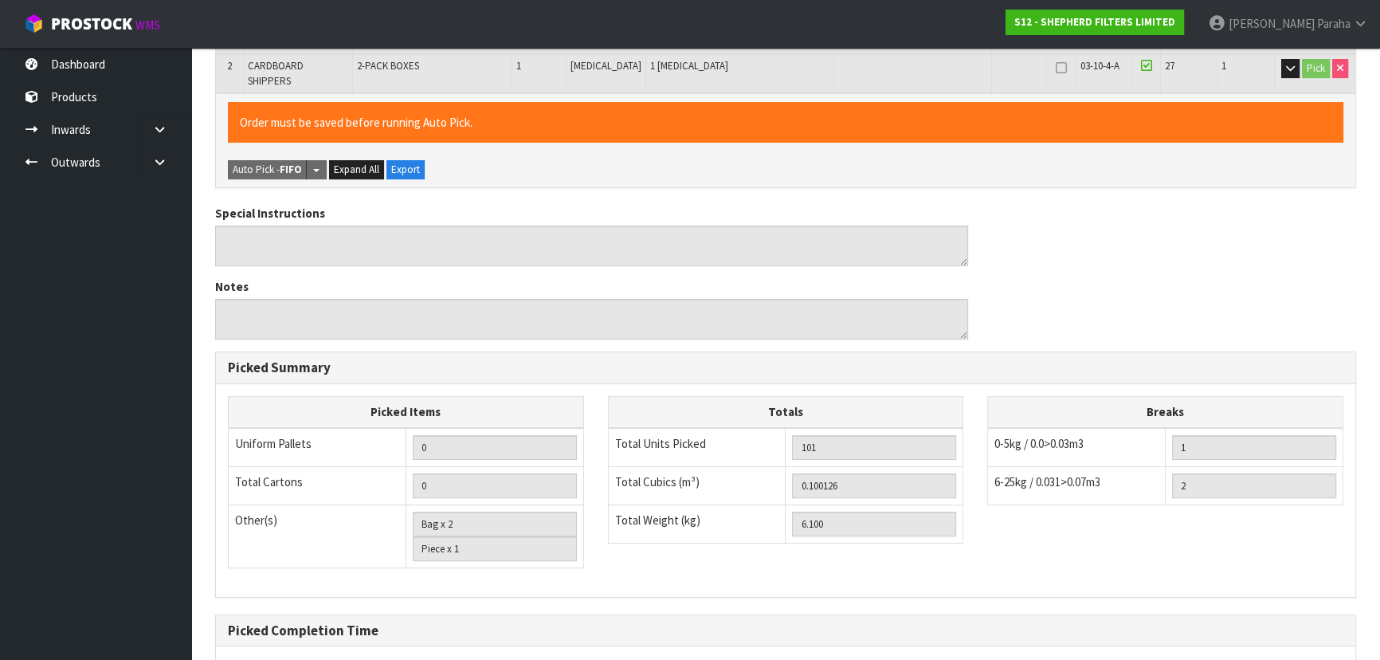
scroll to position [509, 0]
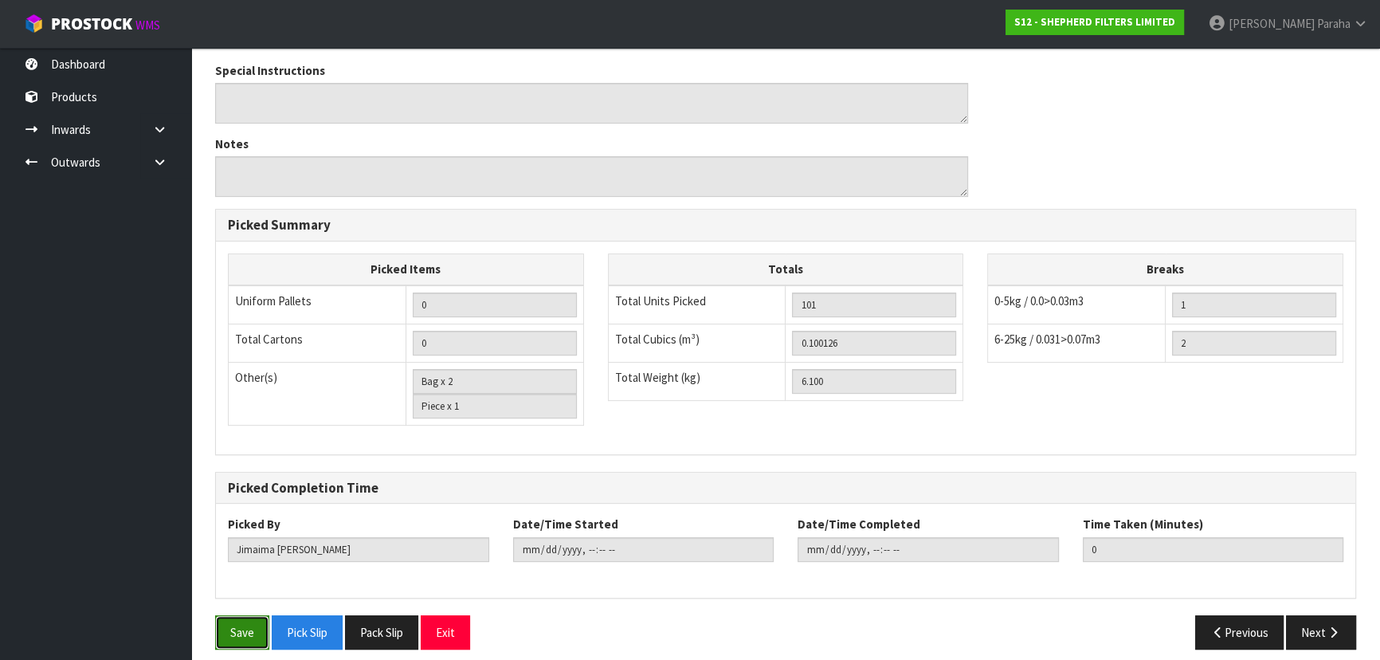
click at [248, 626] on button "Save" at bounding box center [242, 632] width 54 height 34
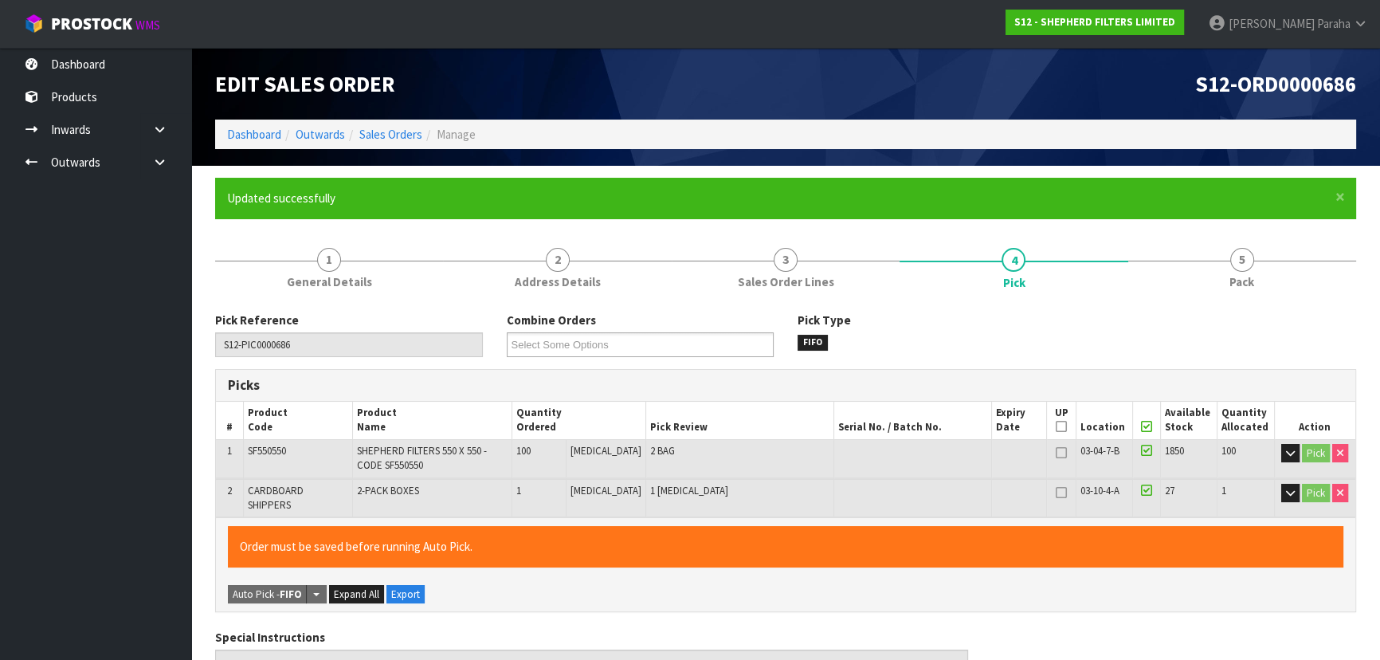
type input "Polly Paraha"
type input "2025-10-02T15:11"
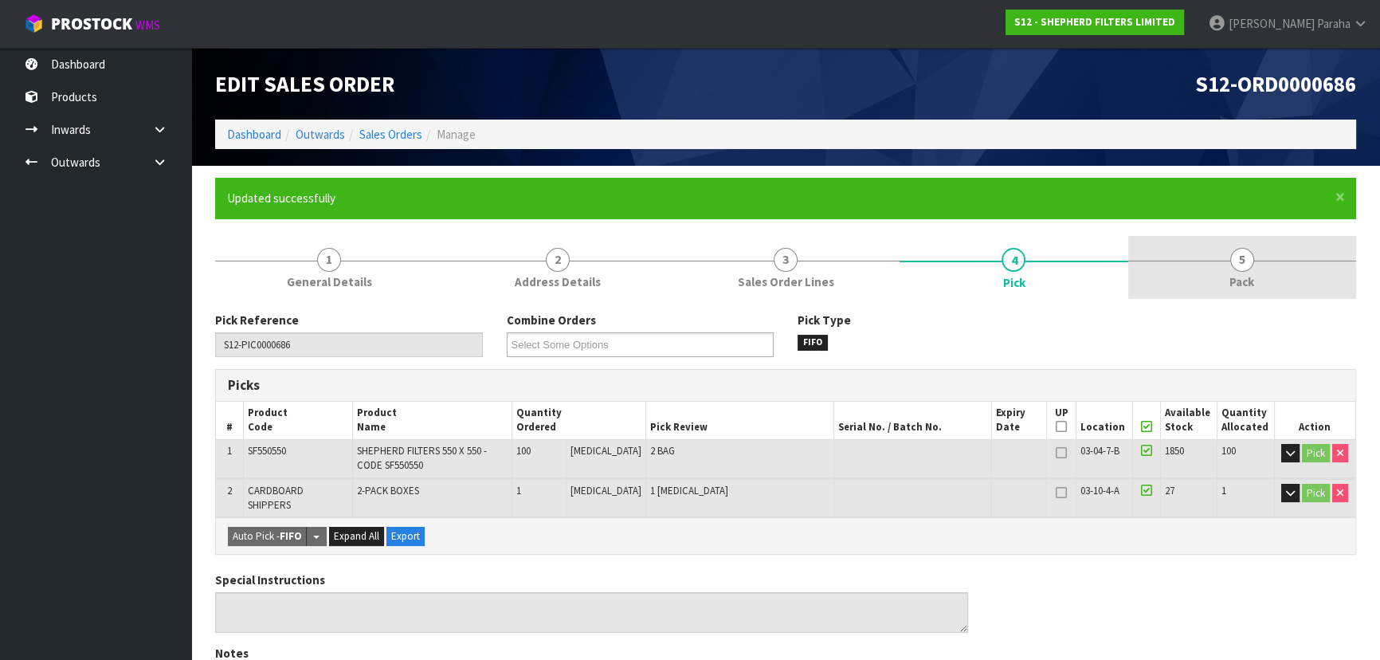
click at [1235, 253] on span "5" at bounding box center [1242, 260] width 24 height 24
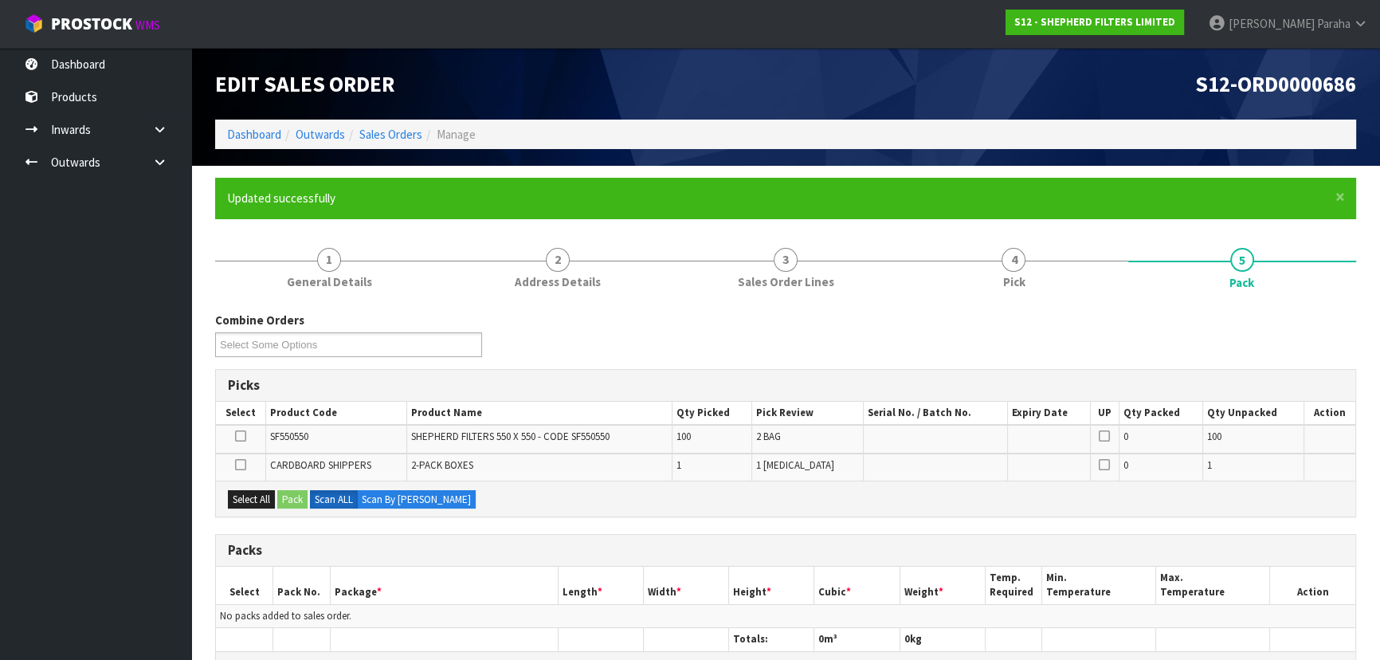
scroll to position [289, 0]
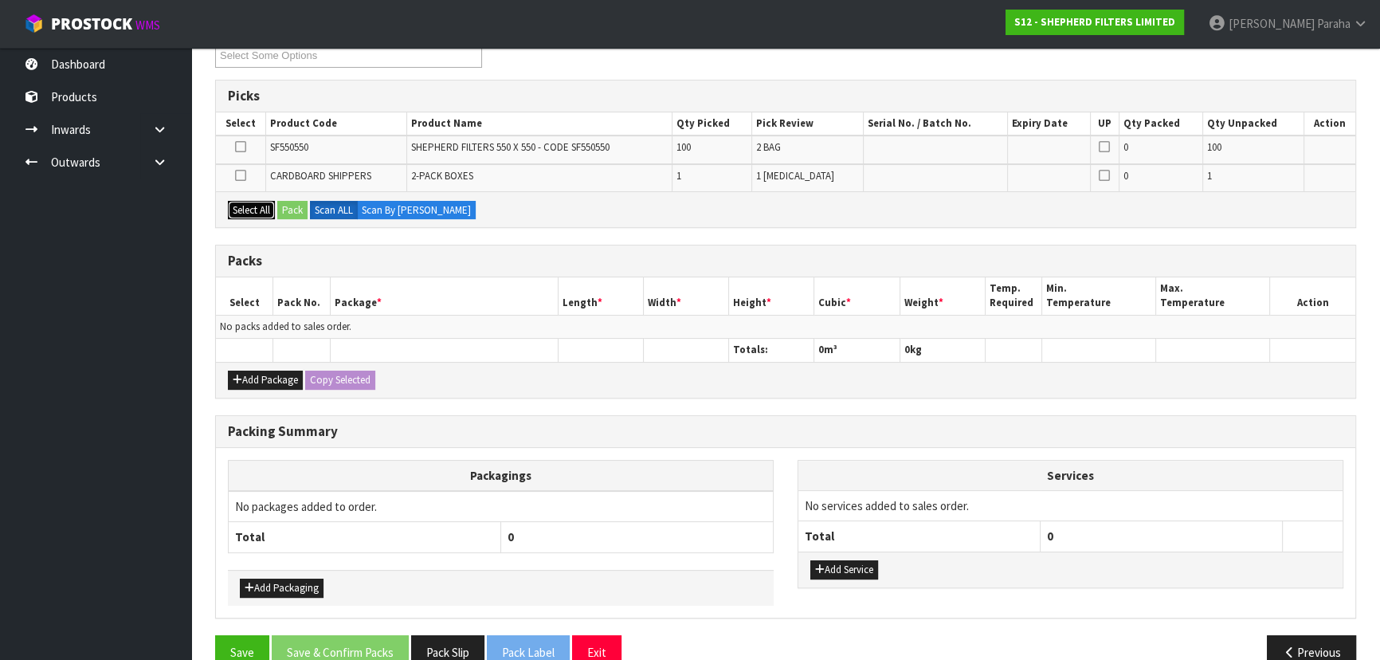
click at [256, 214] on button "Select All" at bounding box center [251, 210] width 47 height 19
click at [295, 211] on button "Pack" at bounding box center [292, 210] width 30 height 19
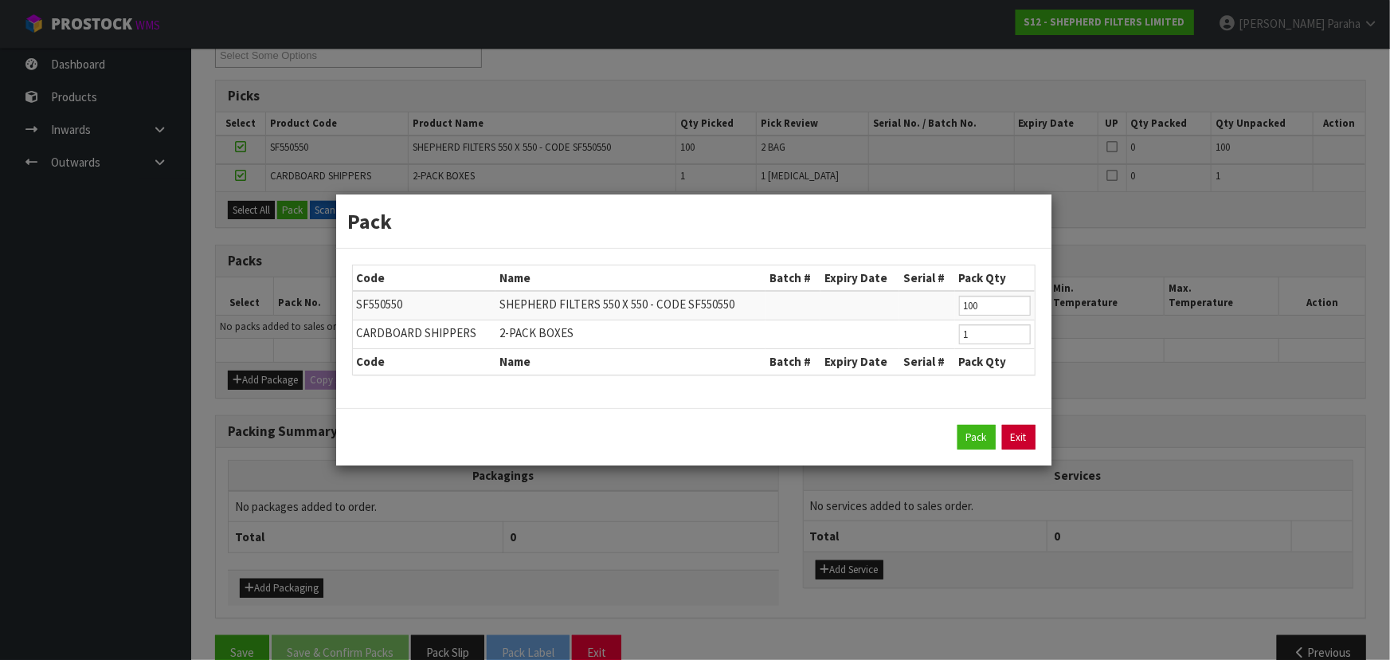
click at [1030, 430] on link "Exit" at bounding box center [1018, 437] width 33 height 25
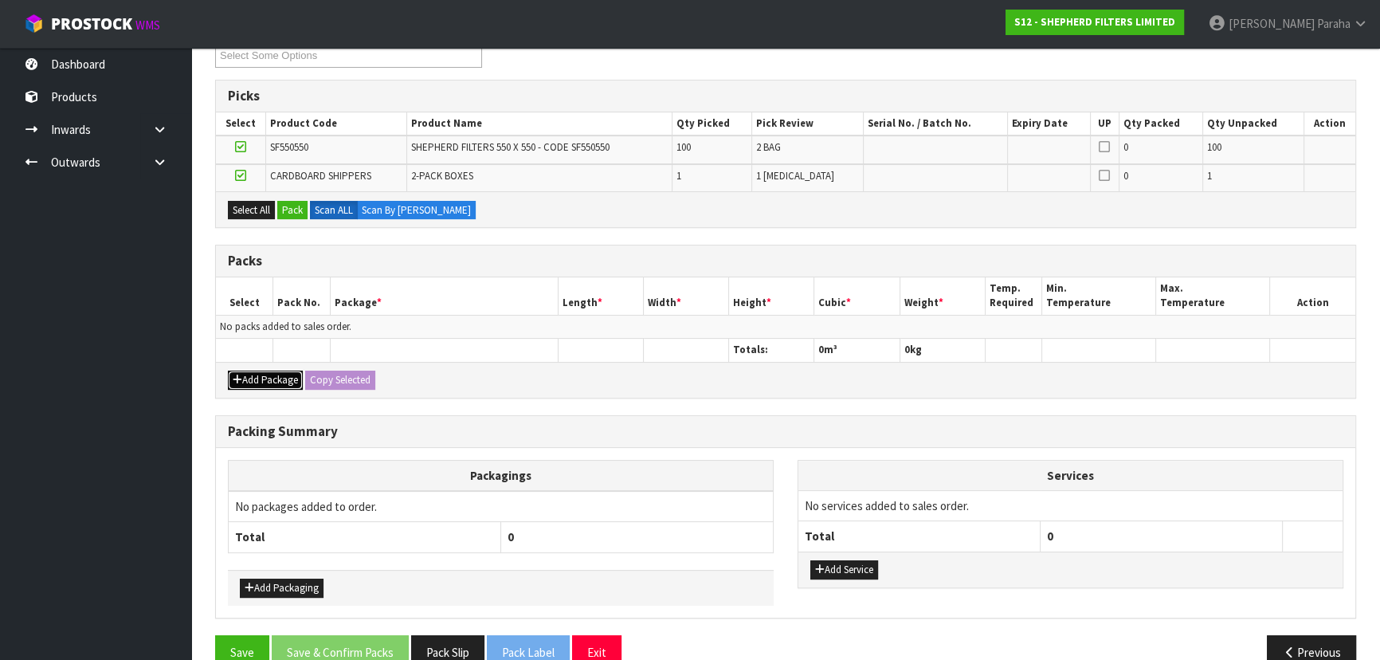
click at [268, 378] on button "Add Package" at bounding box center [265, 380] width 75 height 19
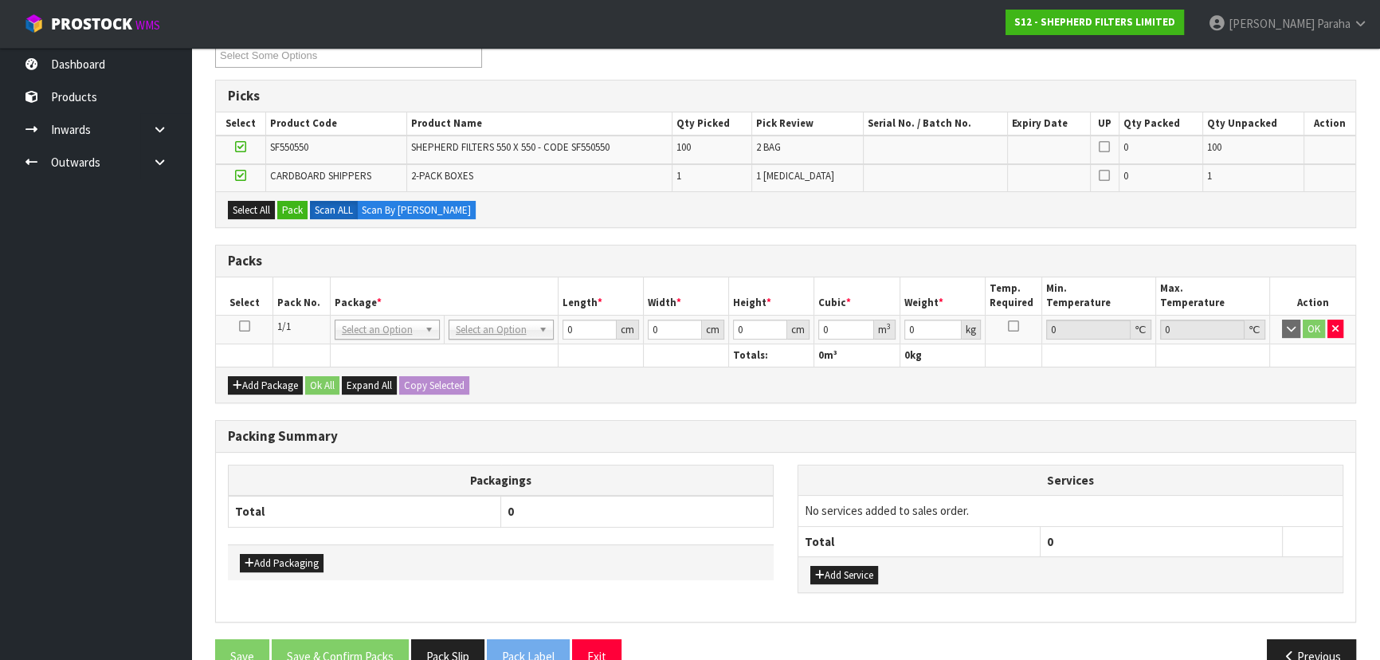
click at [245, 327] on icon at bounding box center [244, 326] width 11 height 1
click at [300, 212] on button "Pack" at bounding box center [292, 210] width 30 height 19
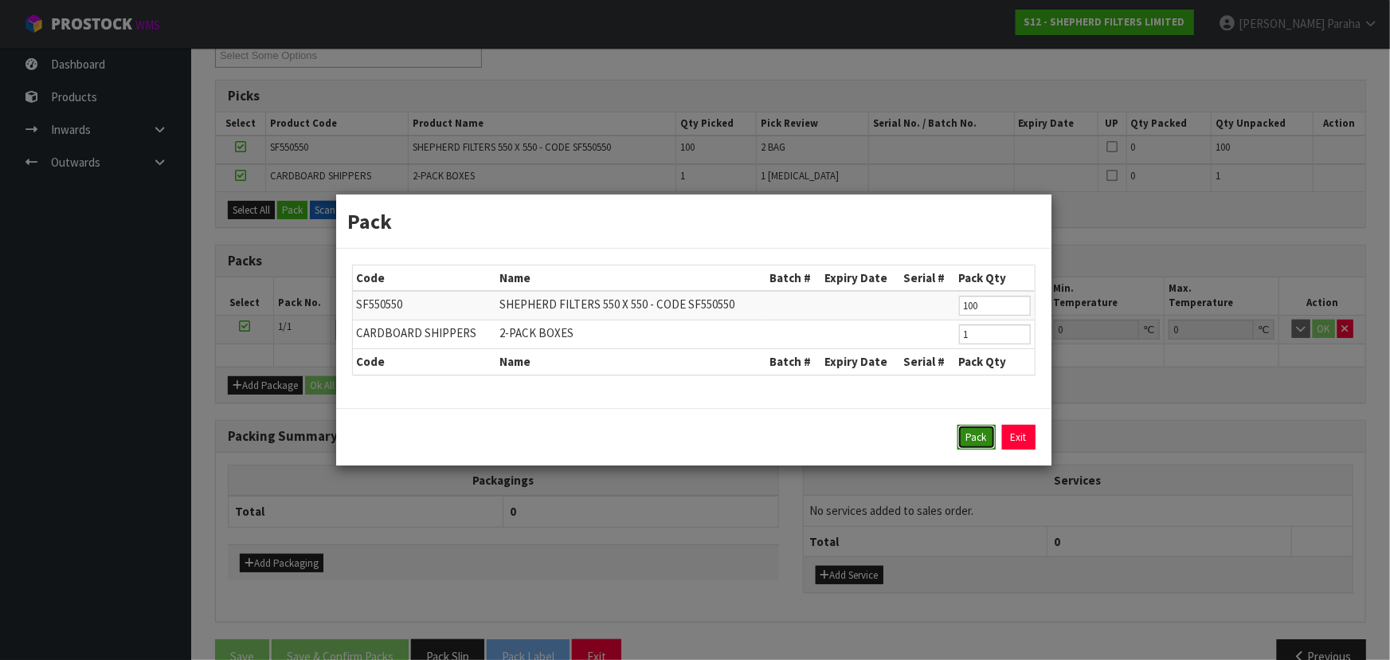
click at [978, 436] on button "Pack" at bounding box center [977, 437] width 38 height 25
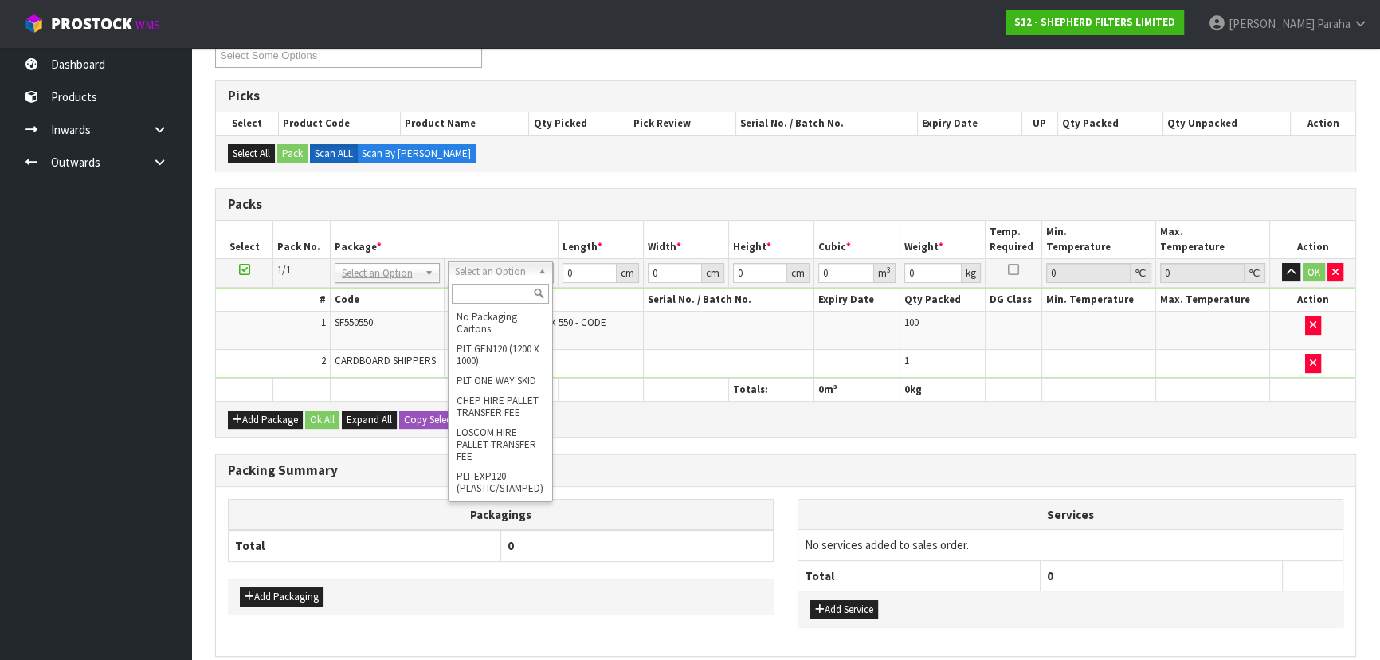
click at [520, 282] on div at bounding box center [501, 293] width 104 height 26
click at [519, 292] on input "text" at bounding box center [500, 294] width 97 height 20
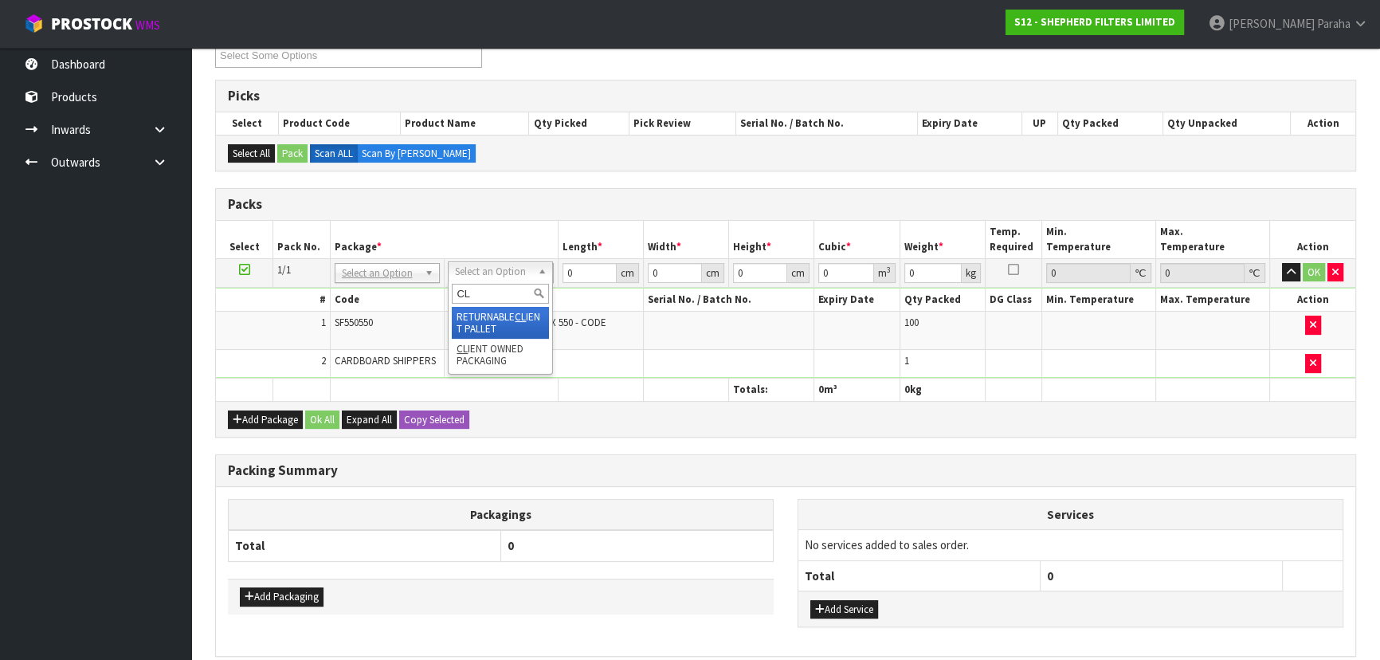
type input "CLI"
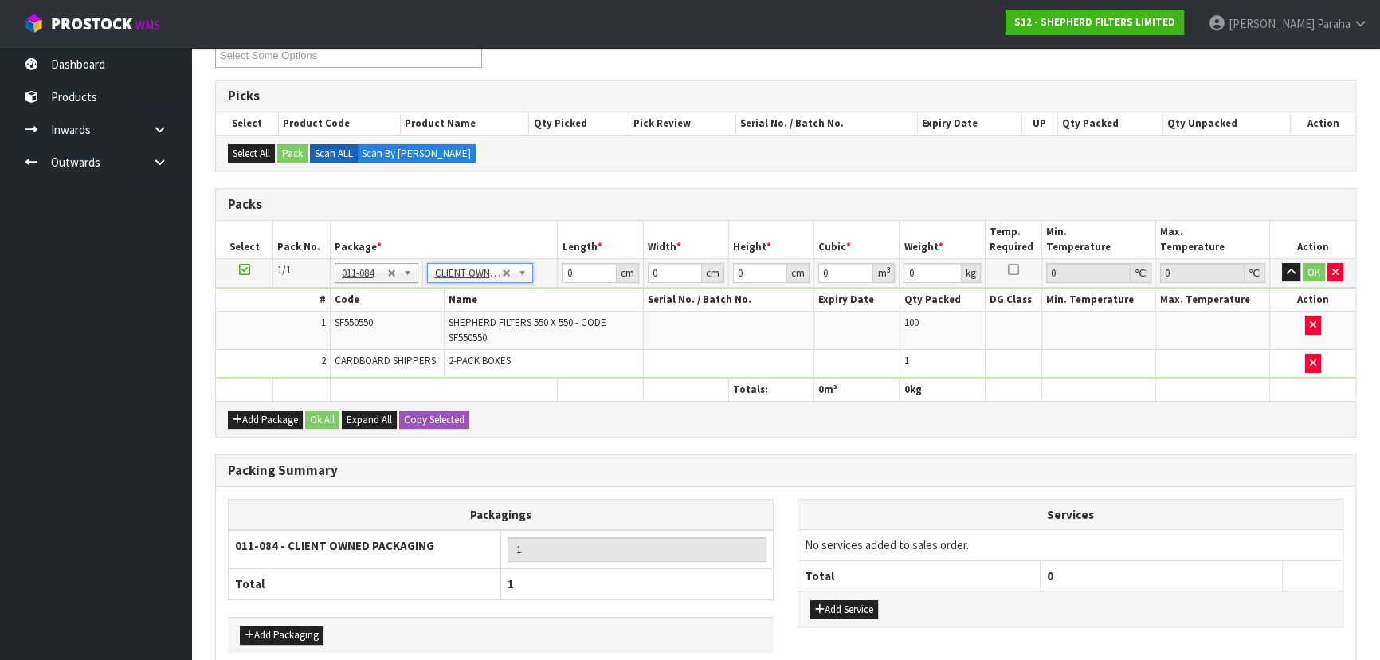
type input "6.1"
click at [572, 271] on input "0" at bounding box center [589, 273] width 54 height 20
type input "58"
type input "2"
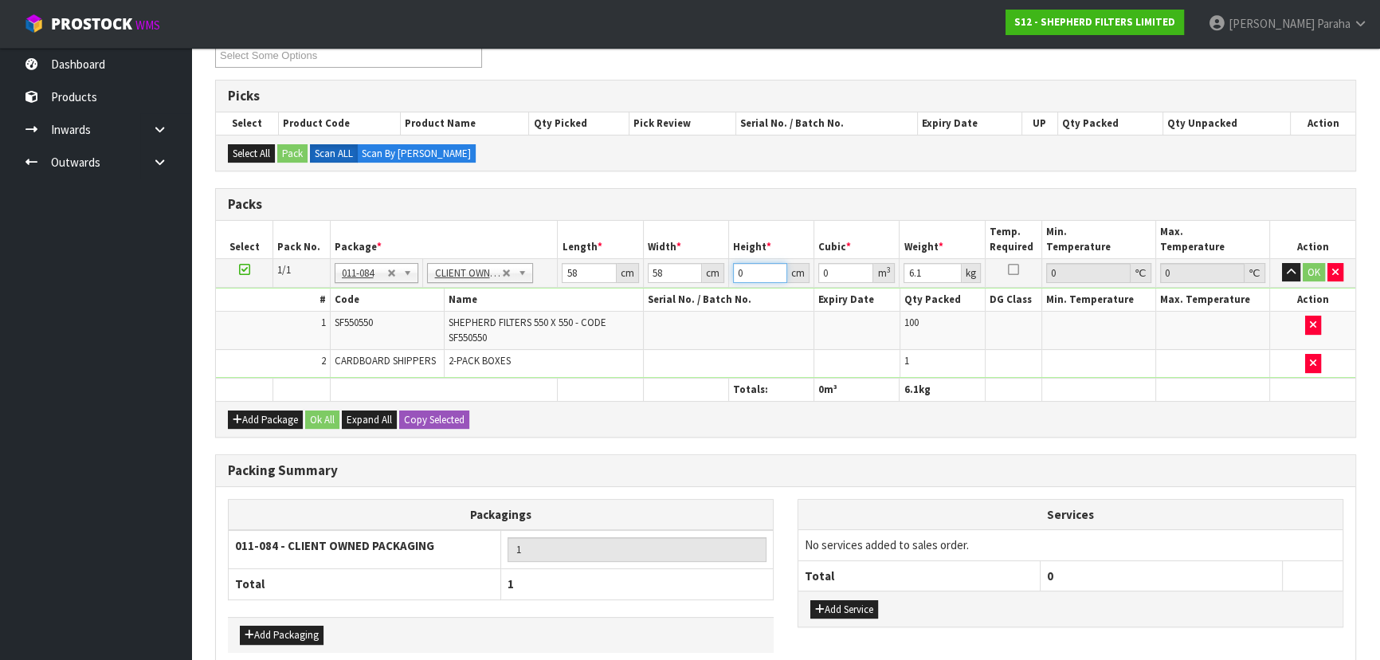
type input "0.006728"
type input "27"
type input "0.090828"
type input "27"
type input "7"
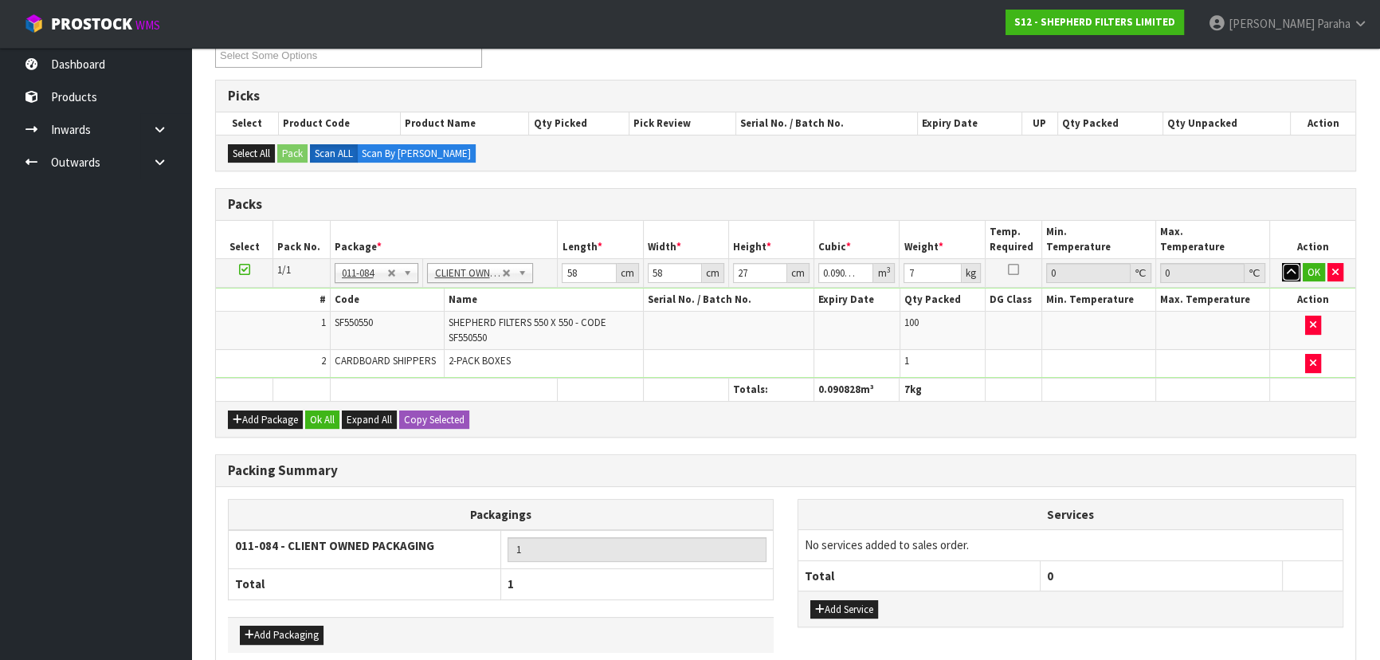
click at [1282, 263] on button "button" at bounding box center [1291, 272] width 18 height 19
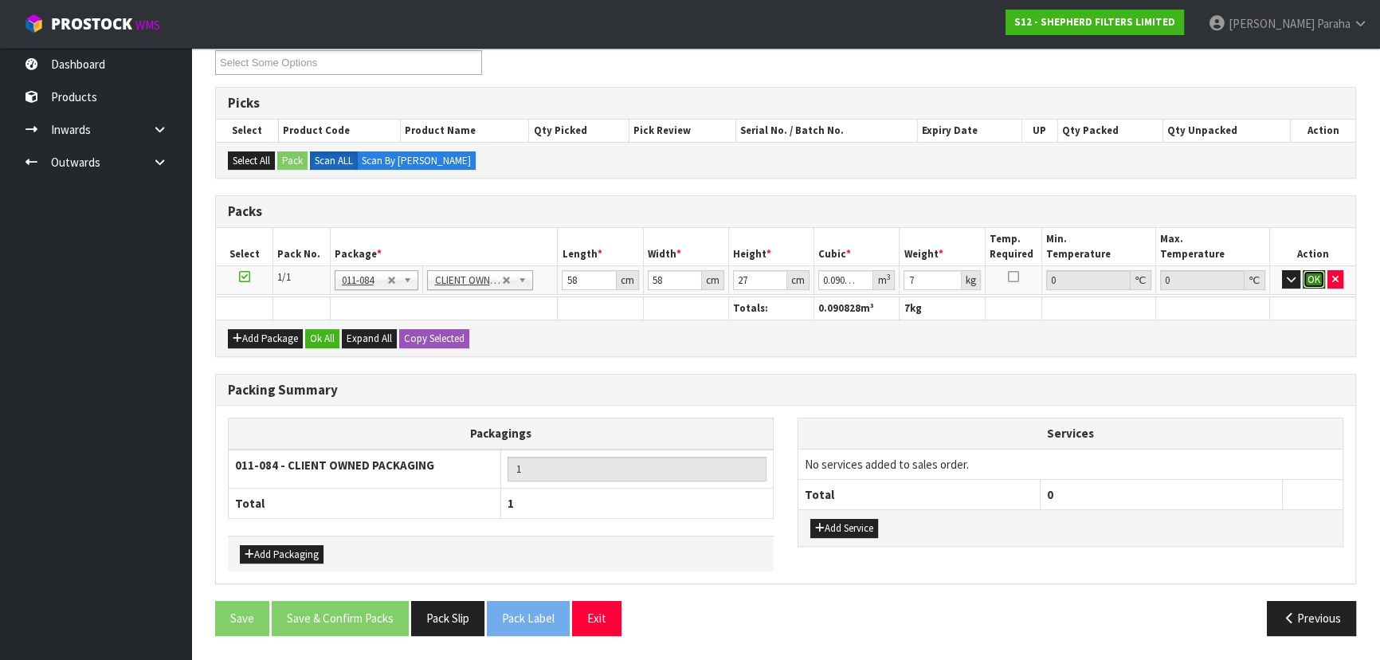
click button "OK" at bounding box center [1314, 279] width 22 height 19
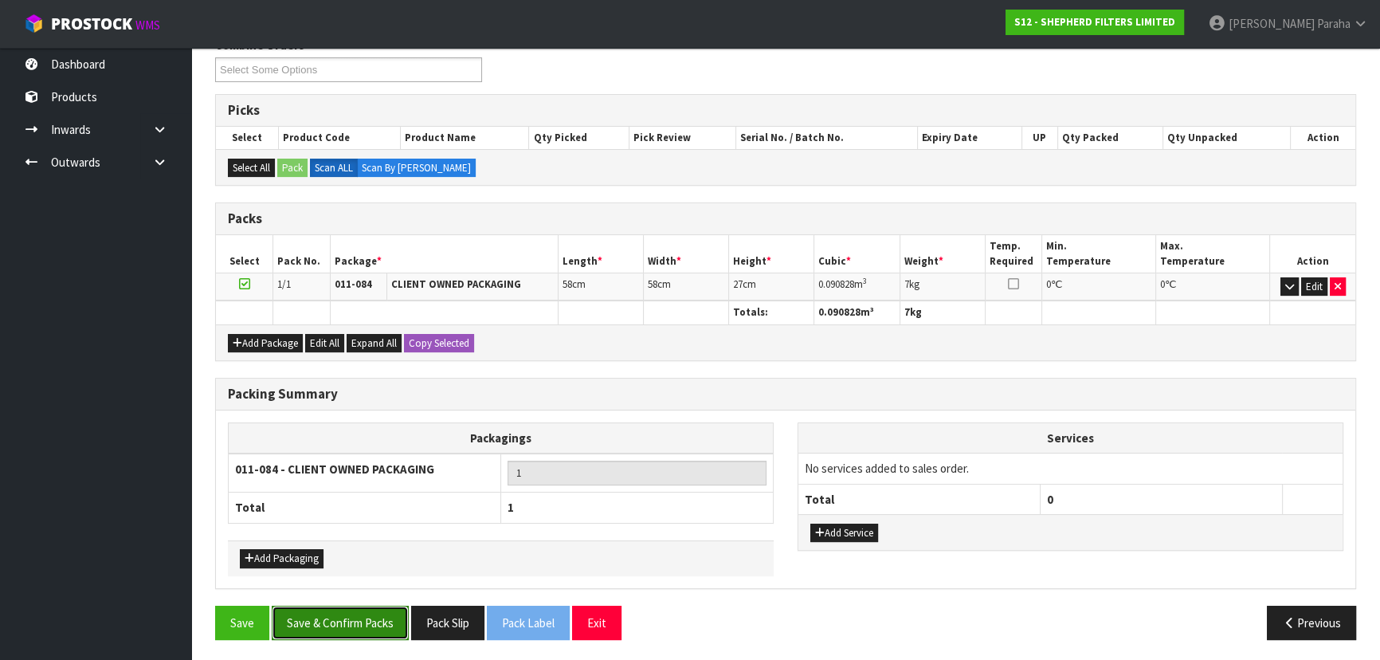
click at [356, 631] on button "Save & Confirm Packs" at bounding box center [340, 623] width 137 height 34
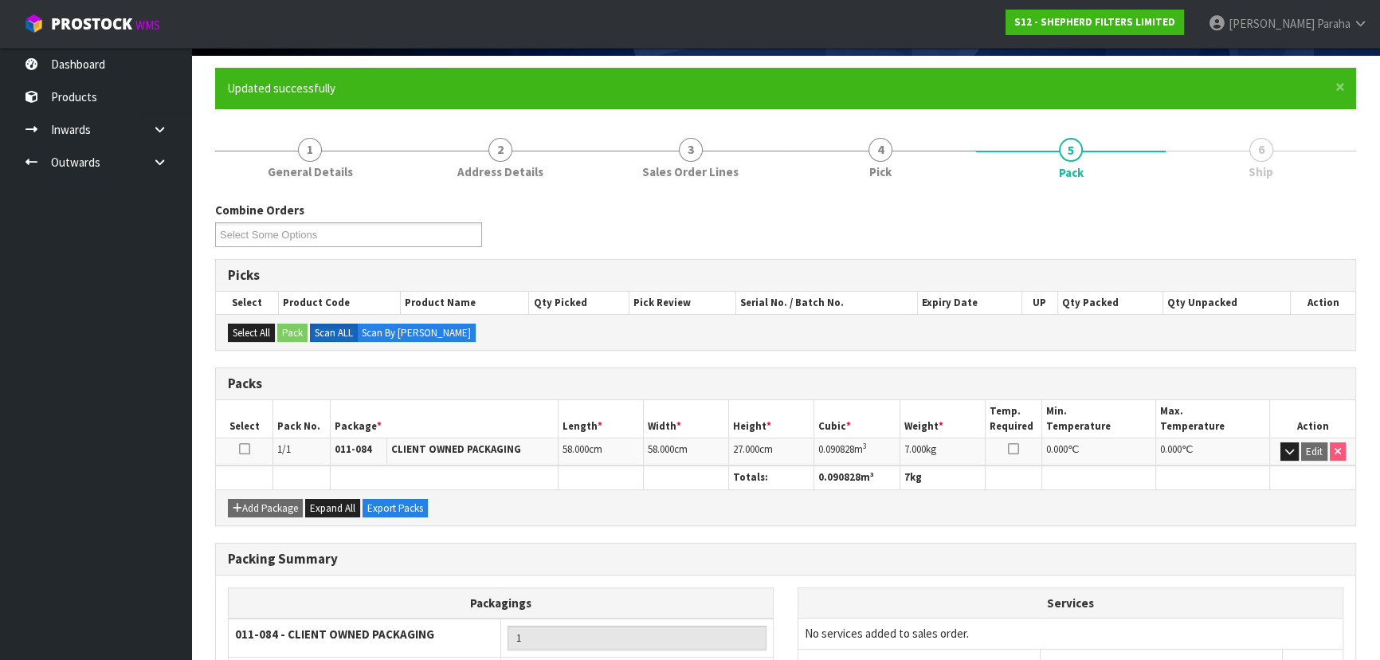
scroll to position [239, 0]
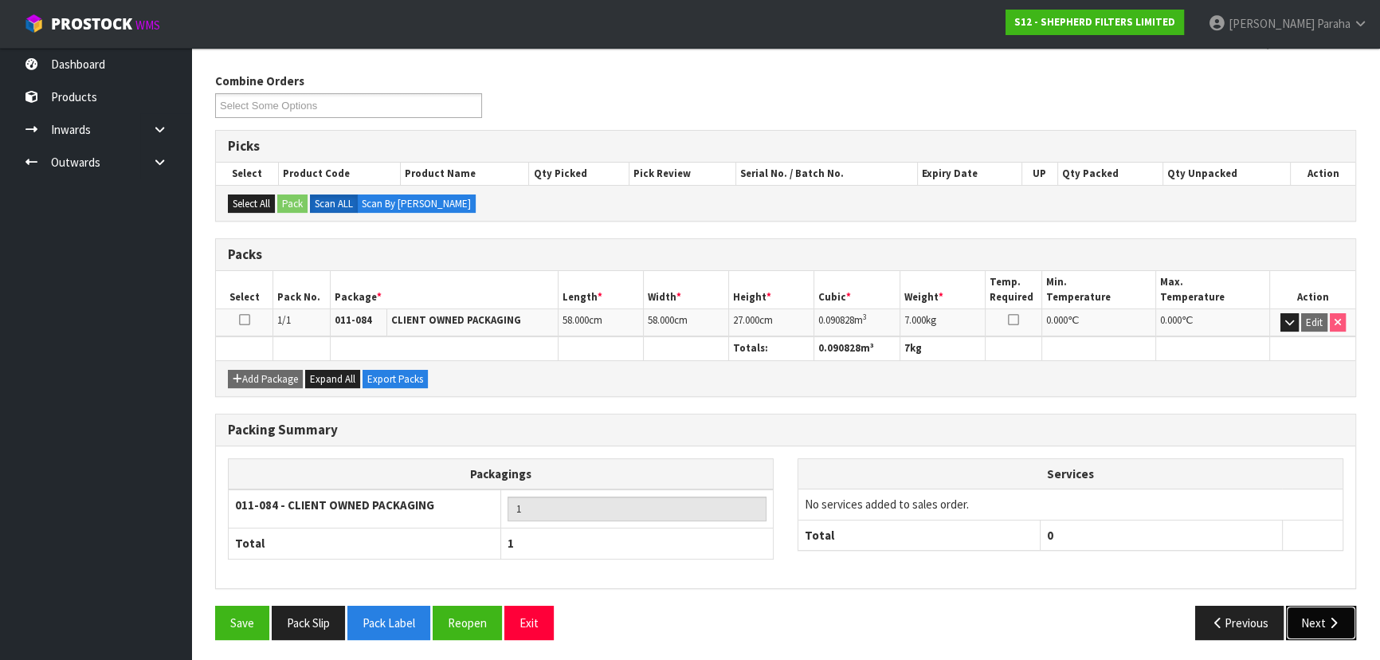
click at [1311, 610] on button "Next" at bounding box center [1321, 623] width 70 height 34
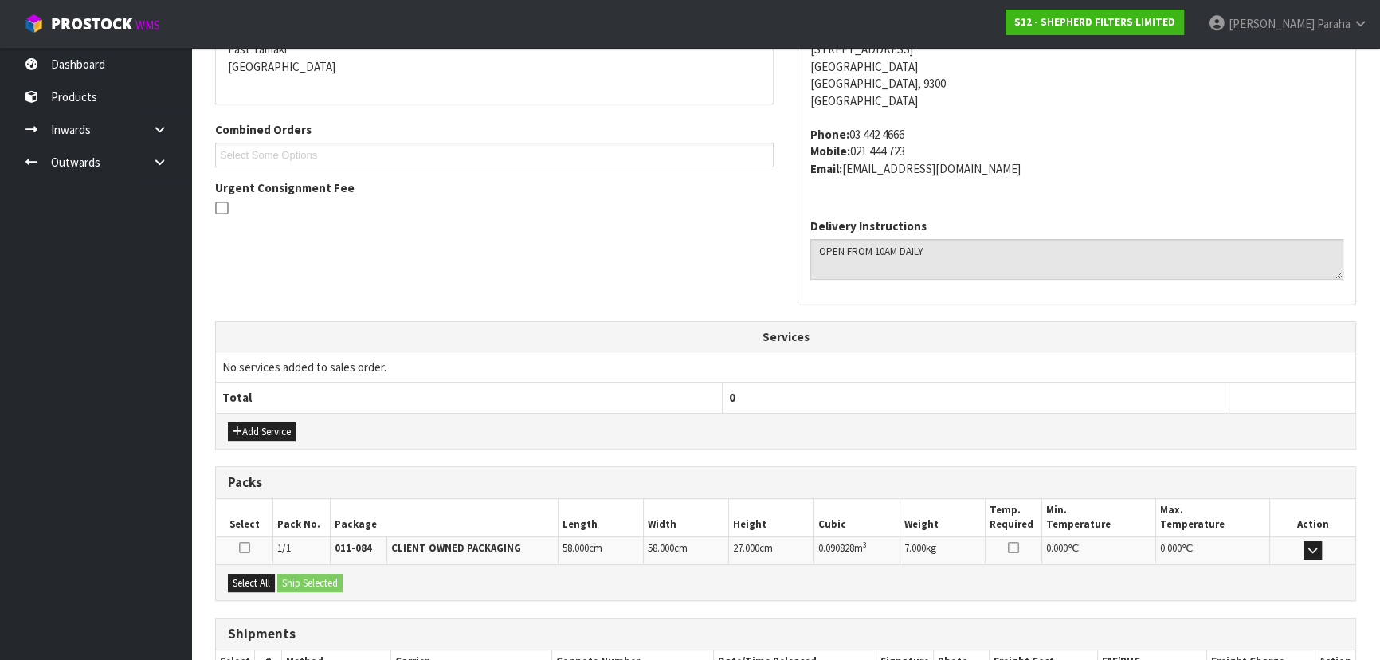
scroll to position [458, 0]
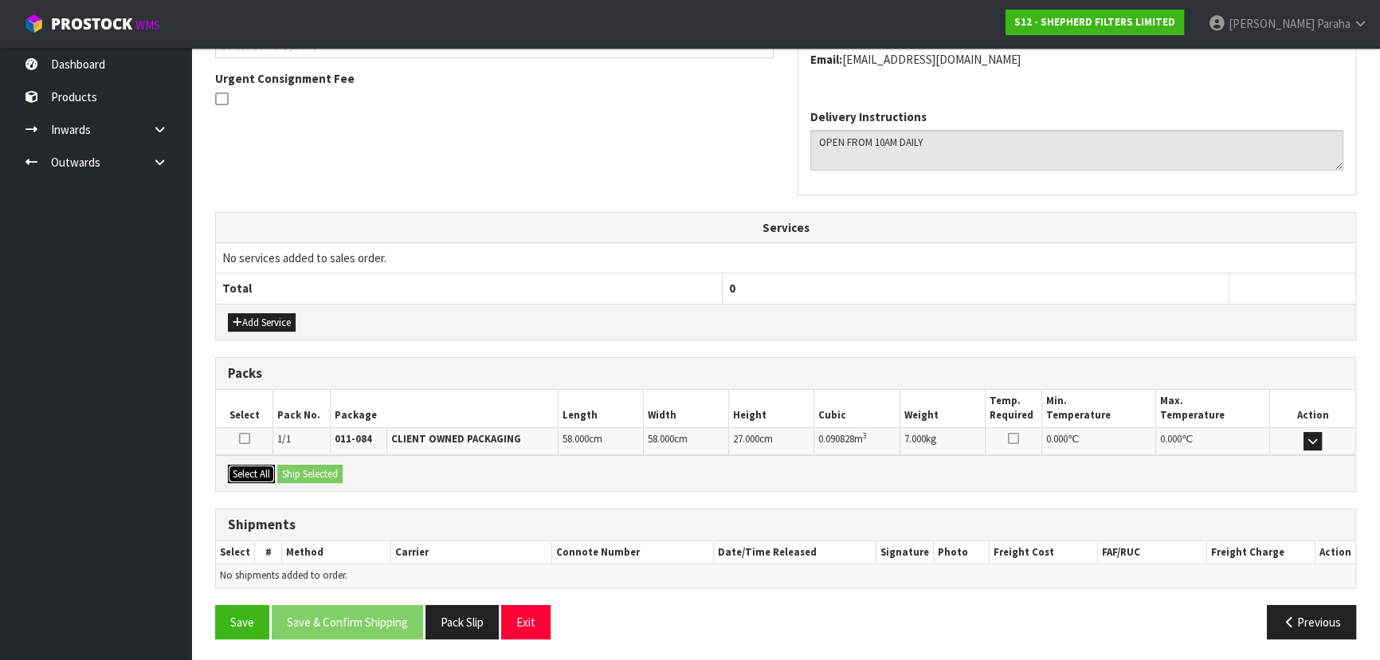
click at [249, 465] on button "Select All" at bounding box center [251, 474] width 47 height 19
click at [311, 471] on button "Ship Selected" at bounding box center [309, 474] width 65 height 19
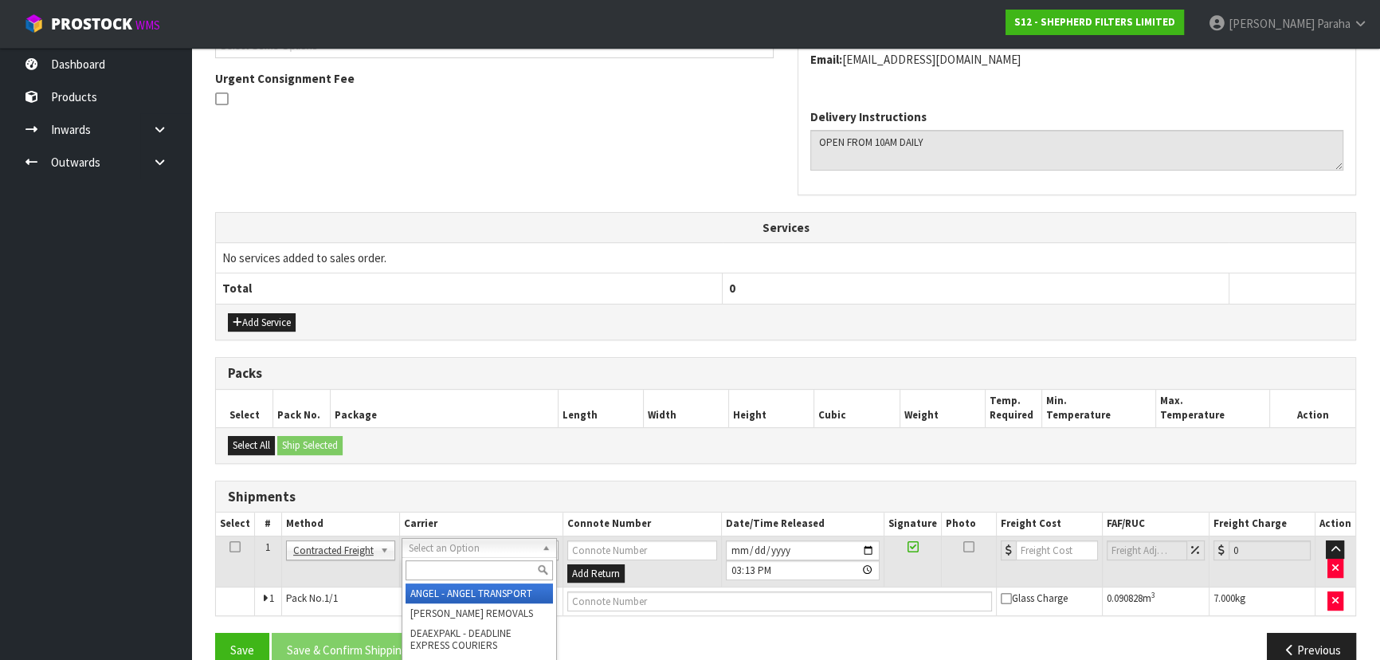
click at [457, 574] on input "text" at bounding box center [479, 570] width 147 height 20
type input "NZP"
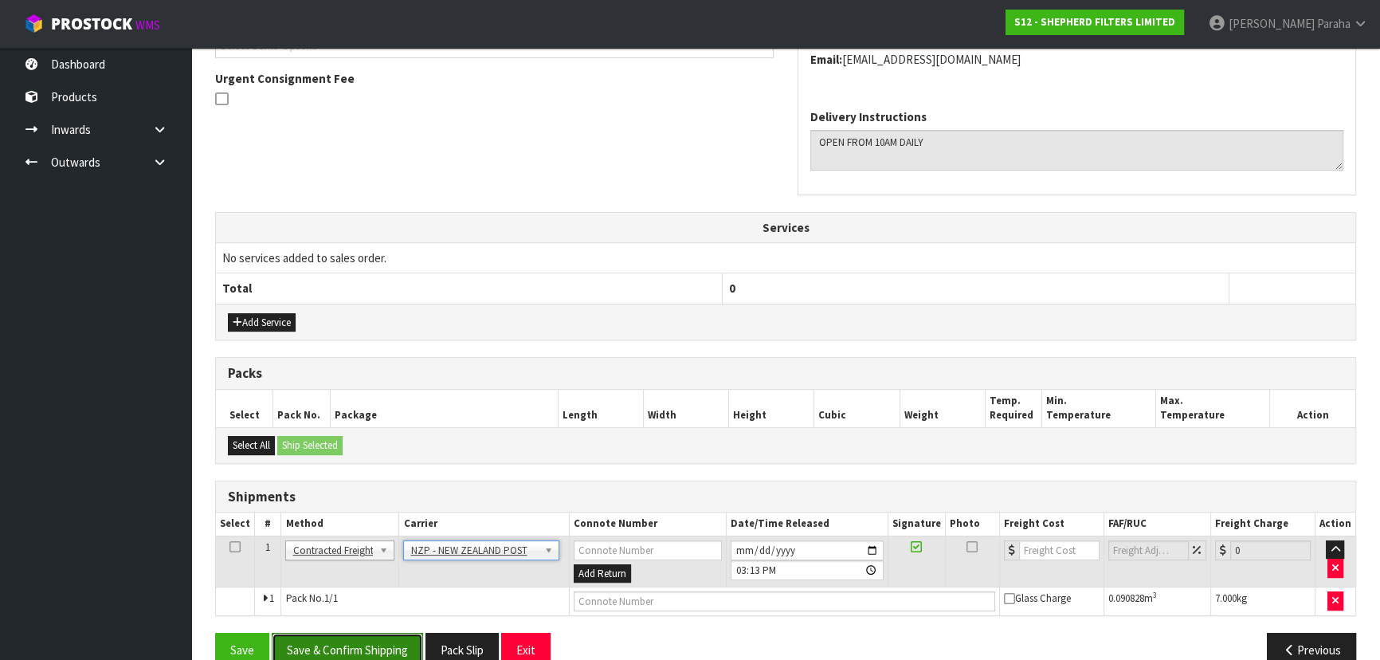
click at [390, 649] on button "Save & Confirm Shipping" at bounding box center [347, 650] width 151 height 34
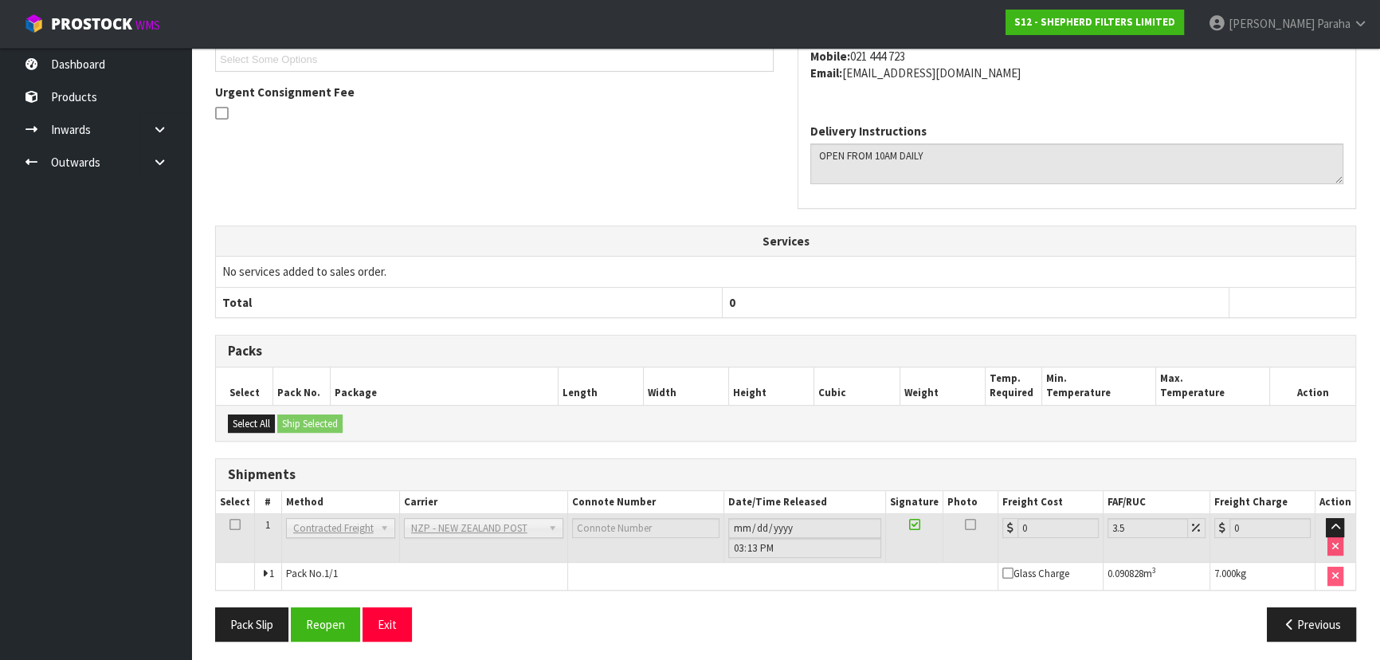
scroll to position [464, 0]
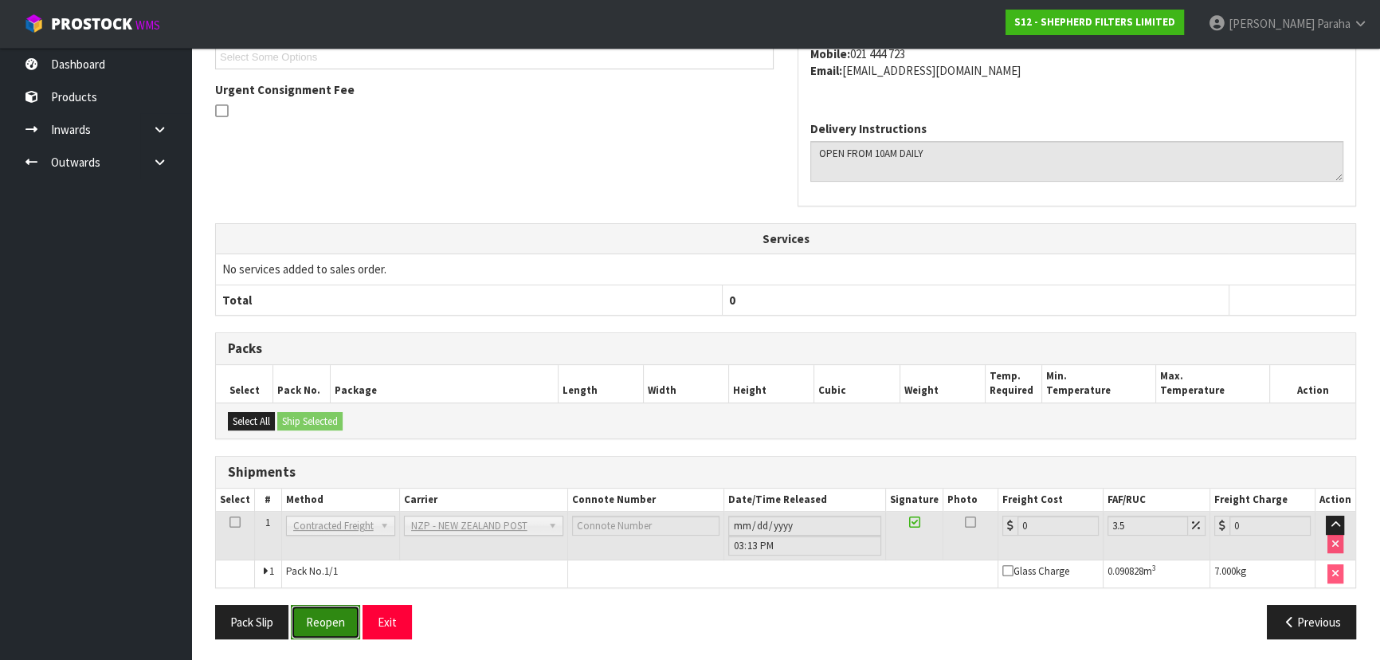
click at [318, 621] on button "Reopen" at bounding box center [325, 622] width 69 height 34
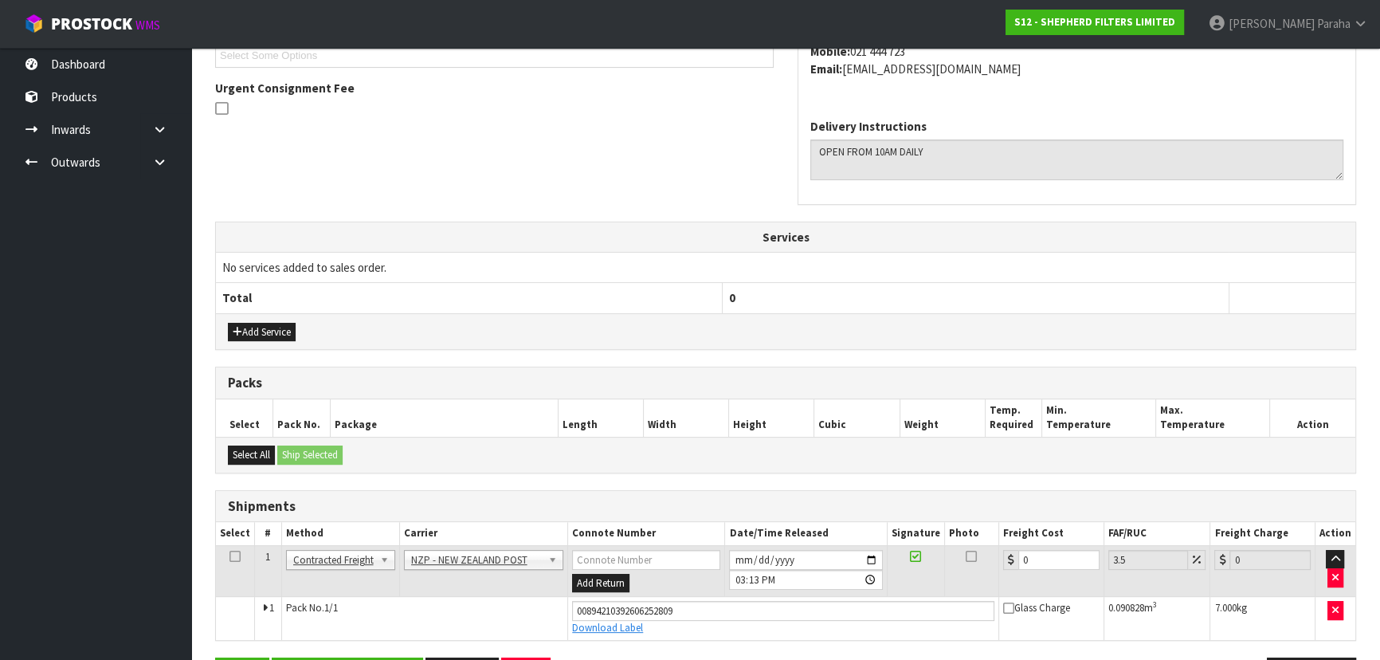
scroll to position [501, 0]
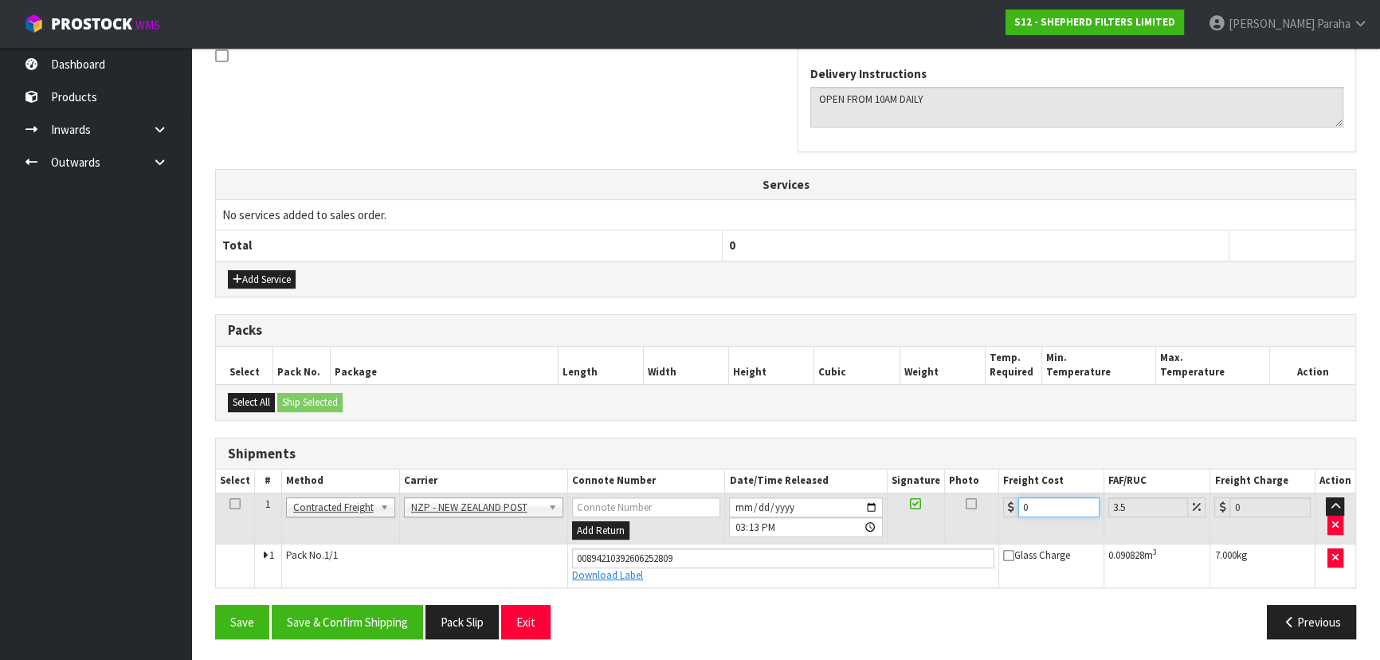
click at [1037, 508] on input "0" at bounding box center [1058, 507] width 81 height 20
type input "2"
type input "2.07"
type input "26"
type input "26.91"
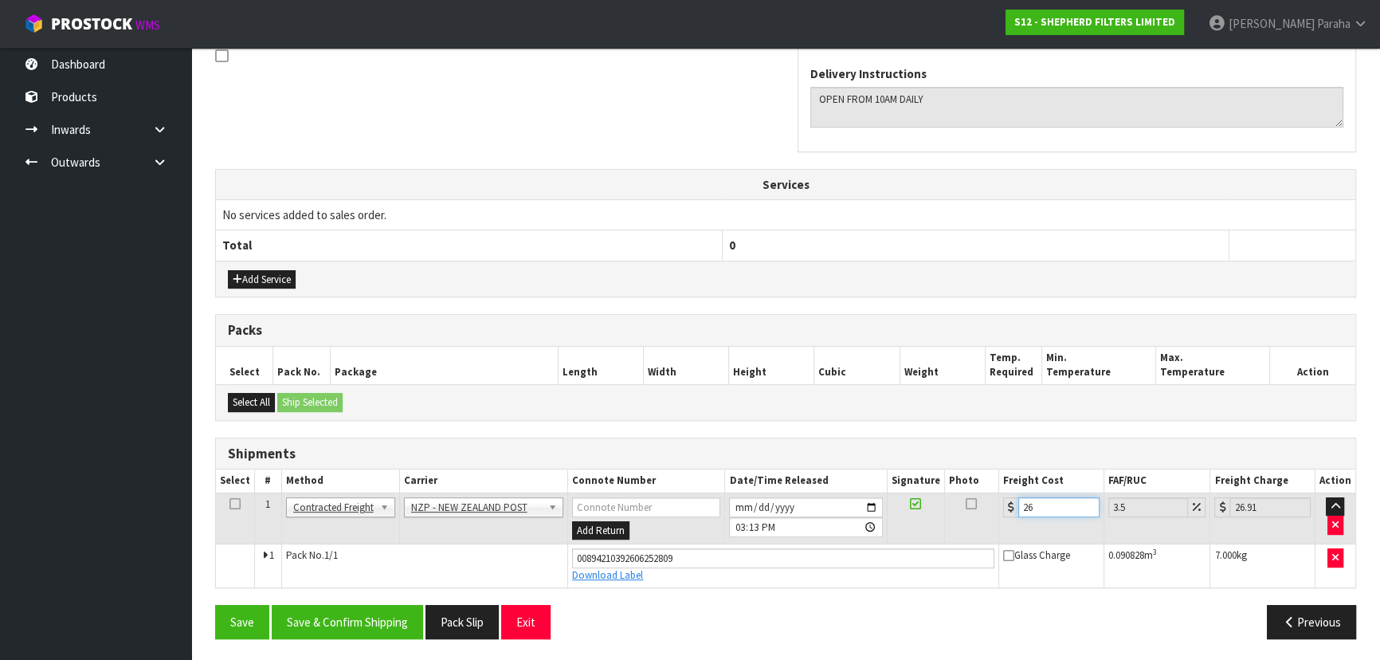
type input "26.6"
type input "27.53"
type input "26.61"
type input "27.54"
type input "26.61"
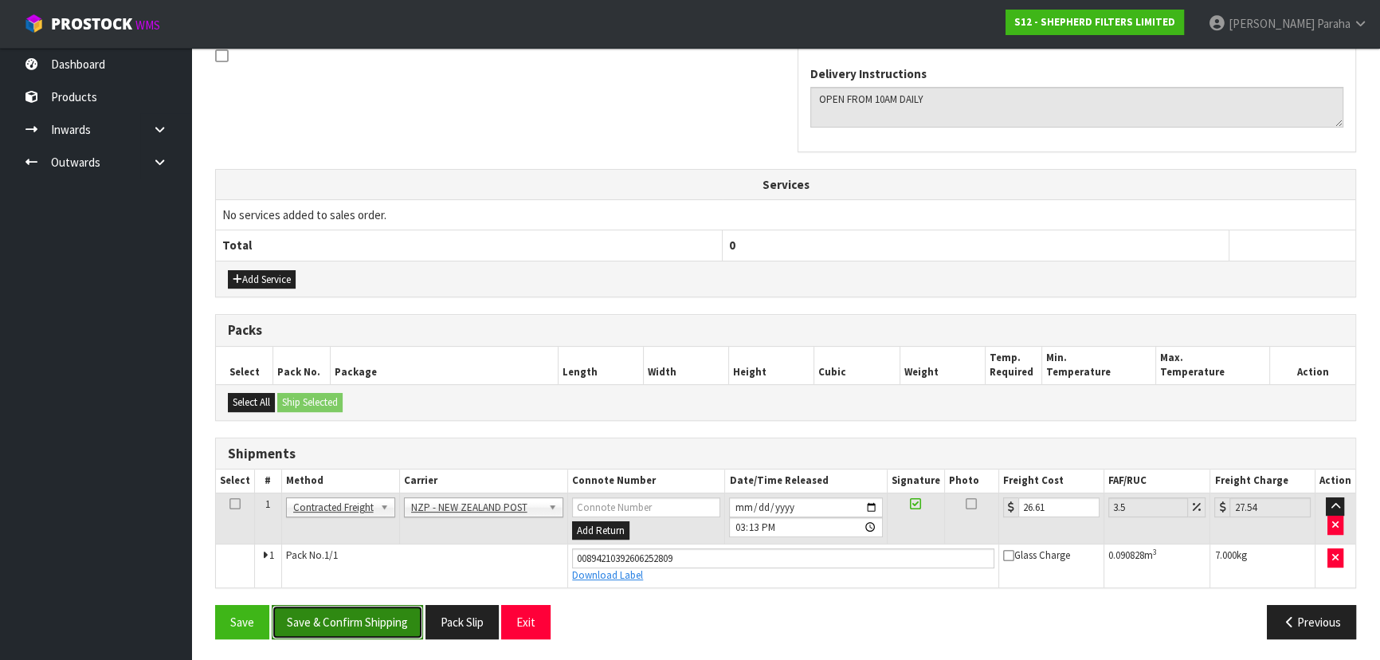
click at [361, 628] on button "Save & Confirm Shipping" at bounding box center [347, 622] width 151 height 34
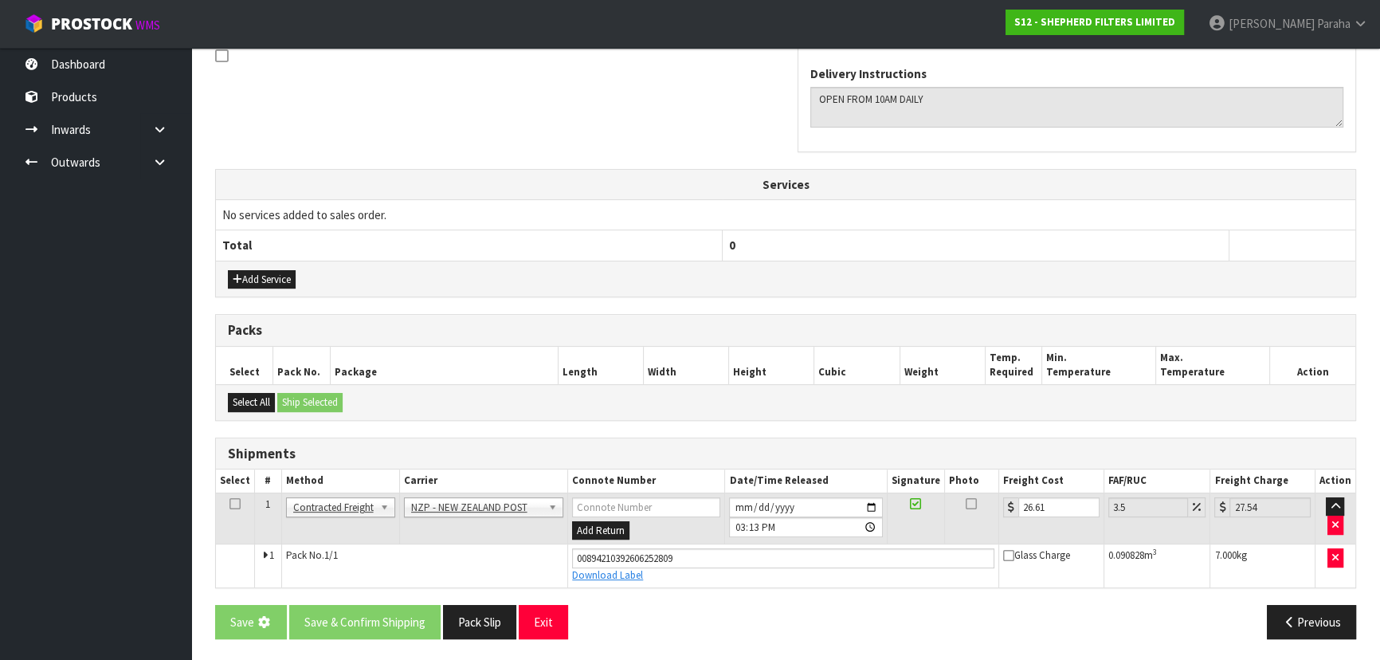
scroll to position [0, 0]
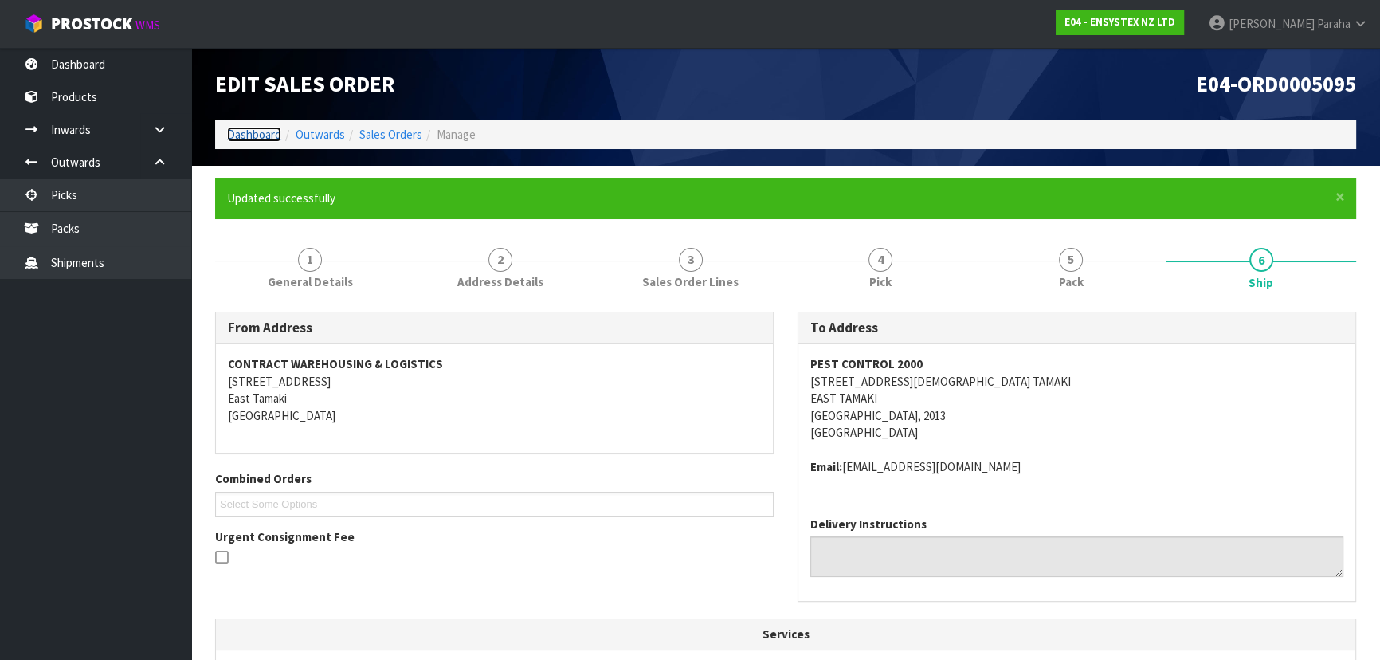
drag, startPoint x: 0, startPoint y: 0, endPoint x: 253, endPoint y: 140, distance: 289.6
click at [253, 140] on link "Dashboard" at bounding box center [254, 134] width 54 height 15
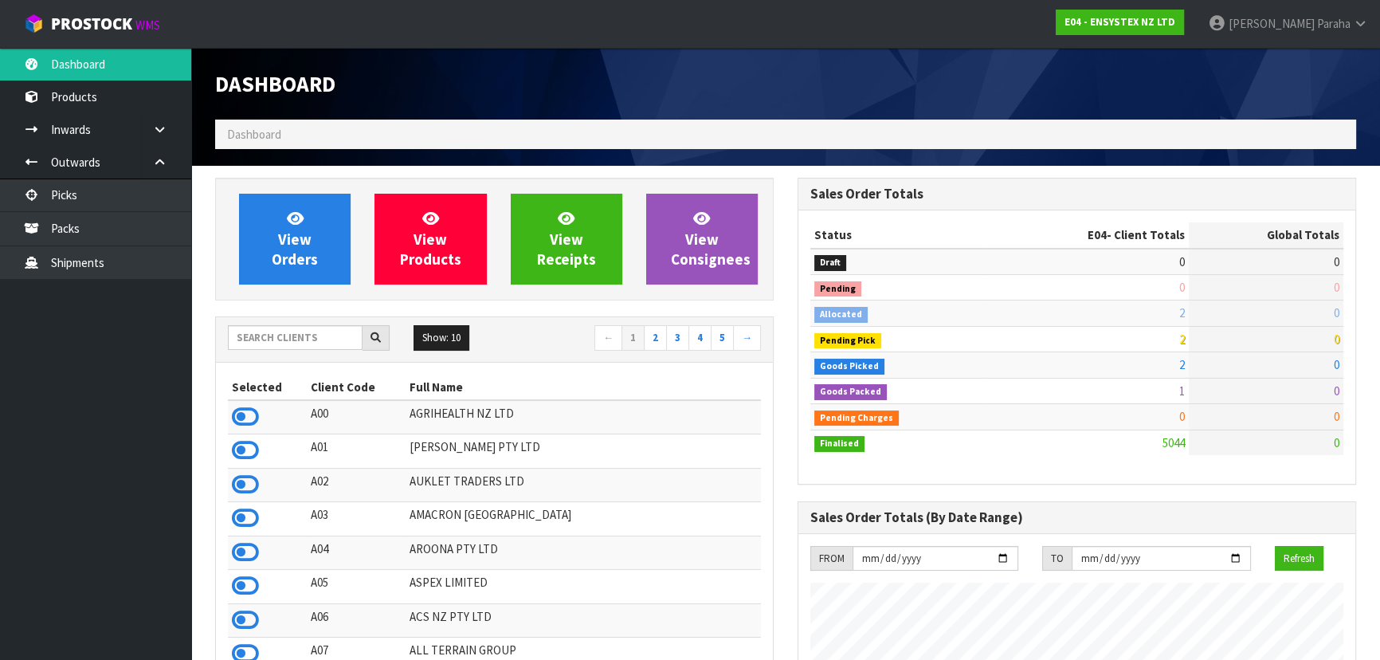
scroll to position [1239, 582]
click at [299, 339] on input "text" at bounding box center [295, 337] width 135 height 25
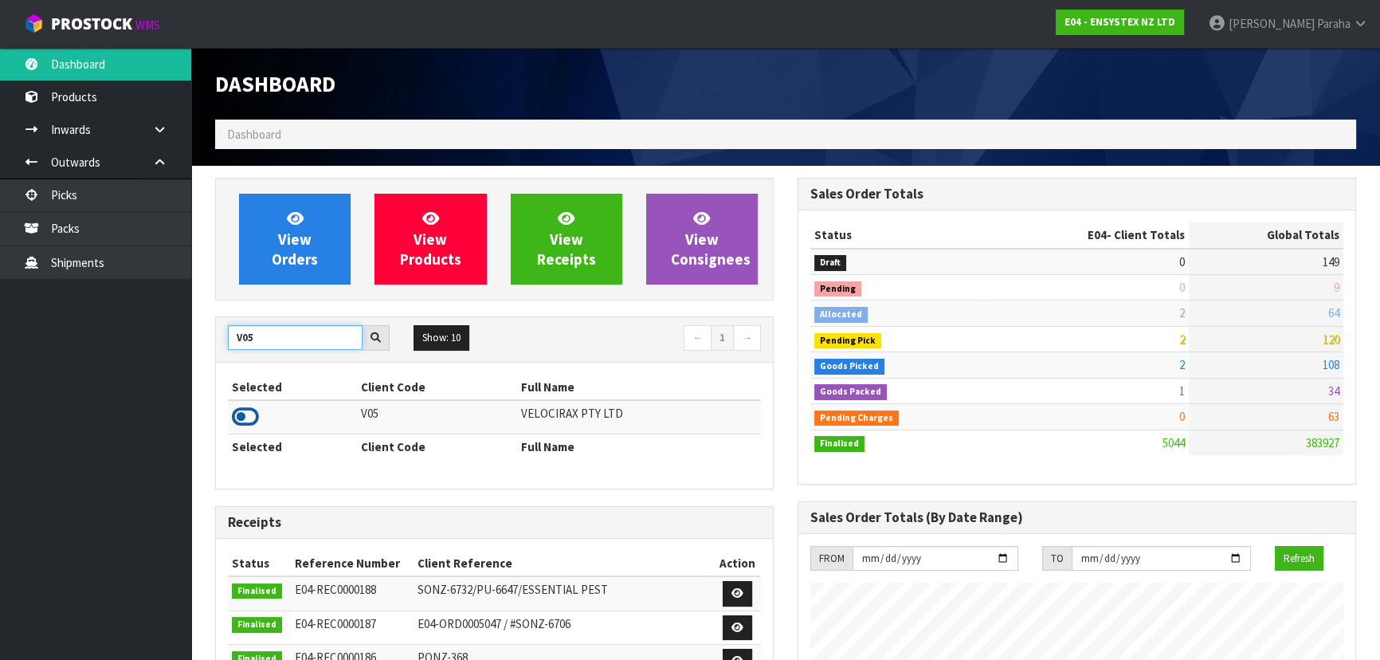
type input "V05"
click at [253, 419] on icon at bounding box center [245, 417] width 27 height 24
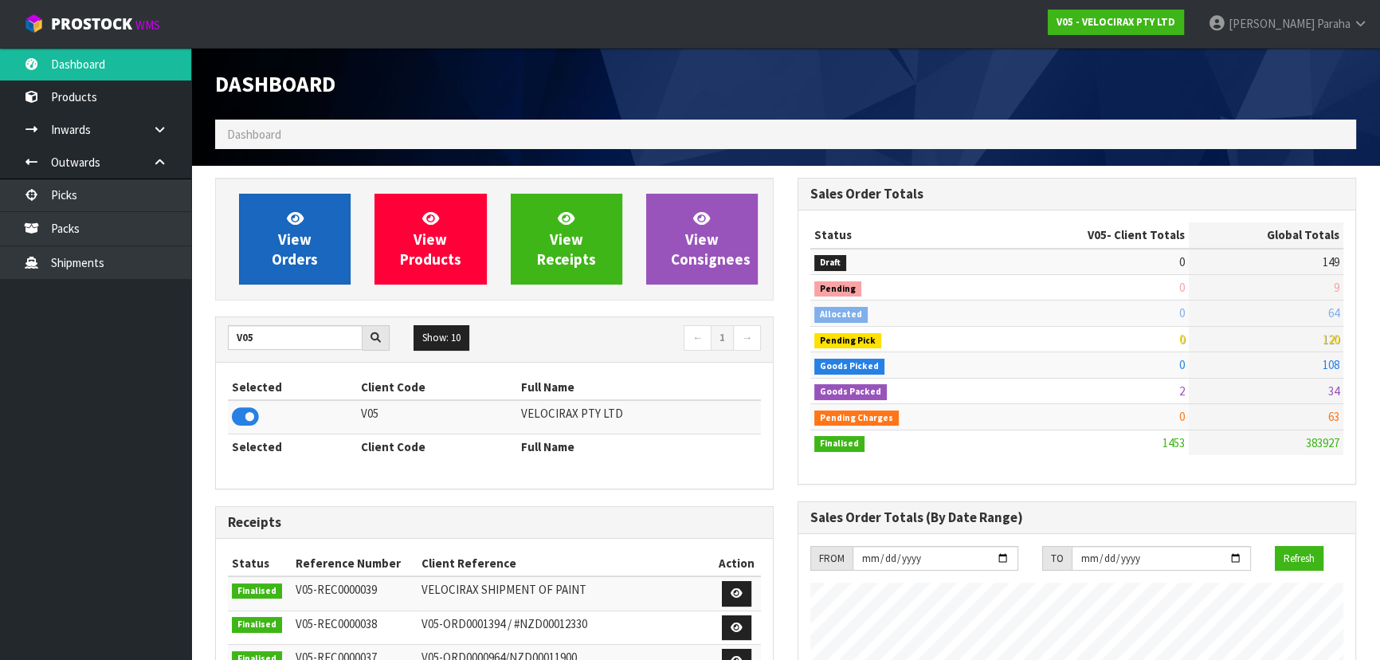
scroll to position [1153, 582]
click at [275, 249] on span "View Orders" at bounding box center [295, 239] width 46 height 60
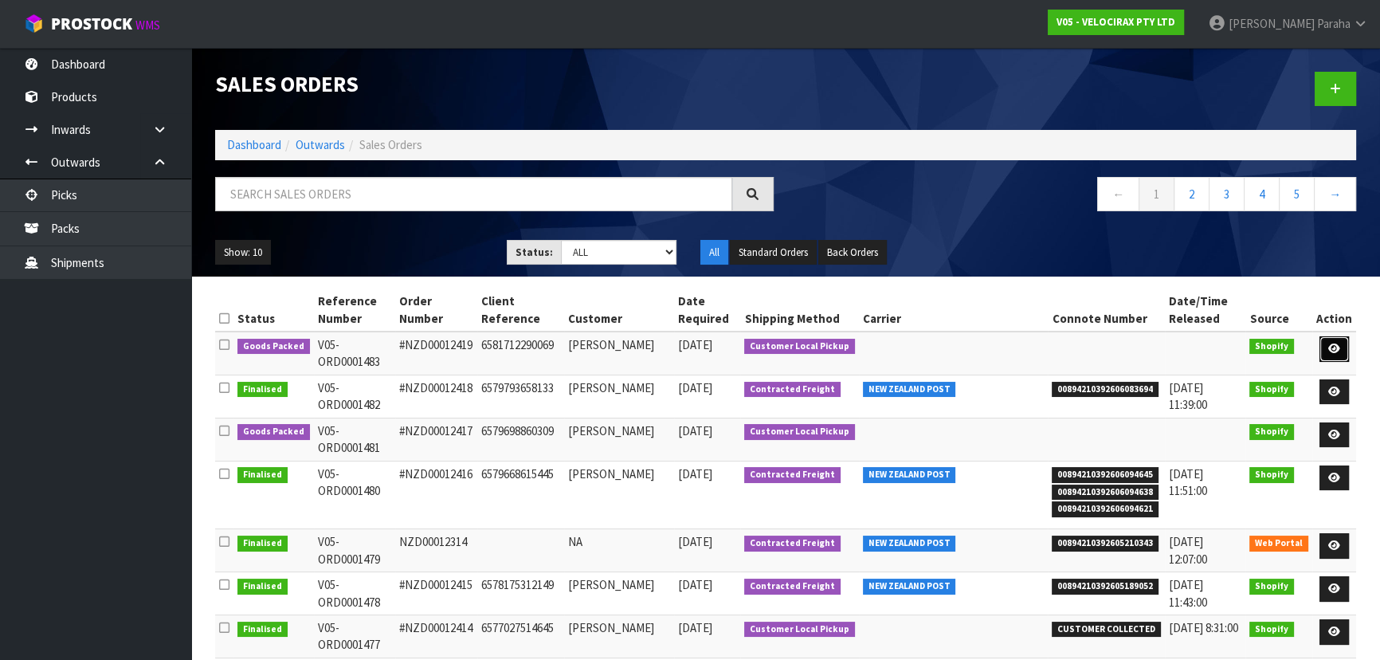
click at [1336, 348] on icon at bounding box center [1334, 348] width 12 height 10
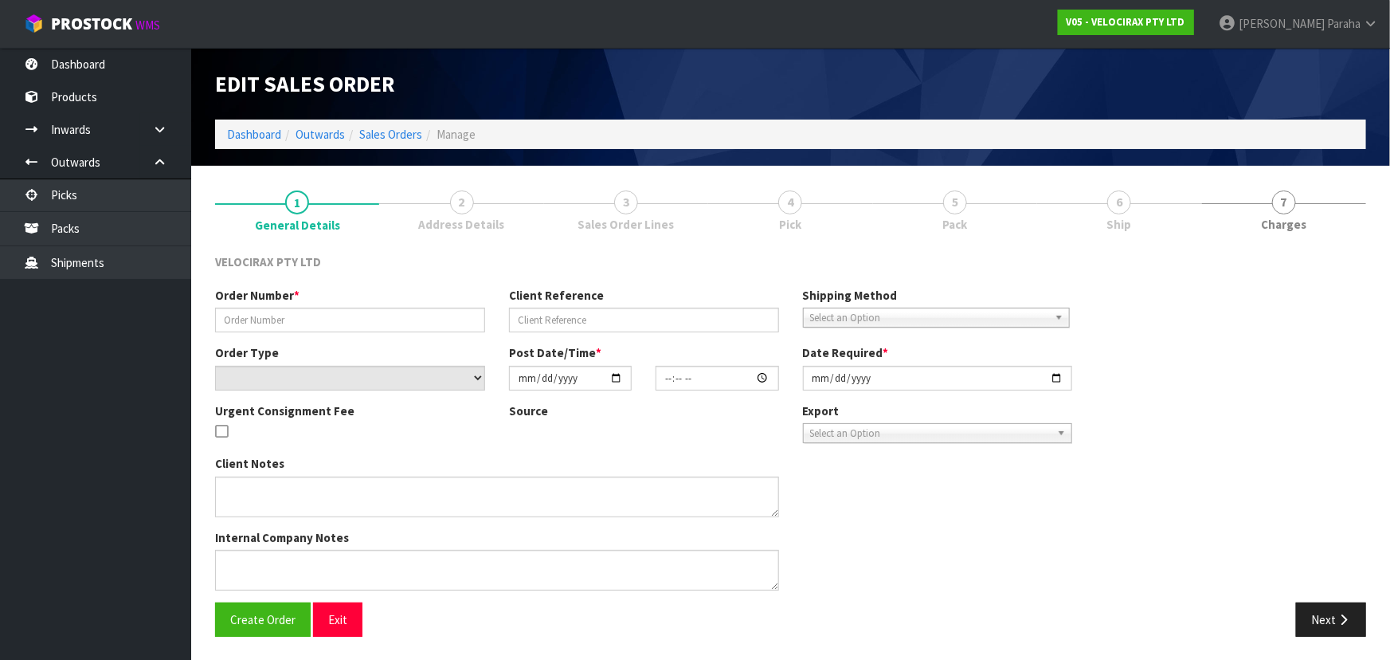
type input "#NZD00012419"
type input "6581712290069"
select select "number:0"
type input "[DATE]"
type input "09:22:23.000"
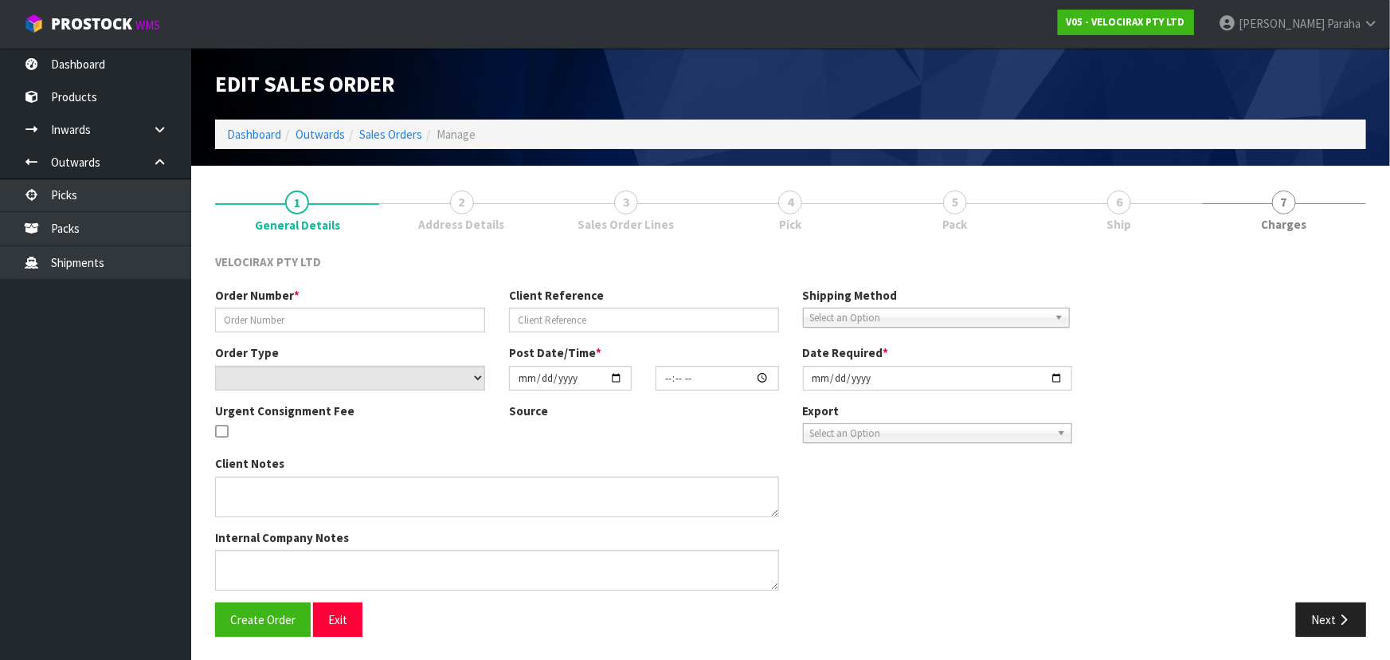
type input "[DATE]"
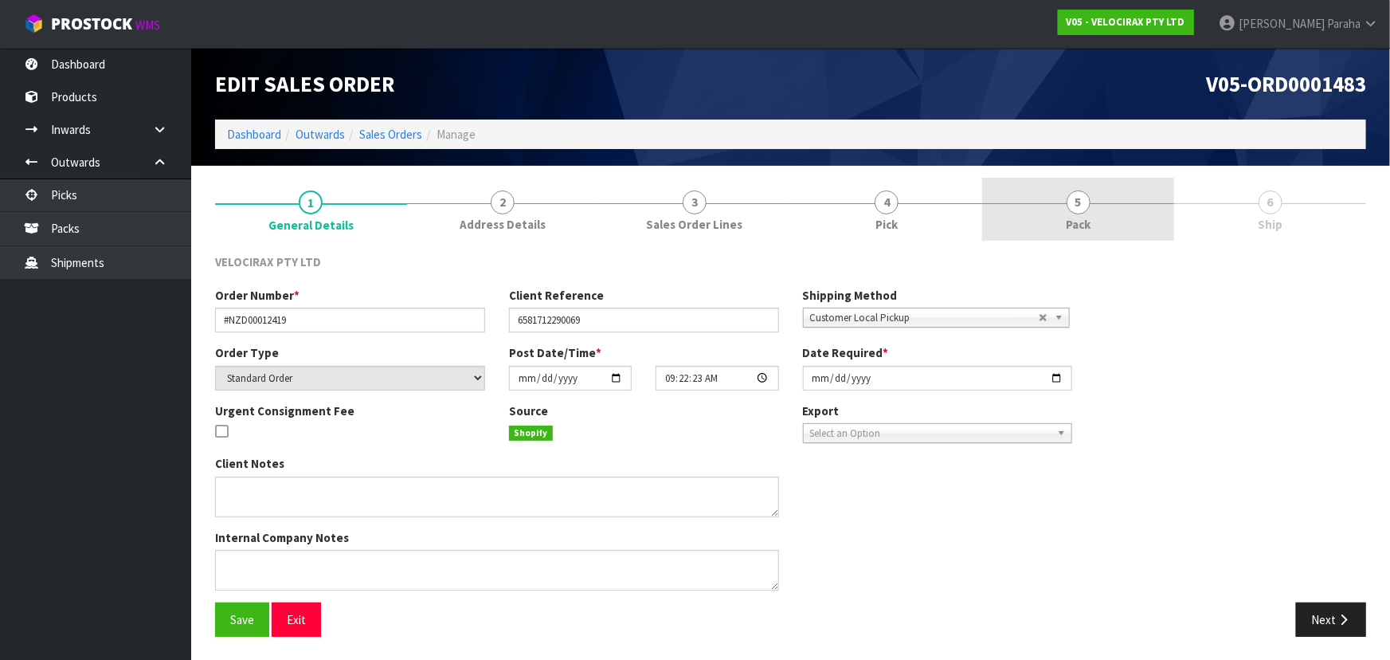
click at [1072, 206] on span "5" at bounding box center [1079, 202] width 24 height 24
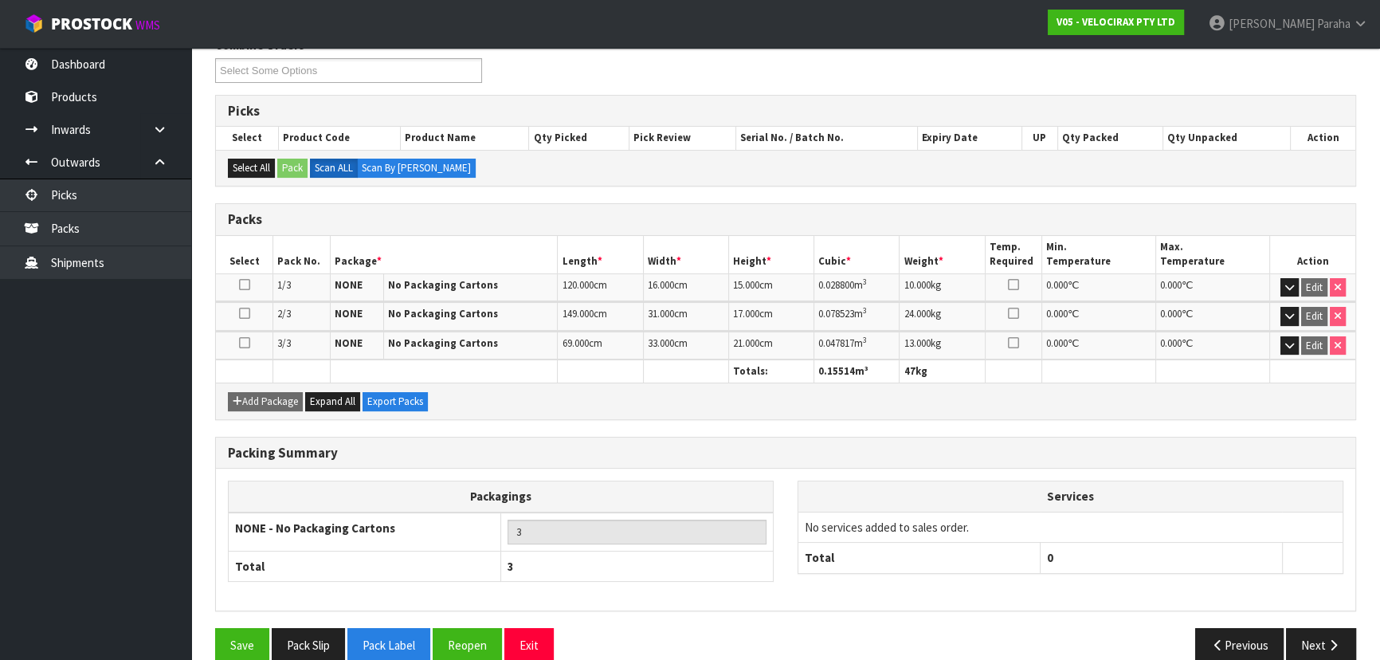
scroll to position [239, 0]
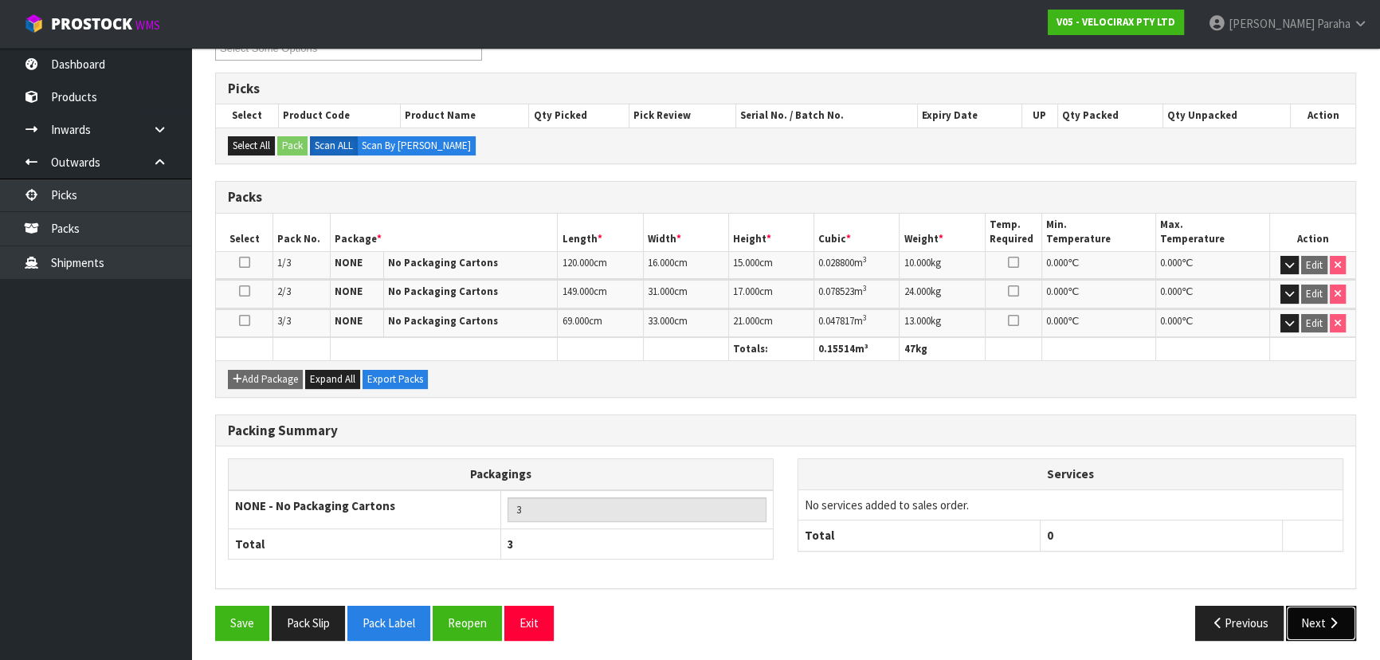
click at [1320, 621] on button "Next" at bounding box center [1321, 623] width 70 height 34
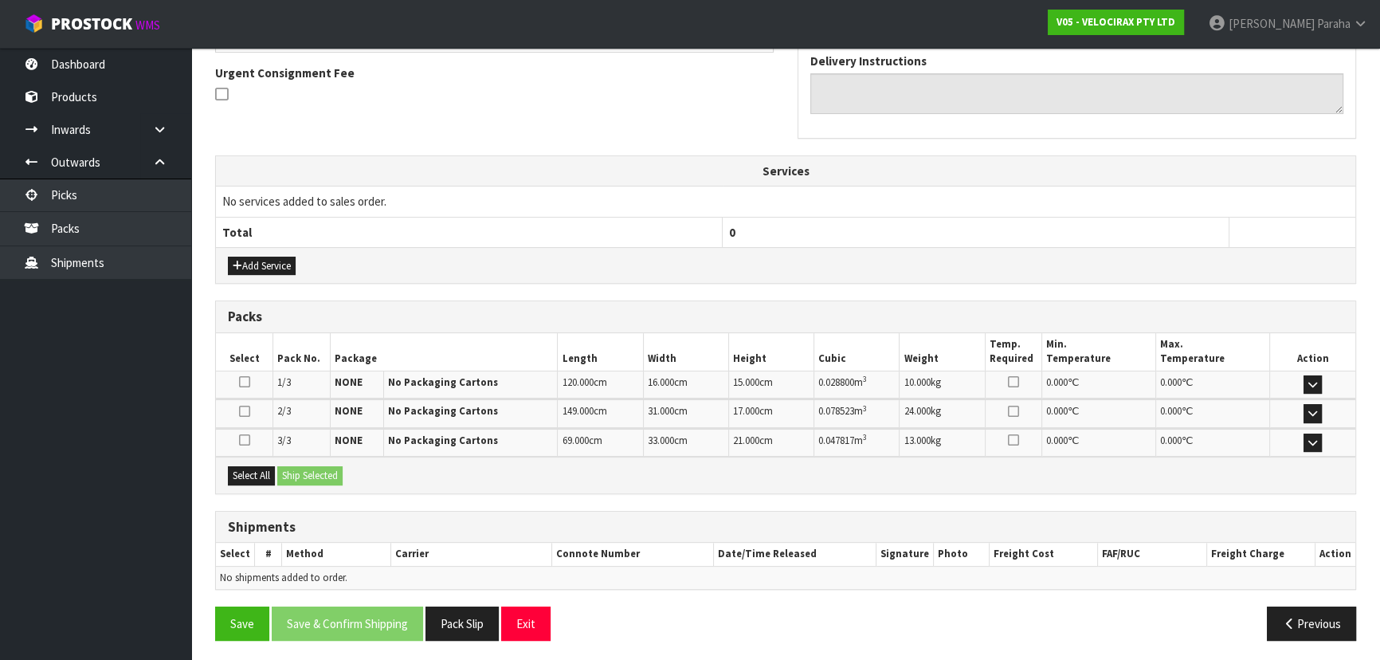
scroll to position [406, 0]
click at [263, 469] on button "Select All" at bounding box center [251, 474] width 47 height 19
click at [313, 471] on button "Ship Selected" at bounding box center [309, 474] width 65 height 19
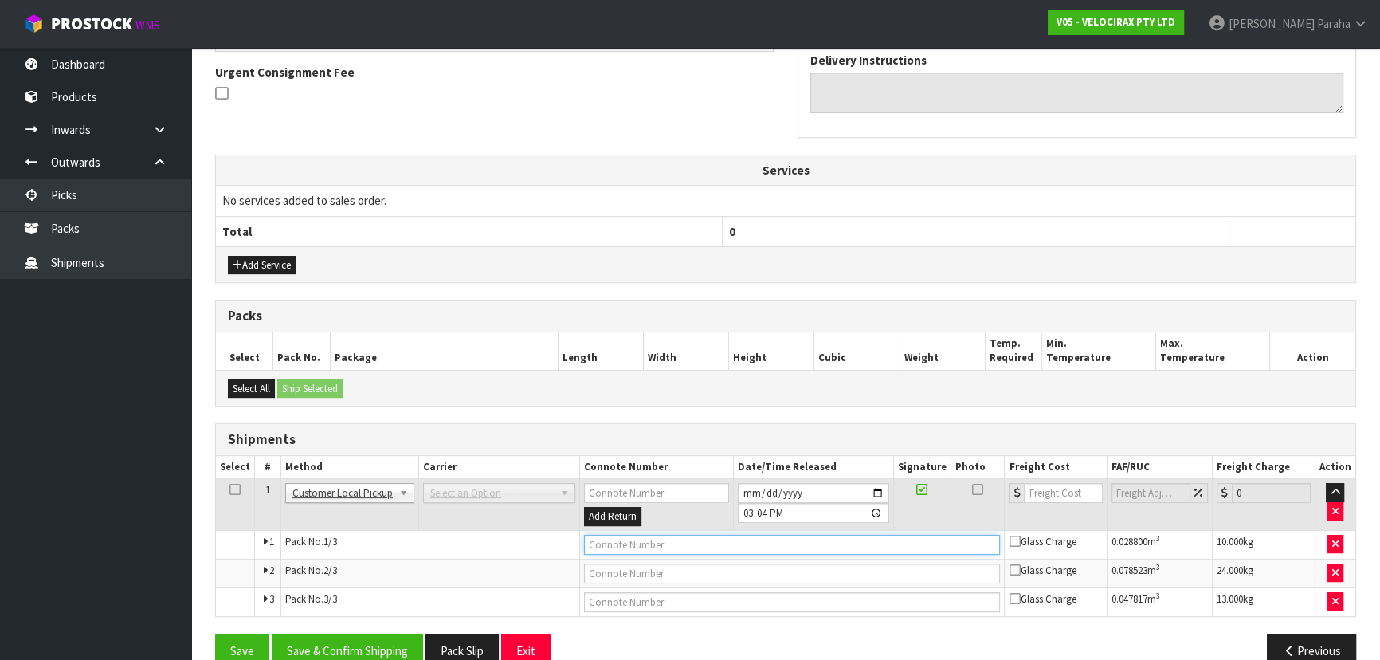
click at [654, 543] on input "text" at bounding box center [792, 545] width 417 height 20
type input "CUSTOMER COLLECTED"
click at [392, 639] on button "Save & Confirm Shipping" at bounding box center [347, 650] width 151 height 34
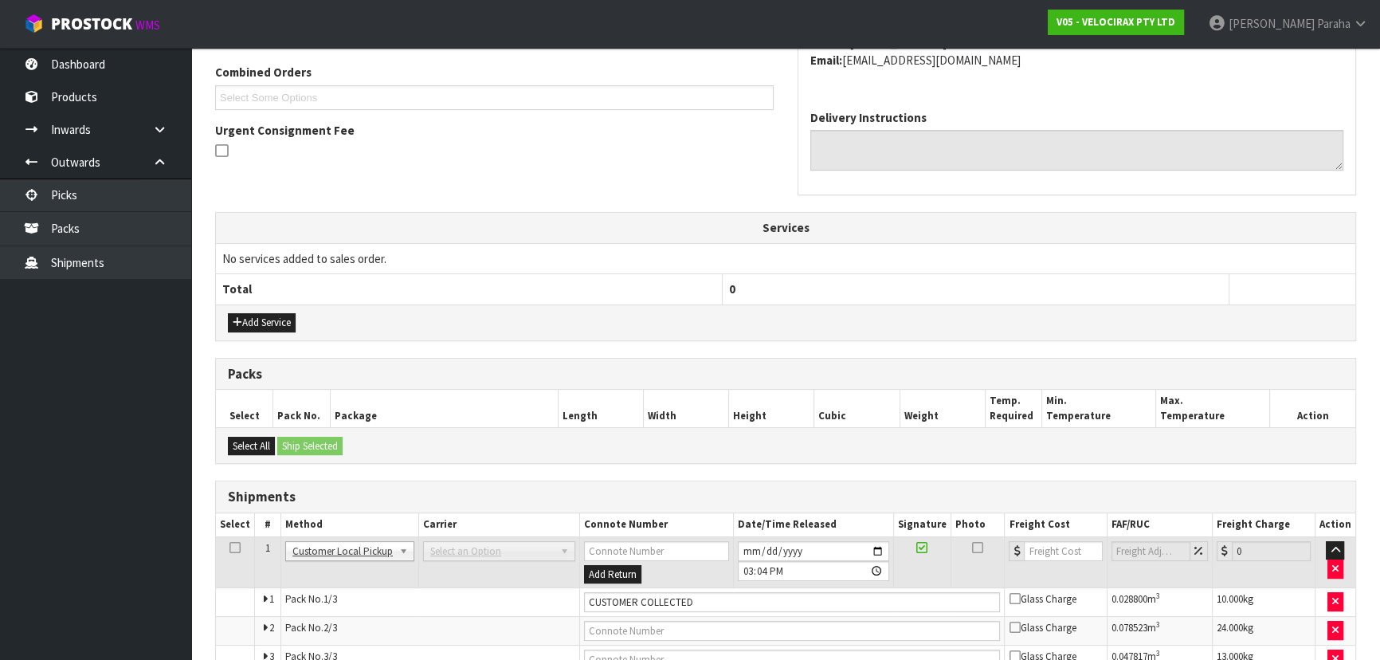
scroll to position [0, 0]
